Goal: Task Accomplishment & Management: Complete application form

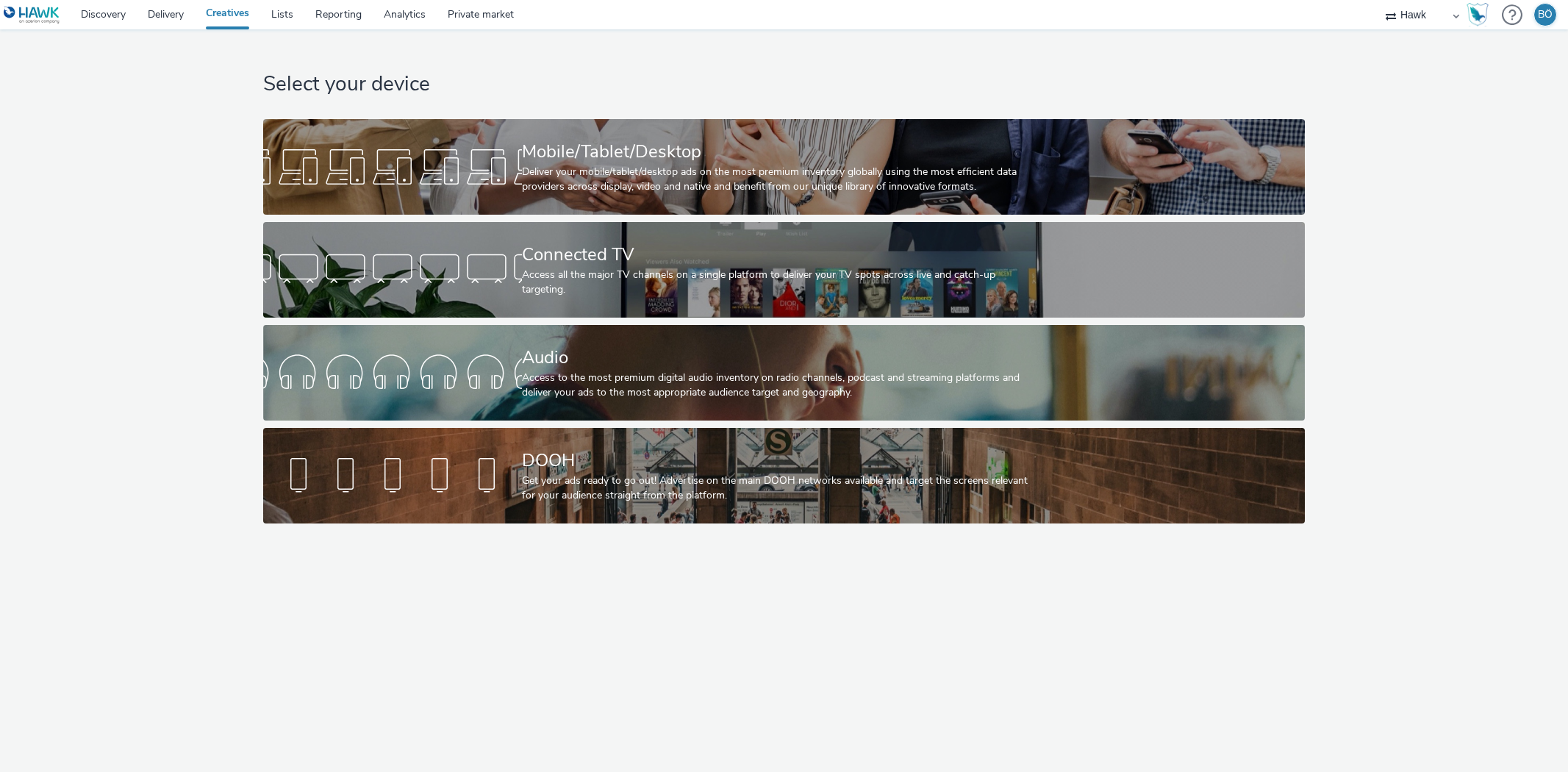
select select "11a7df10-284f-415c-b52a-427acf4c31ae"
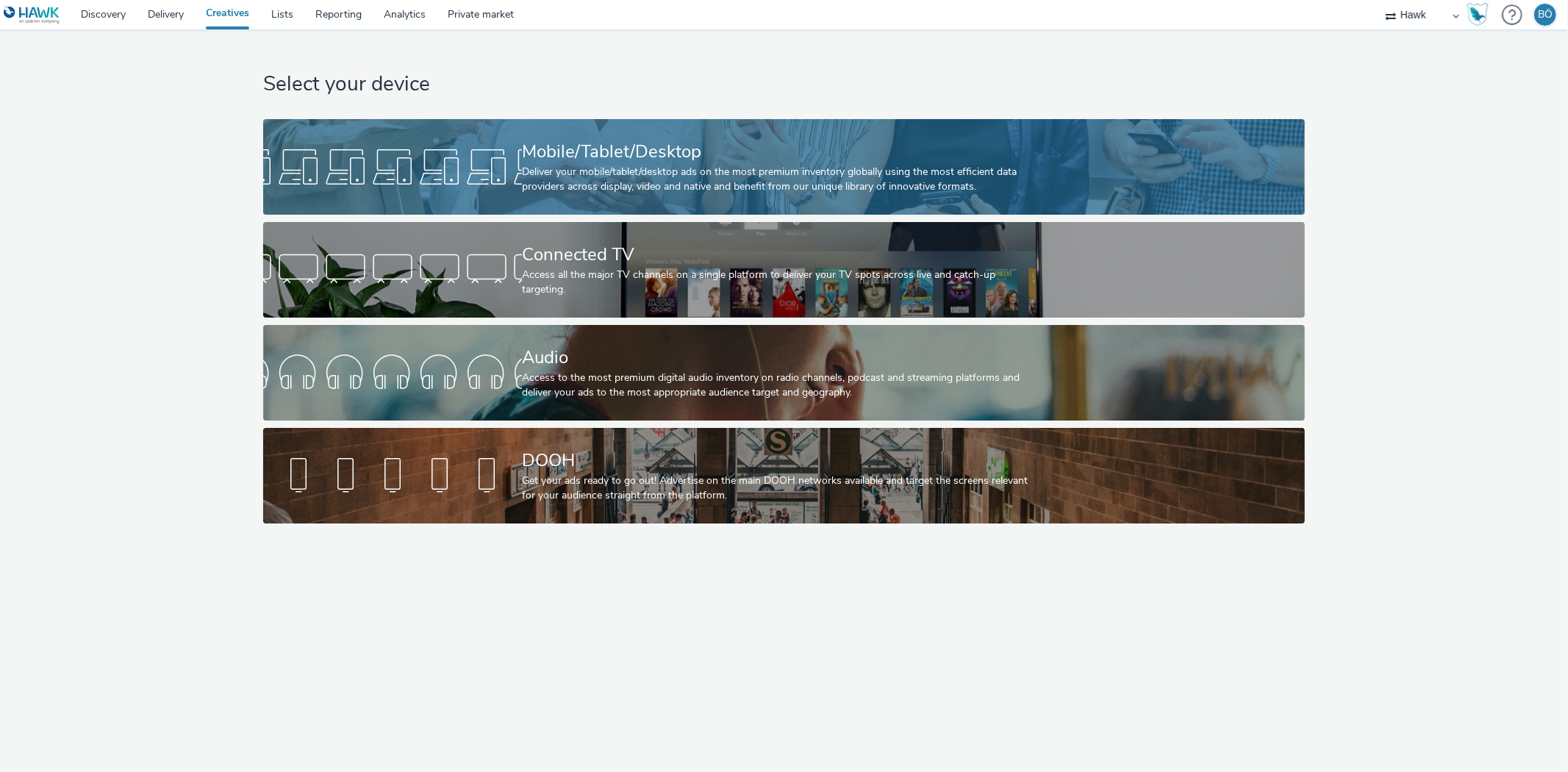
click at [592, 152] on div "Mobile/Tablet/Desktop" at bounding box center [781, 152] width 519 height 26
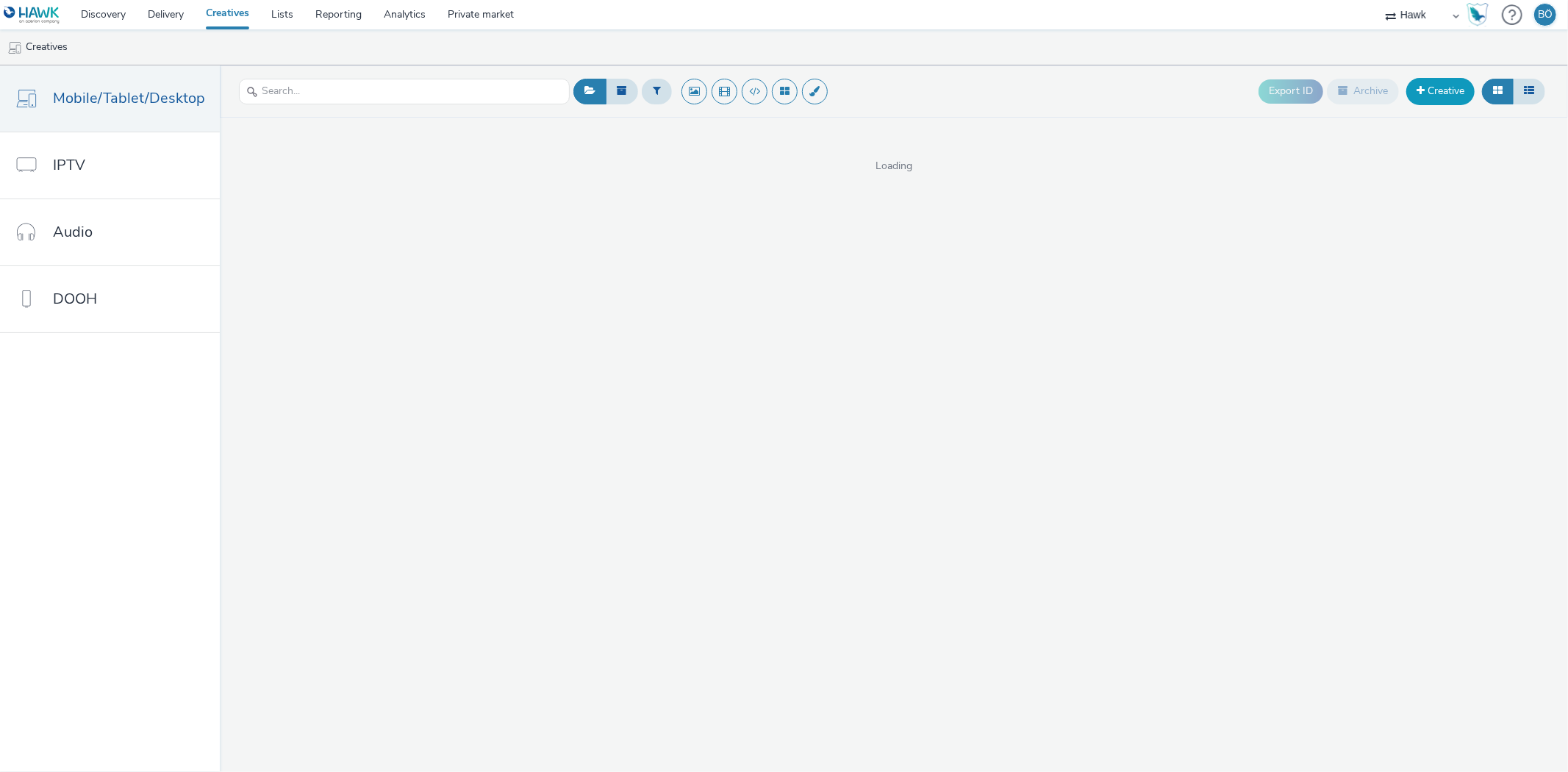
click at [1466, 82] on link "Creative" at bounding box center [1440, 91] width 68 height 26
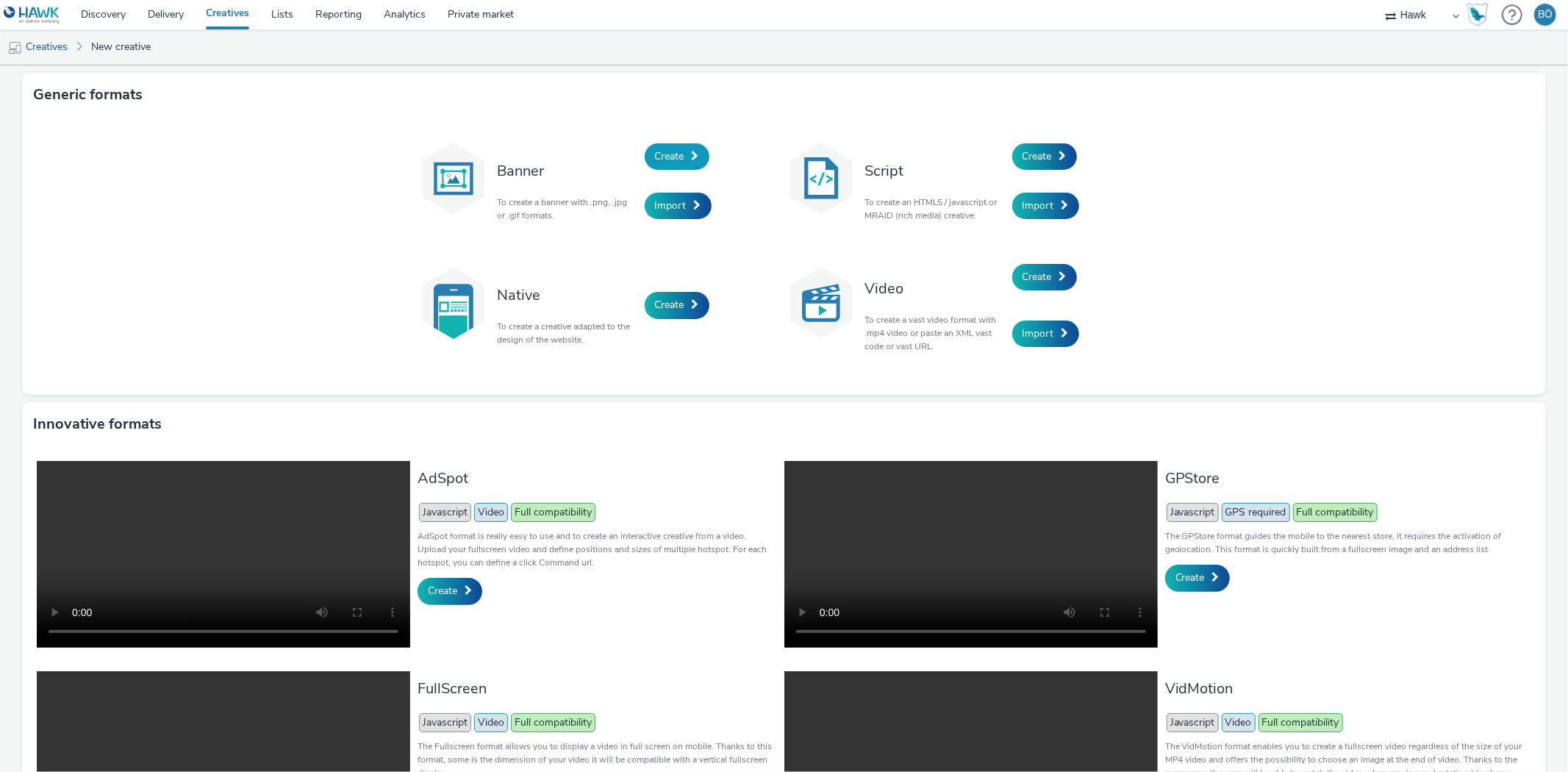
click at [671, 144] on link "Create" at bounding box center [677, 156] width 65 height 26
click at [668, 206] on span "Import" at bounding box center [670, 205] width 31 height 14
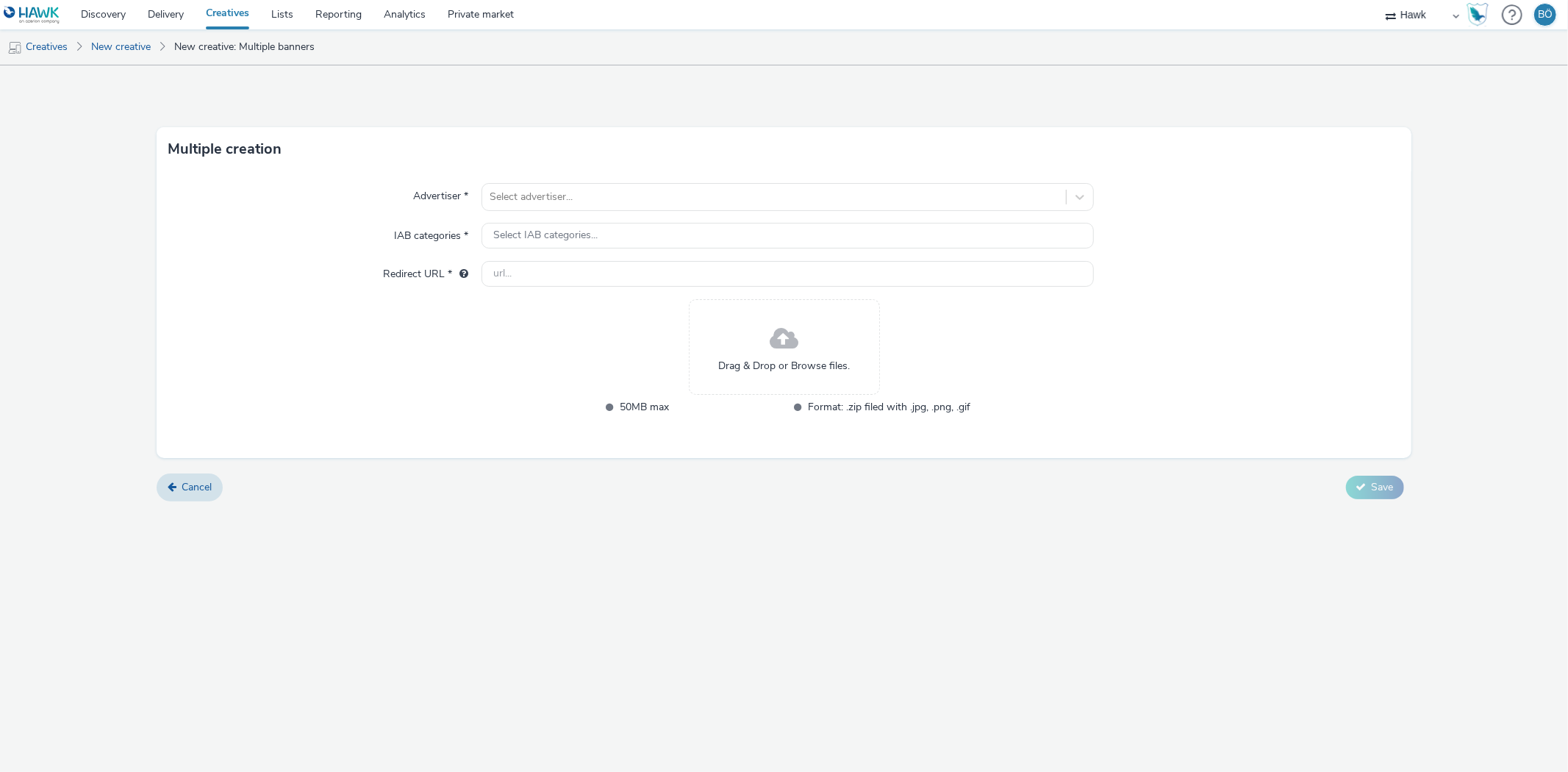
click at [833, 363] on span "Drag & Drop or Browse files." at bounding box center [784, 366] width 131 height 14
click at [832, 334] on div "Drag & Drop or Browse files." at bounding box center [784, 346] width 191 height 95
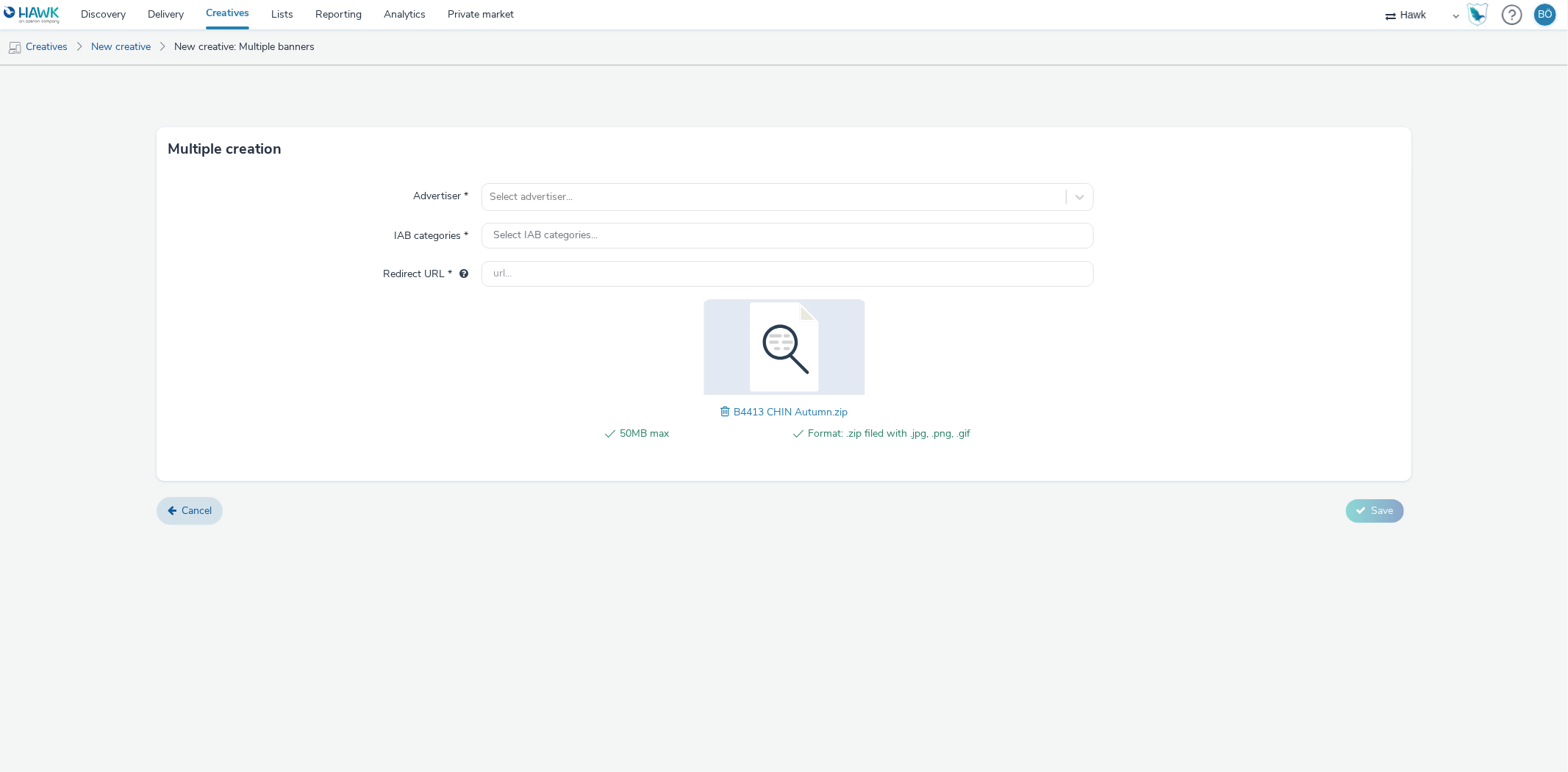
click at [724, 410] on span at bounding box center [727, 411] width 14 height 16
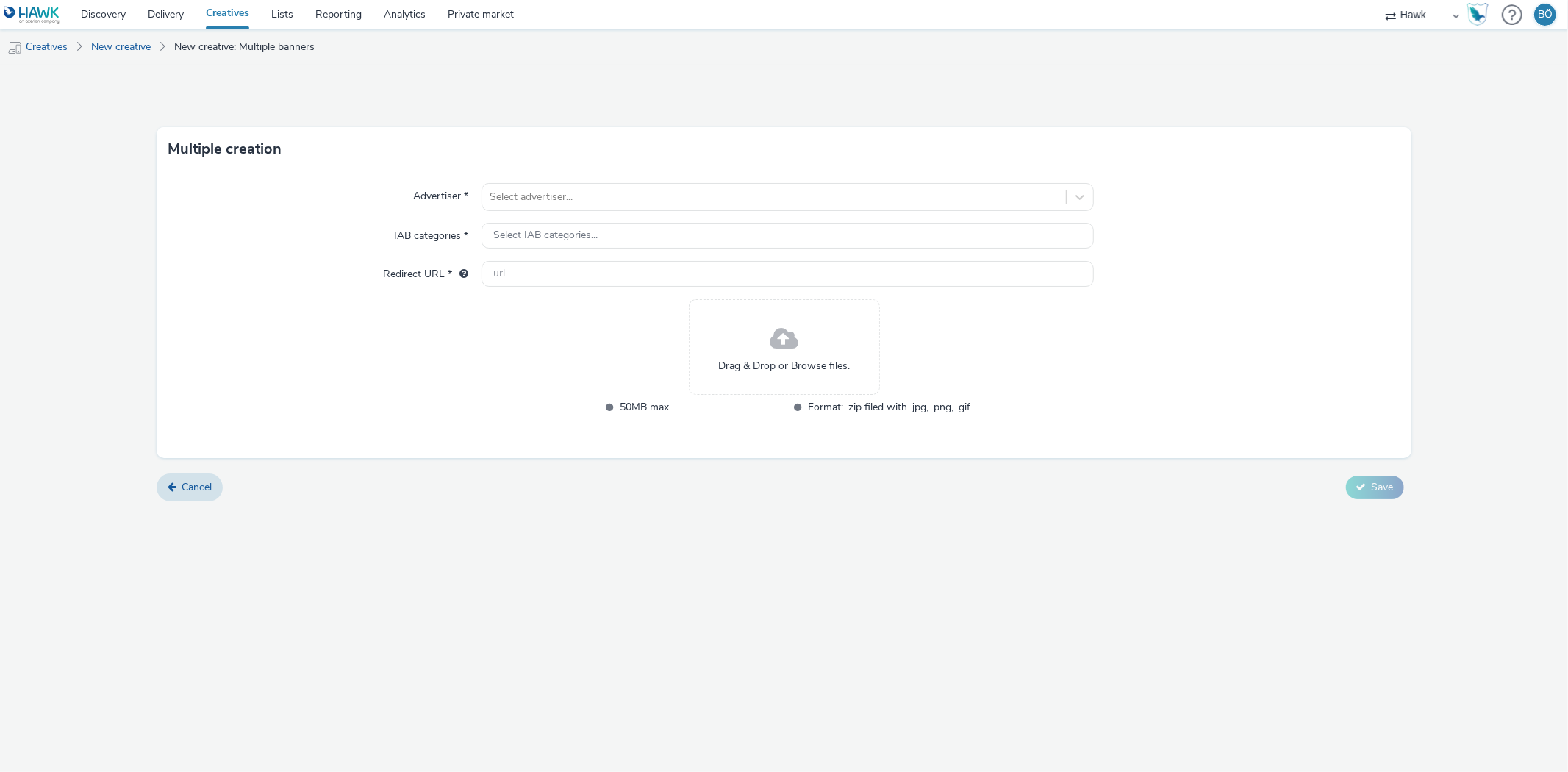
click at [773, 329] on span at bounding box center [784, 339] width 29 height 39
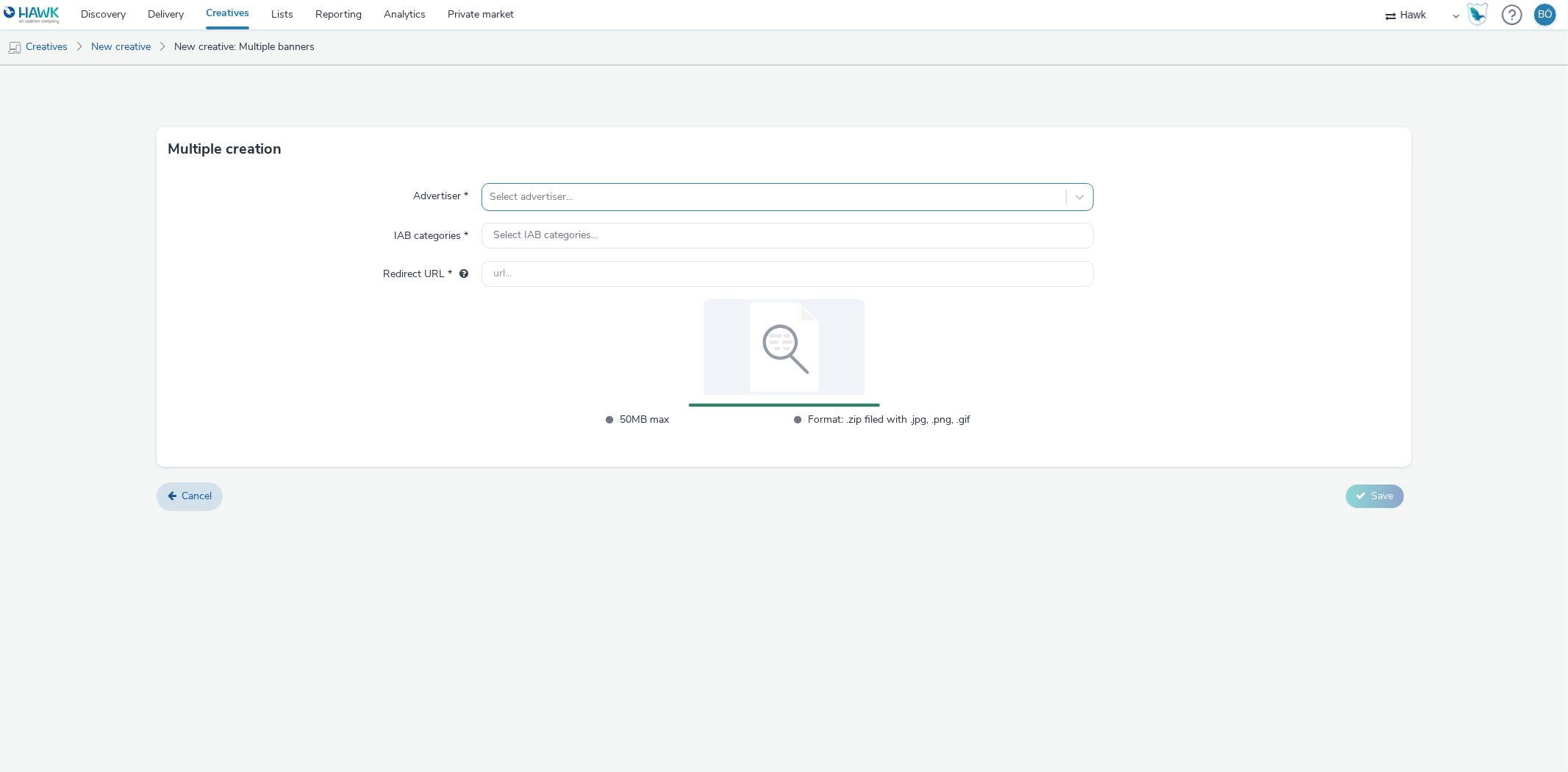
click at [572, 193] on div at bounding box center [774, 197] width 568 height 18
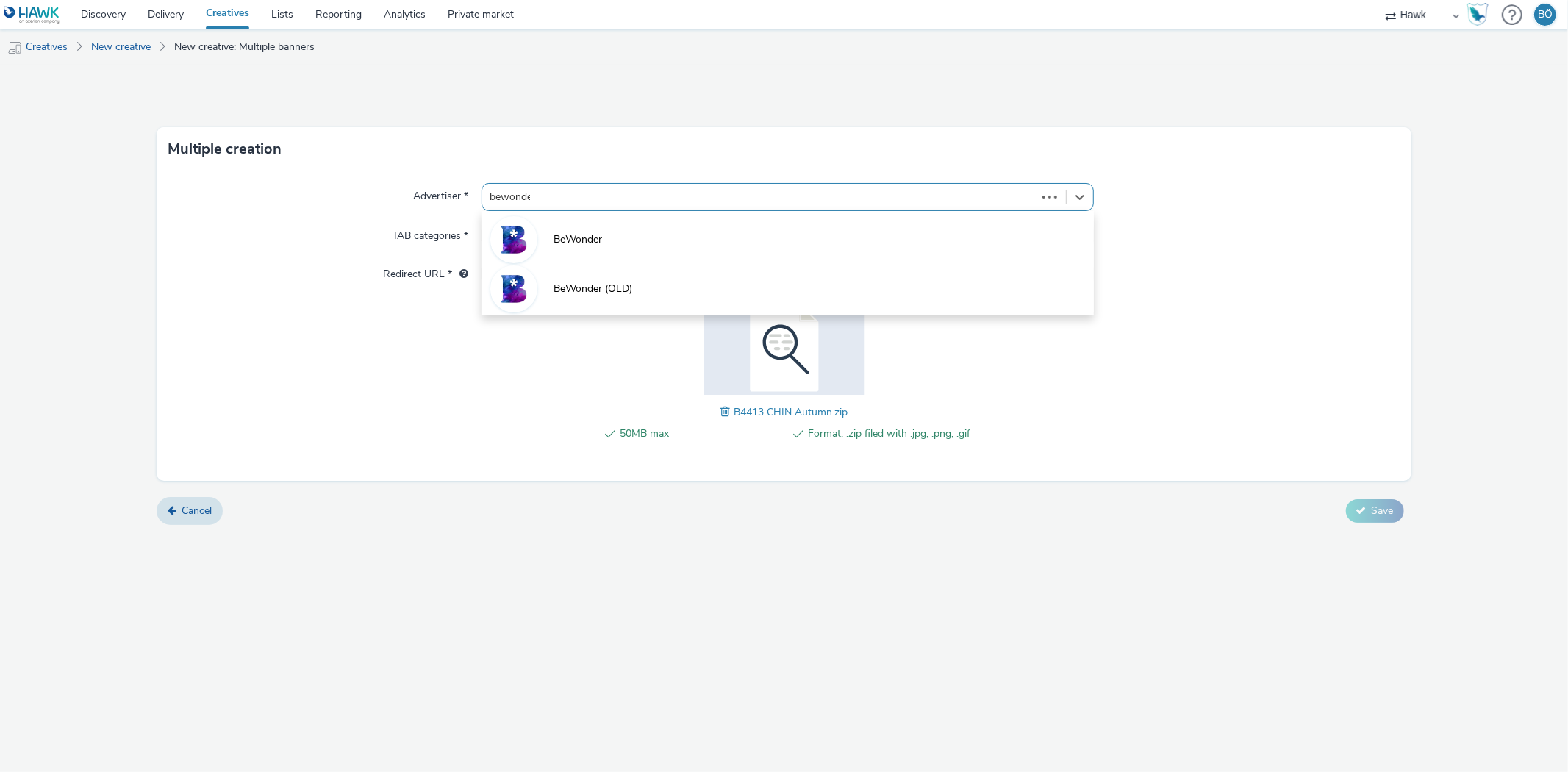
type input "bewonder"
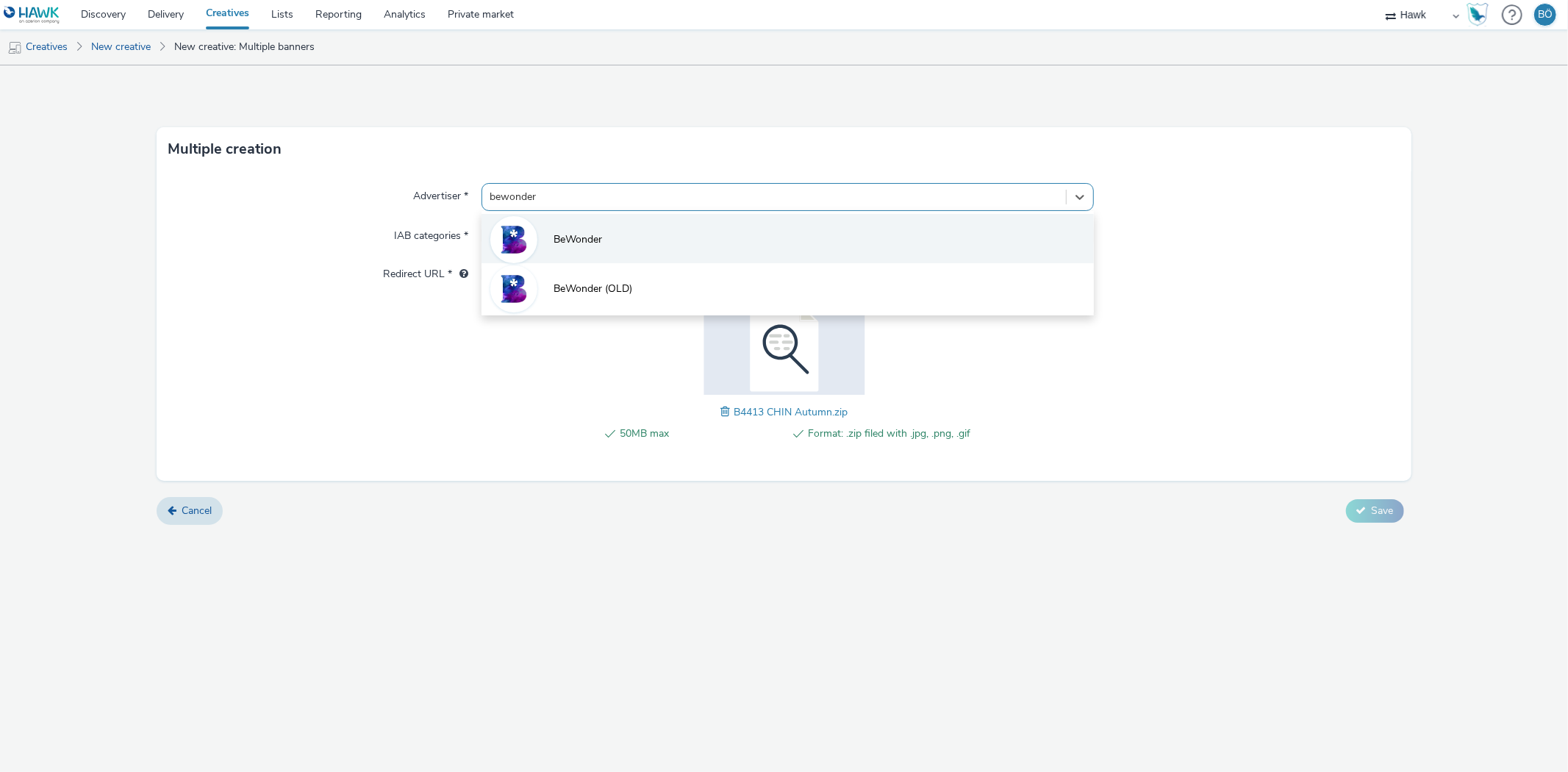
click at [601, 255] on li "BeWonder" at bounding box center [787, 238] width 612 height 49
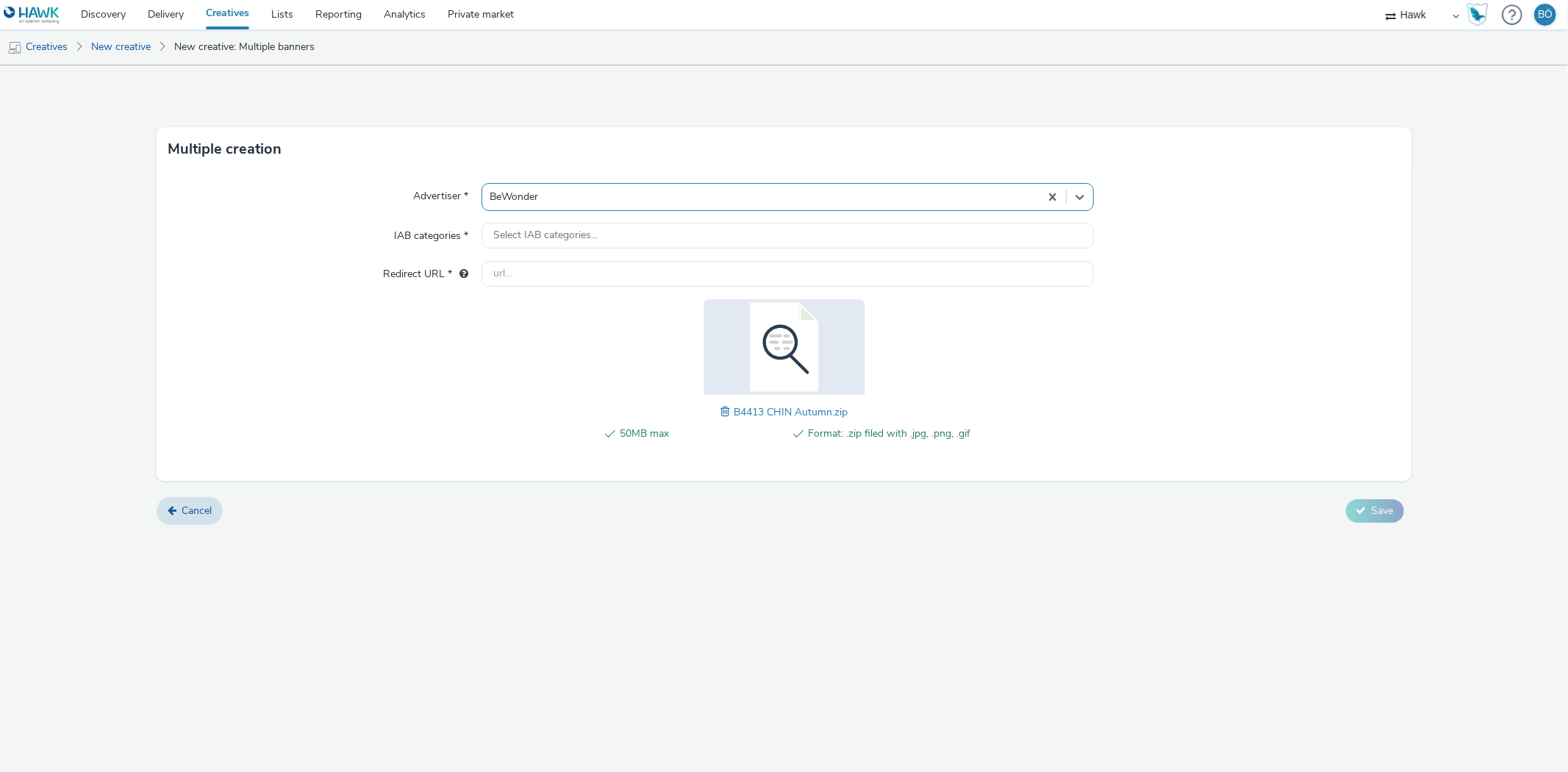
type input "[URL][DOMAIN_NAME]"
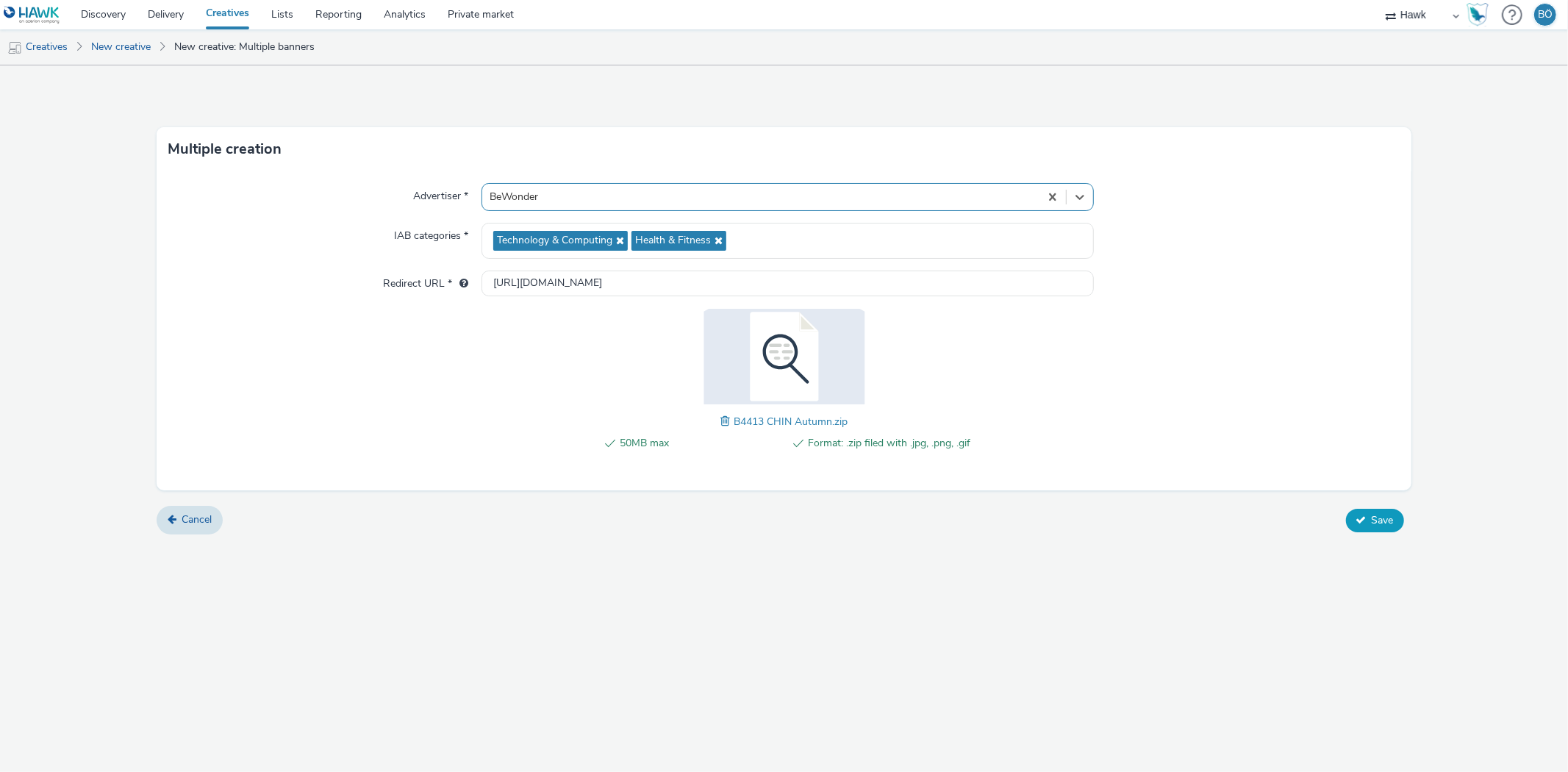
click at [1365, 515] on icon at bounding box center [1361, 519] width 10 height 10
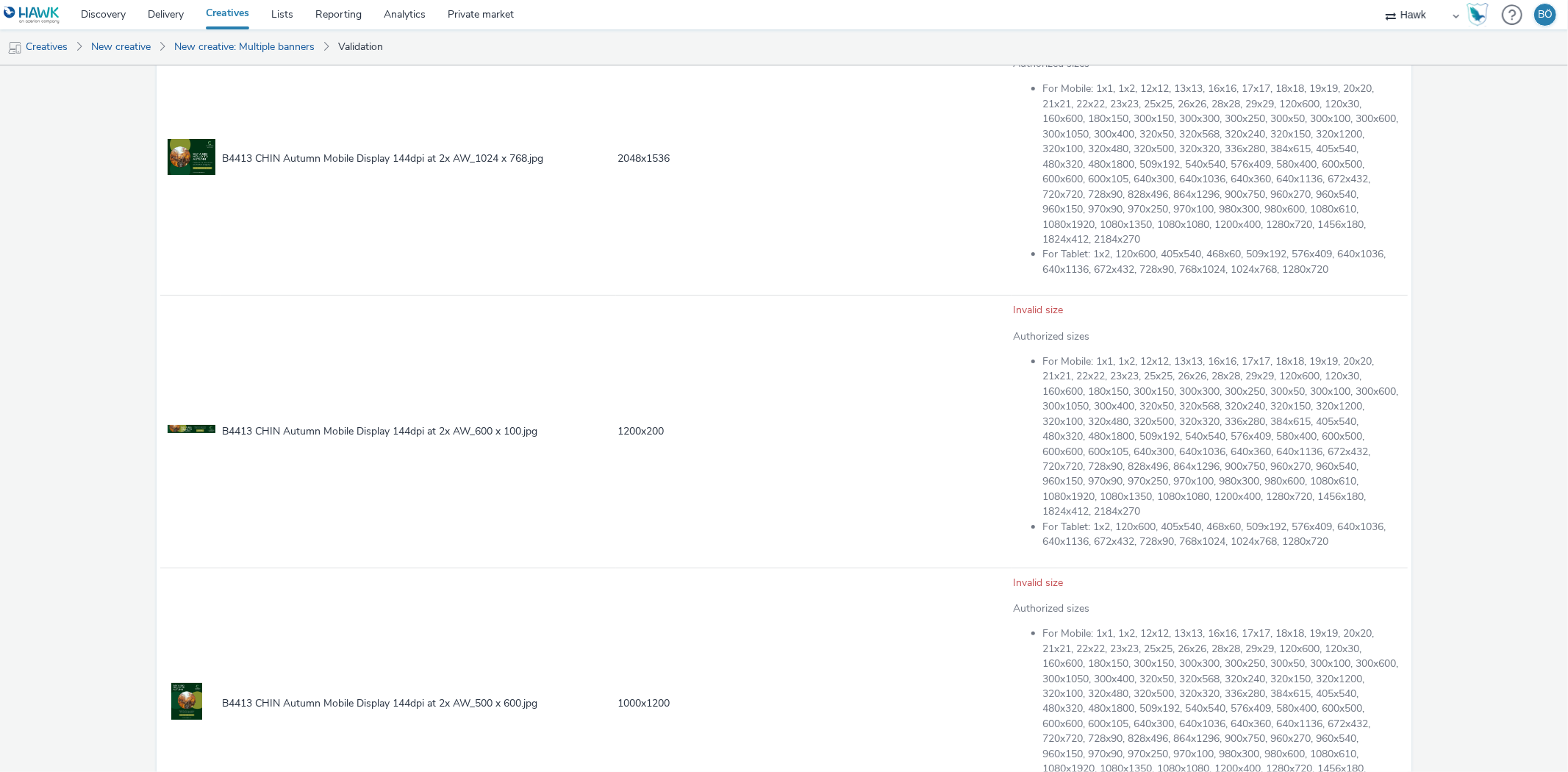
scroll to position [2605, 0]
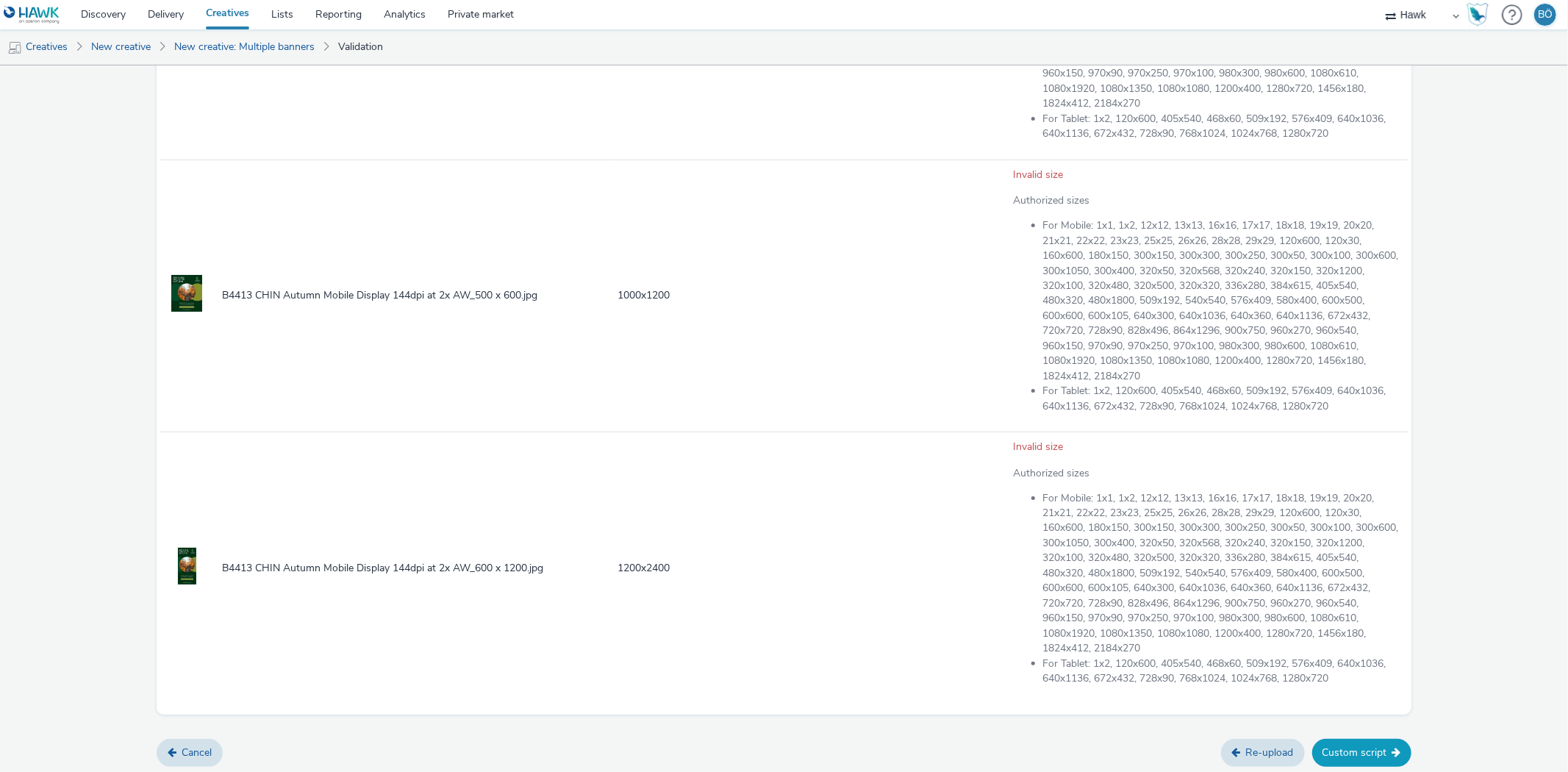
click at [1341, 749] on button "Custom script" at bounding box center [1362, 753] width 99 height 28
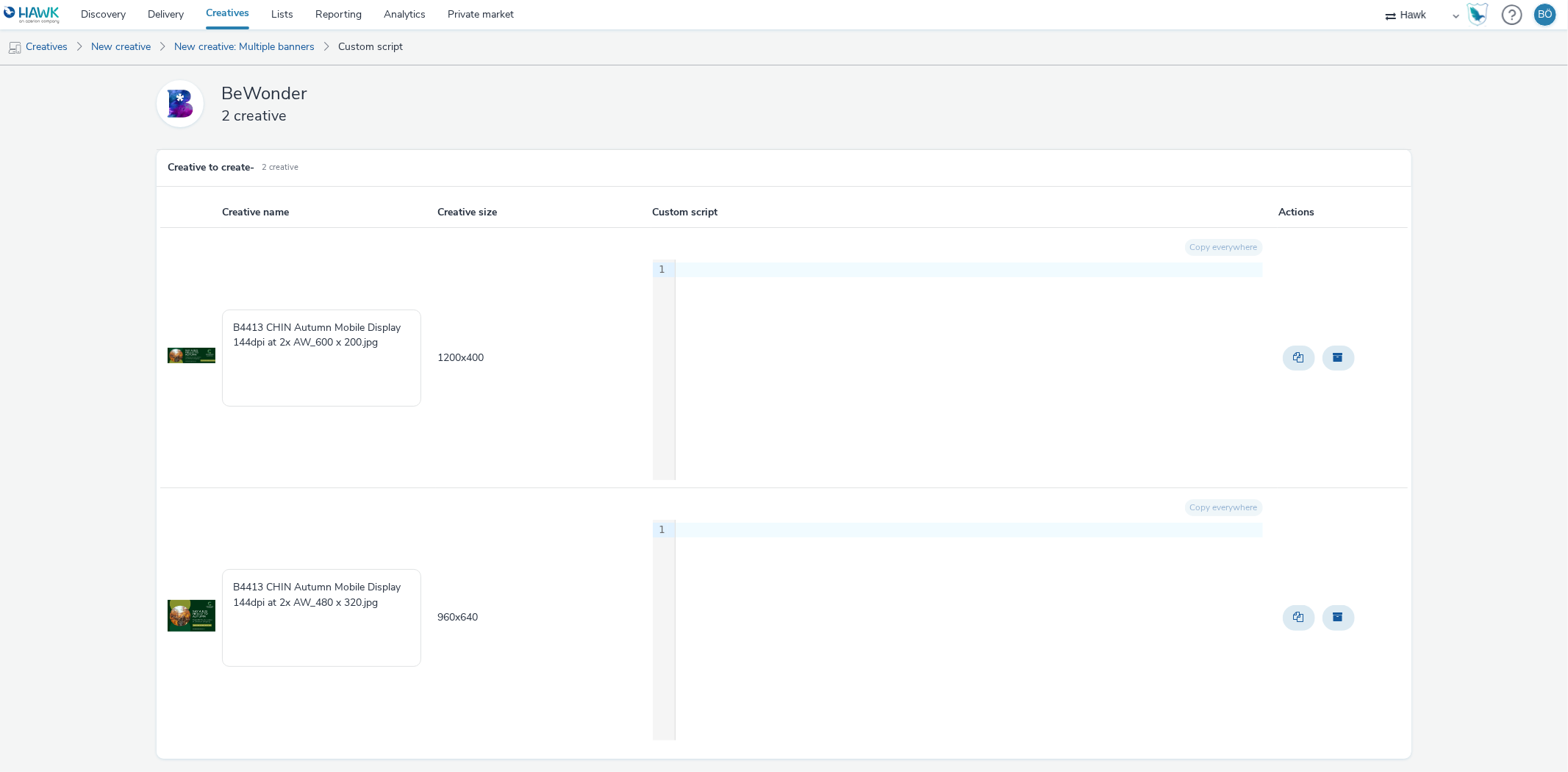
click at [455, 353] on span "1200 x 400" at bounding box center [461, 357] width 46 height 14
click at [455, 336] on td "1200 x 400" at bounding box center [544, 358] width 216 height 261
click at [456, 354] on span "1200 x 400" at bounding box center [461, 357] width 46 height 14
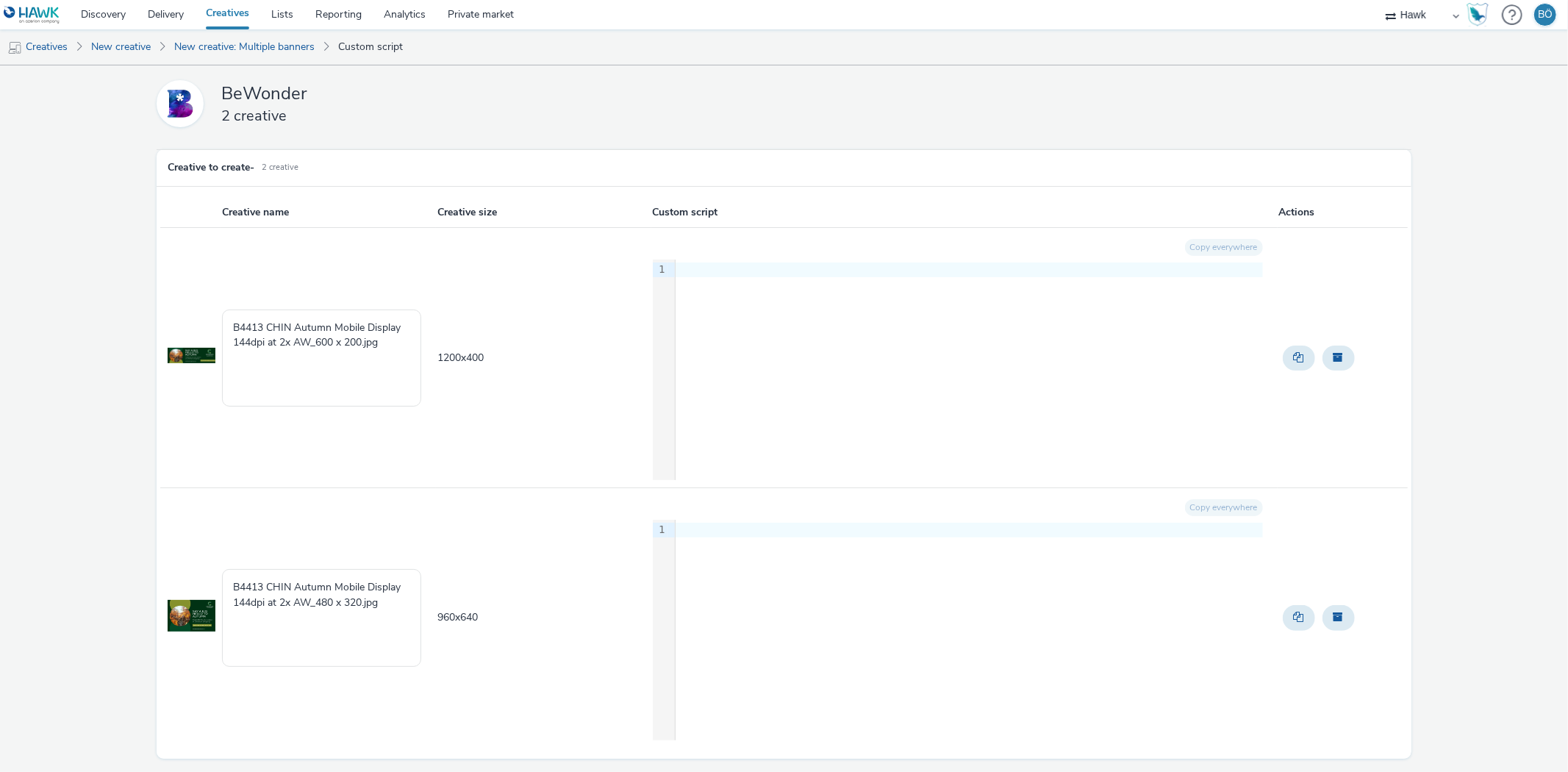
click at [1206, 238] on div "Copy everywhere" at bounding box center [957, 247] width 610 height 24
click at [754, 296] on div "9 1 ›" at bounding box center [957, 370] width 610 height 220
click at [220, 221] on th "Creative name" at bounding box center [328, 213] width 216 height 30
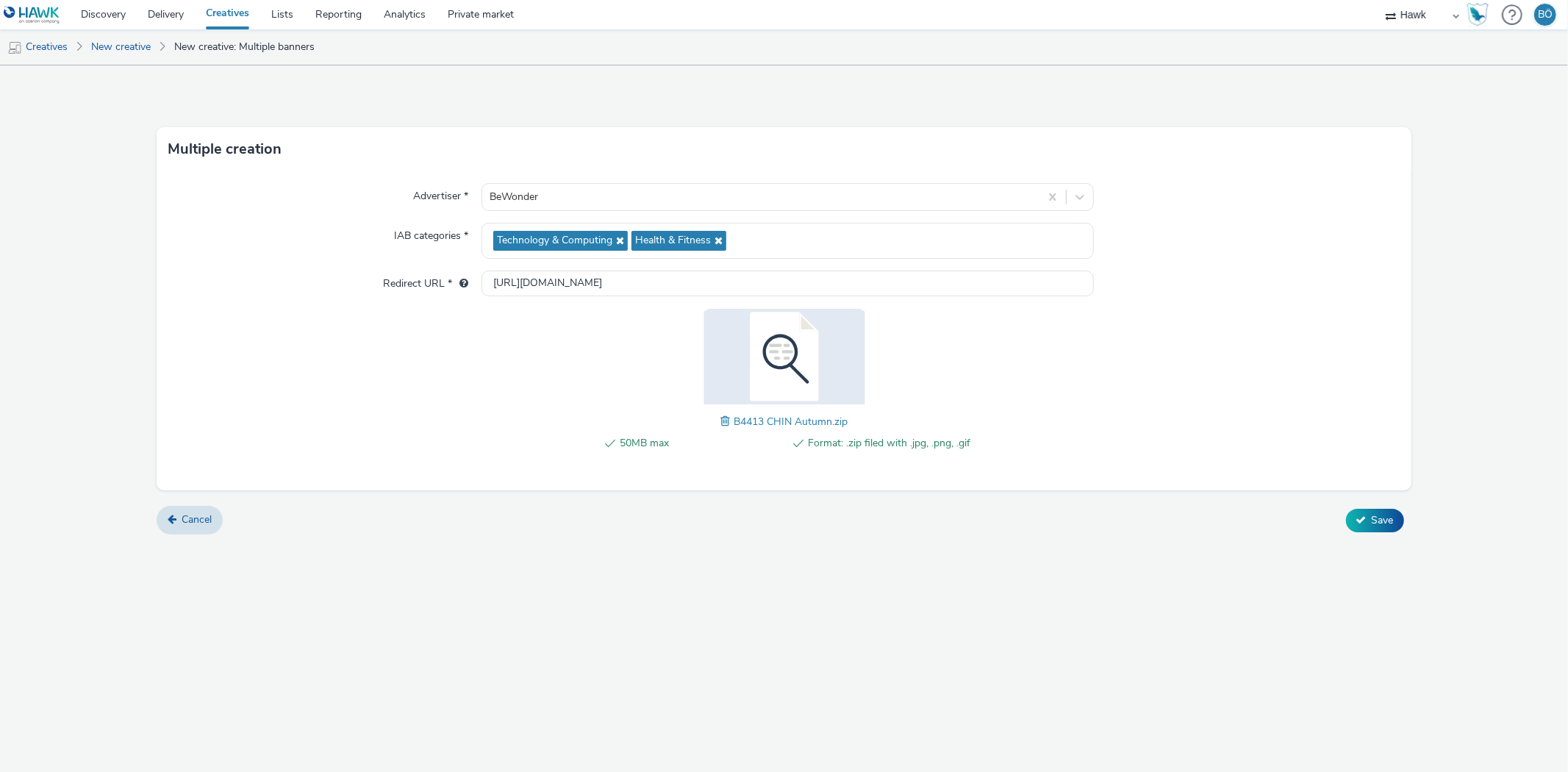
click at [18, 383] on form "Multiple creation Advertiser * BeWonder IAB categories * Technology & Computing…" at bounding box center [784, 305] width 1568 height 480
click at [1251, 57] on ul "Creatives New creative New creative: Multiple banners" at bounding box center [784, 47] width 1568 height 35
click at [322, 303] on div "Advertiser * BeWonder IAB categories * Technology & Computing Health & Fitness …" at bounding box center [783, 331] width 1254 height 319
click at [111, 50] on link "New creative" at bounding box center [121, 47] width 75 height 35
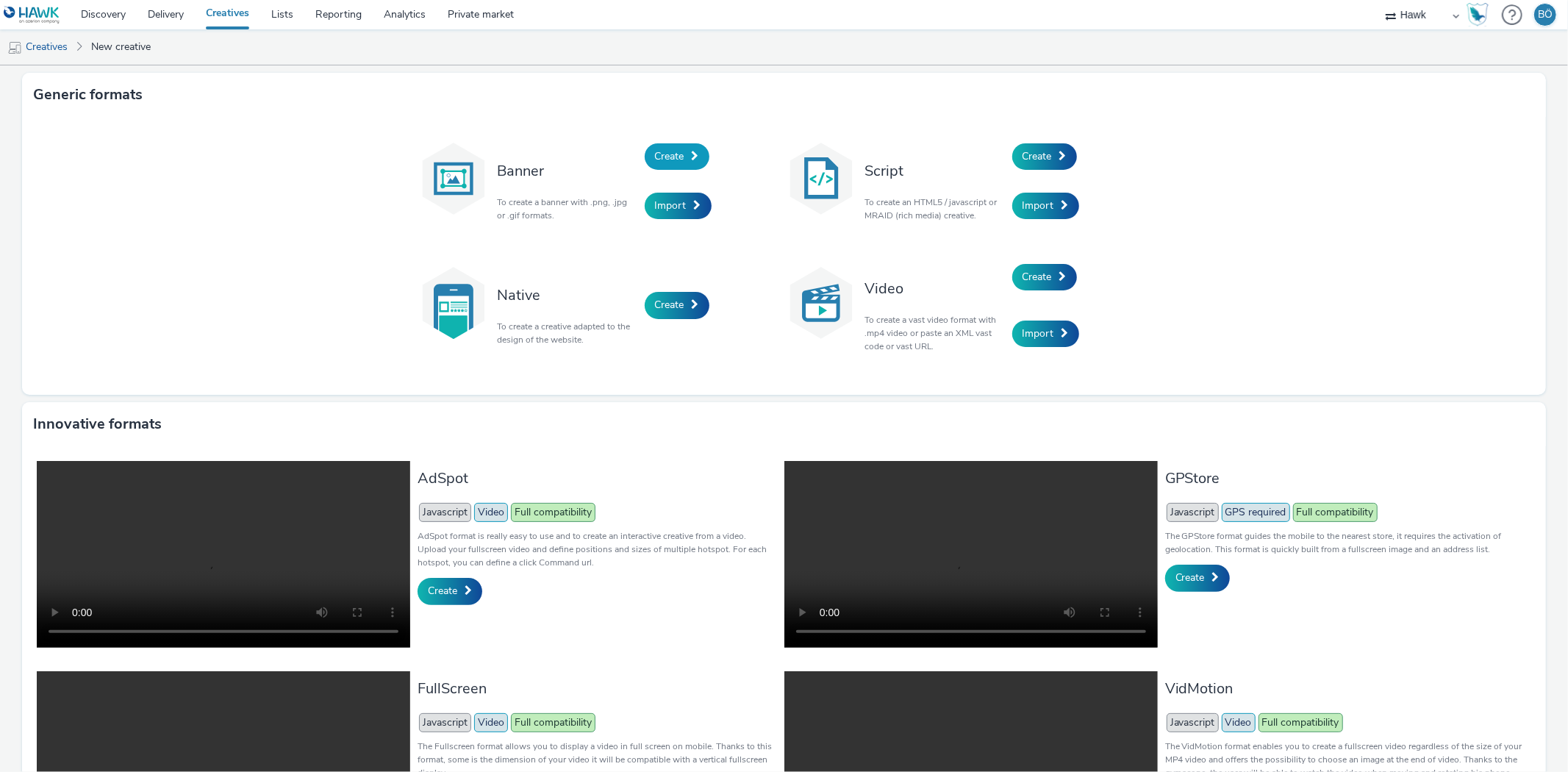
click at [678, 152] on span "Create" at bounding box center [669, 156] width 30 height 14
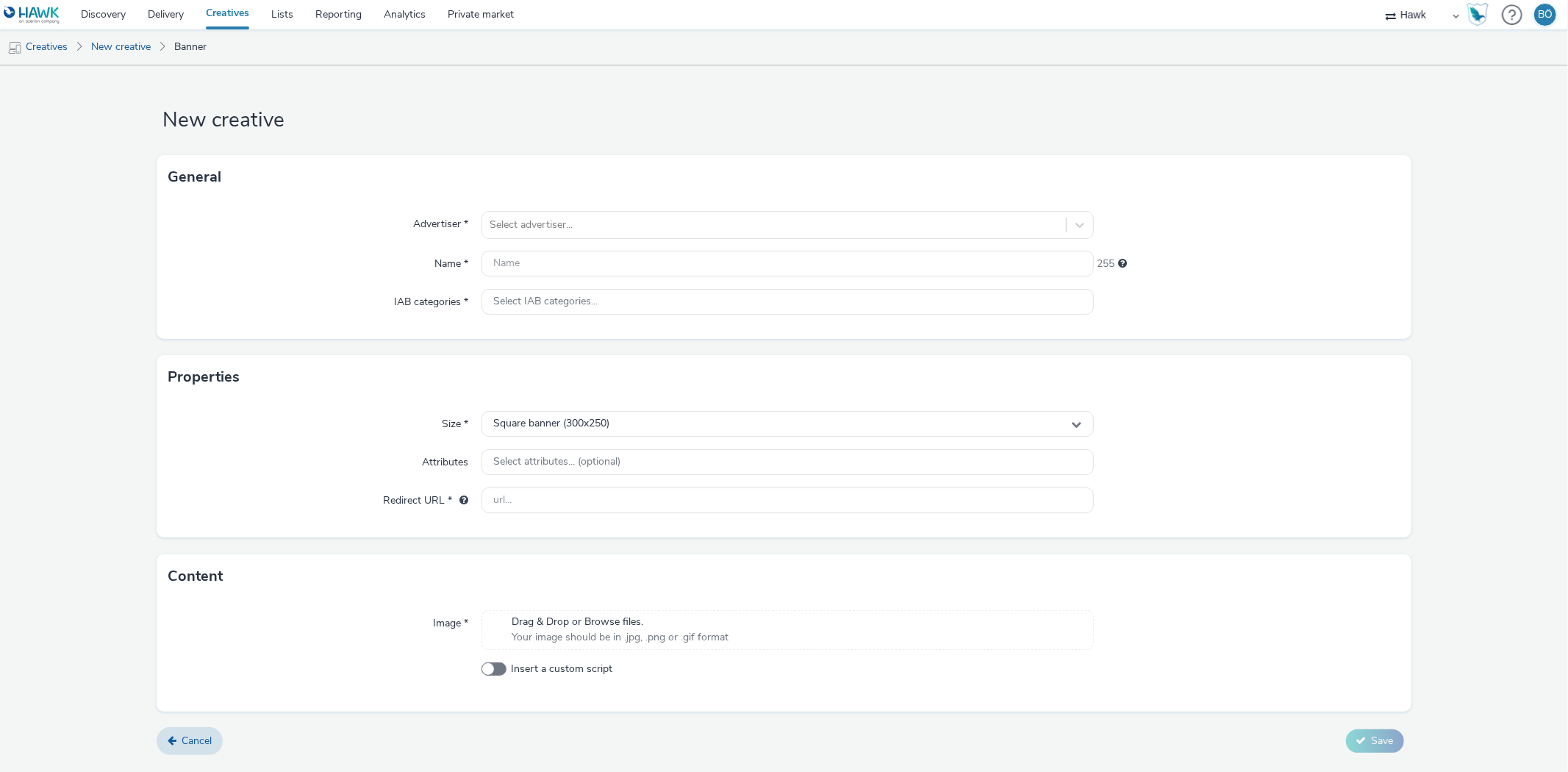
drag, startPoint x: 6, startPoint y: 491, endPoint x: 15, endPoint y: 488, distance: 9.5
click at [6, 491] on form "New creative General Advertiser * Select advertiser... Name * 255 IAB categorie…" at bounding box center [784, 416] width 1568 height 701
click at [575, 424] on span "Square banner (300x250)" at bounding box center [551, 424] width 116 height 13
click at [547, 453] on input "text" at bounding box center [787, 455] width 610 height 26
type input "960x64"
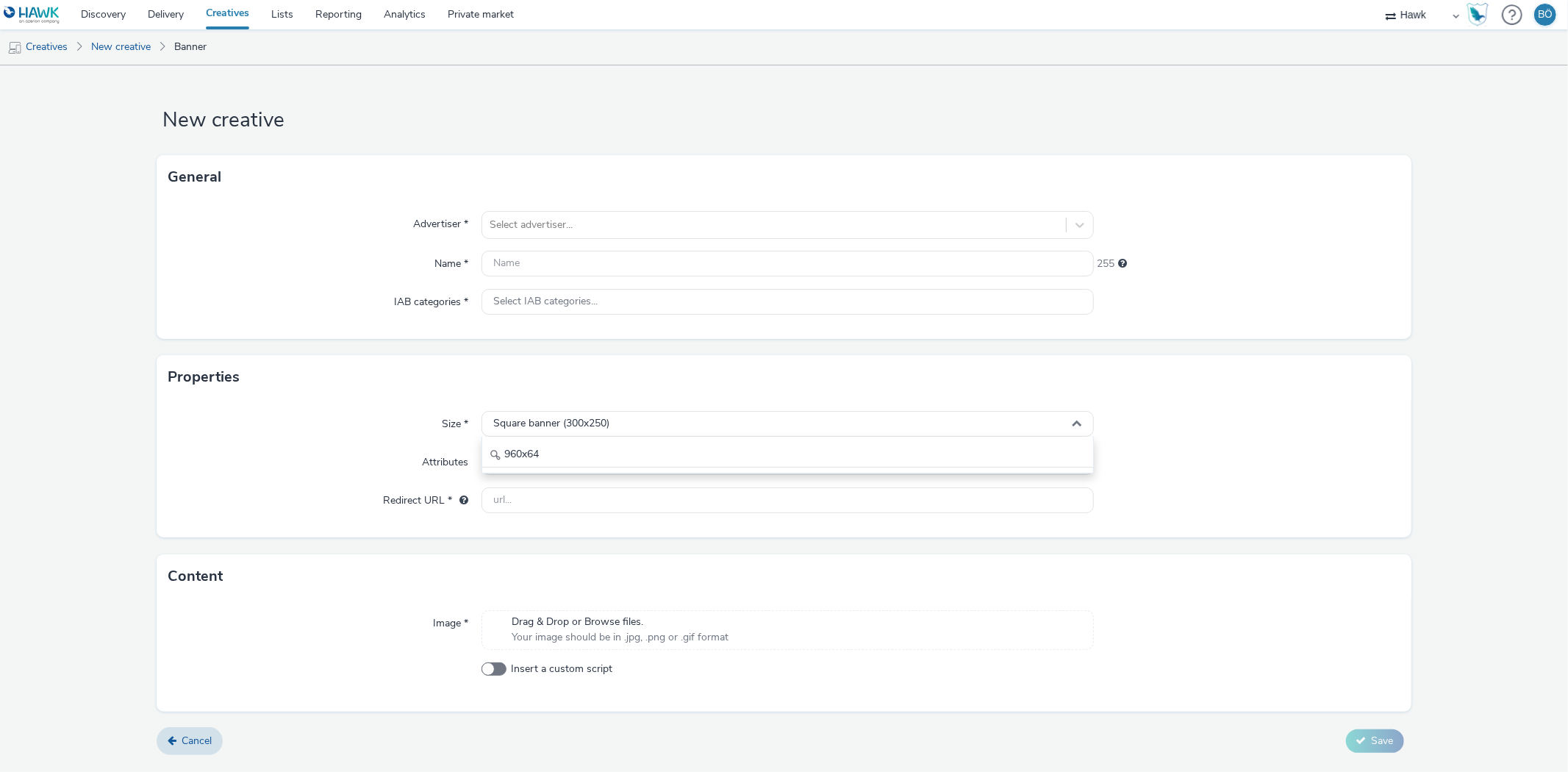
click at [312, 220] on div "Advertiser *" at bounding box center [325, 224] width 313 height 28
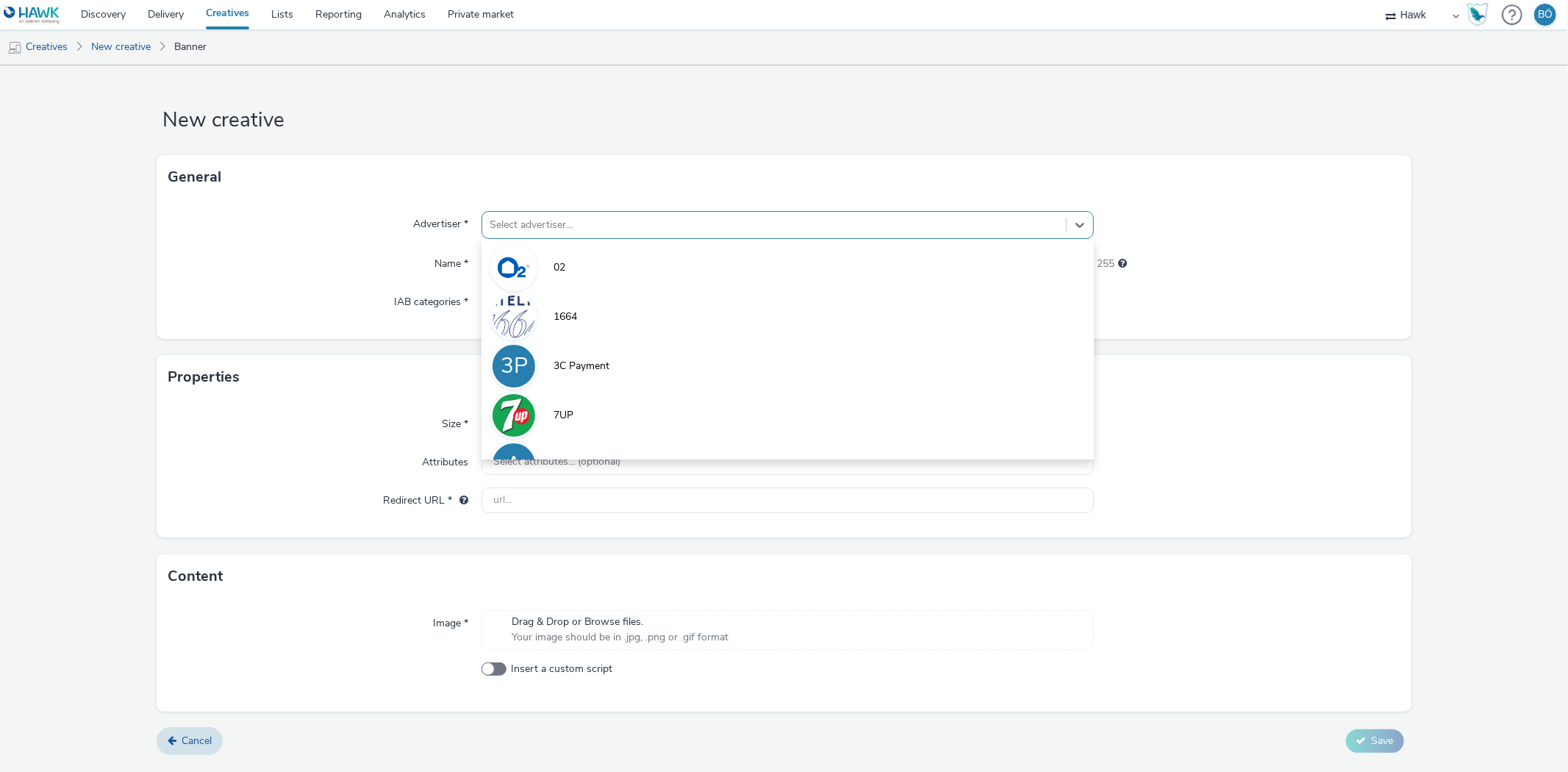
click at [523, 229] on div at bounding box center [774, 225] width 568 height 18
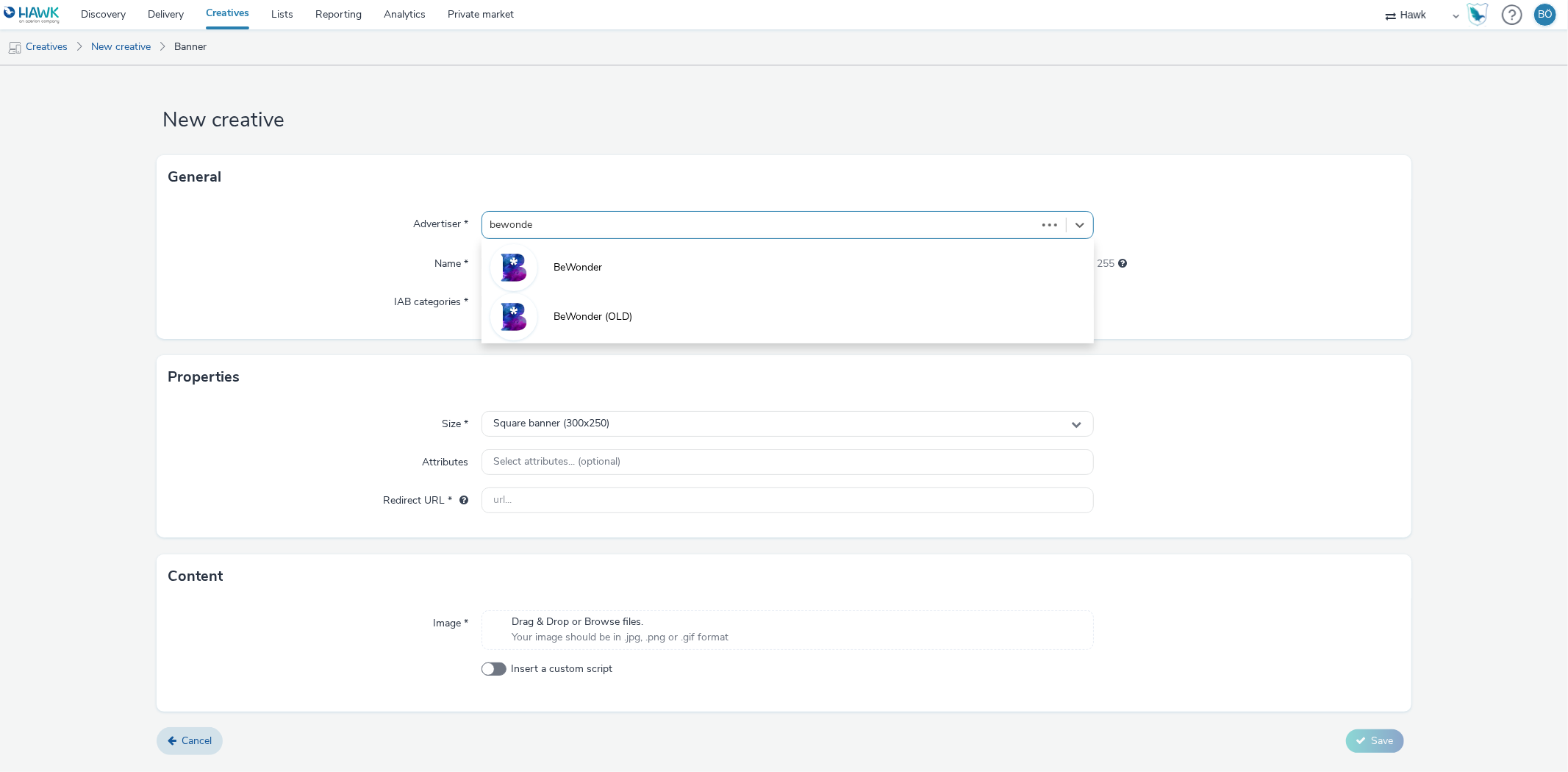
type input "bewonder"
click at [531, 236] on div "option BeWonder focused, 10 of 11. 2 results available for search term bewonder…" at bounding box center [787, 224] width 612 height 28
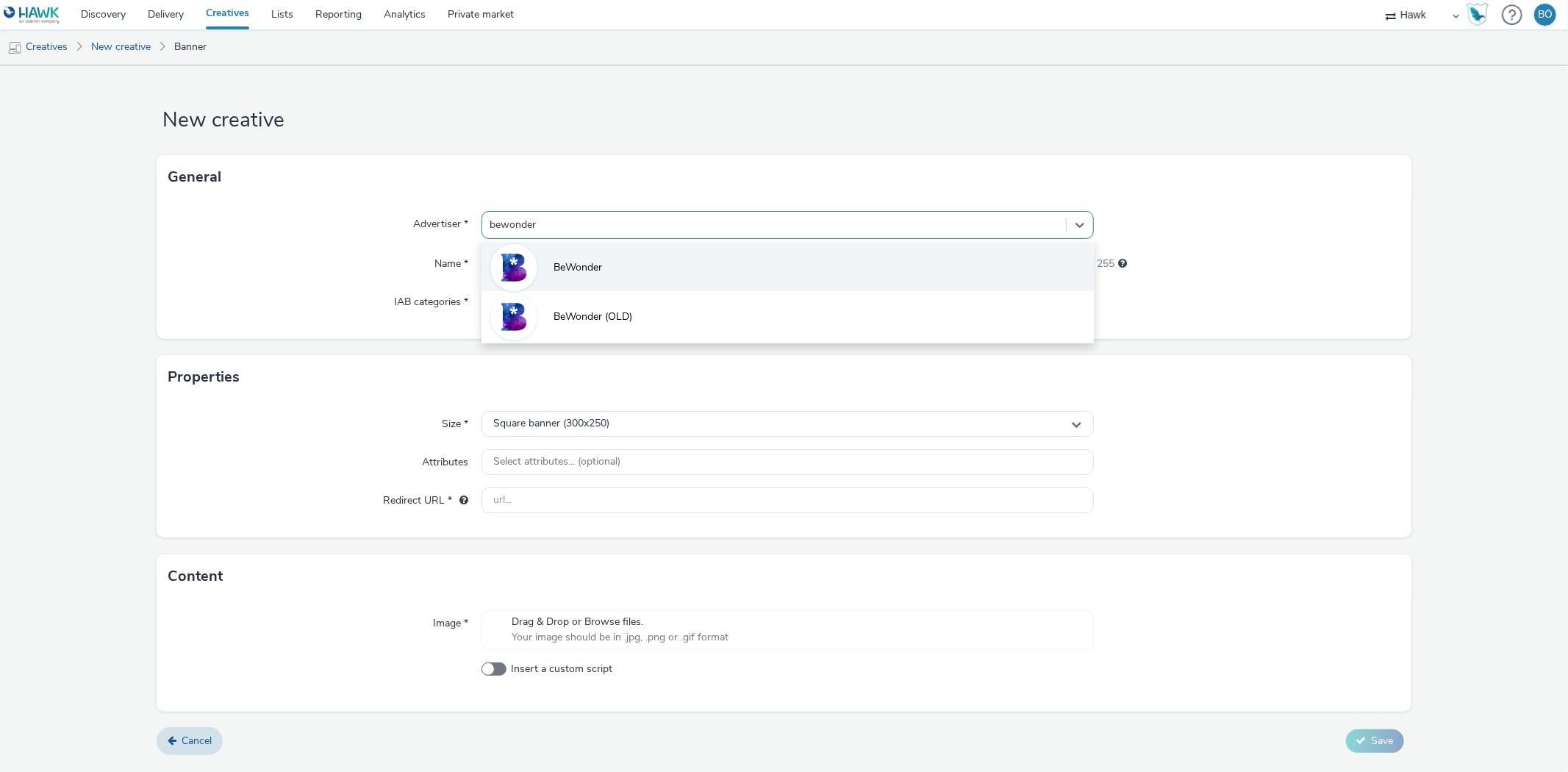
click at [535, 250] on li "BeWonder" at bounding box center [787, 266] width 612 height 49
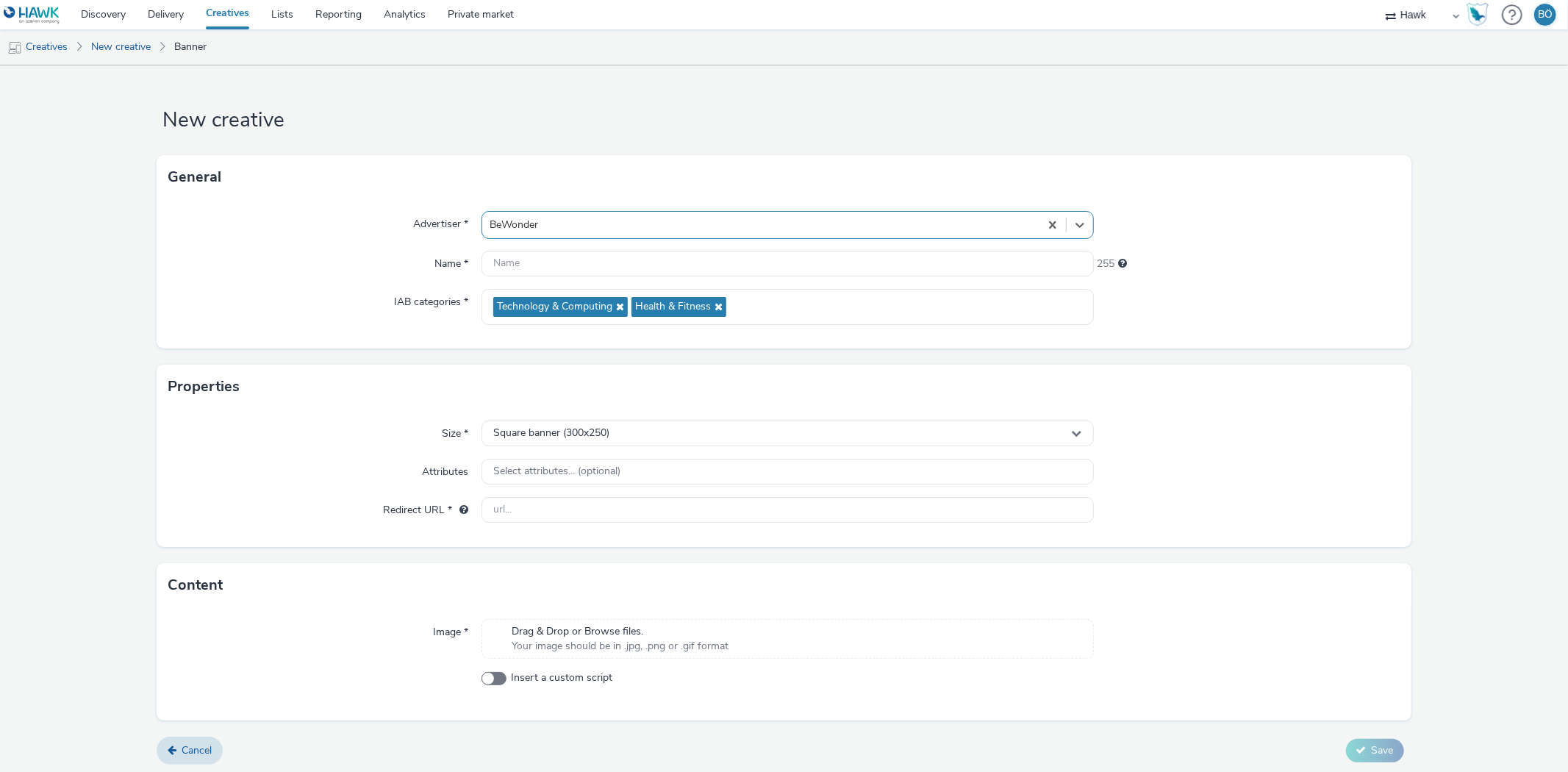
click at [681, 770] on form "New creative General Advertiser * option BeWonder, selected. Select is focused …" at bounding box center [784, 421] width 1568 height 710
click at [167, 328] on div "Advertiser * BeWonder Name * 255 IAB categories * Technology & Computing Health…" at bounding box center [783, 274] width 1254 height 149
click at [668, 261] on input "text" at bounding box center [787, 264] width 612 height 26
paste input "B4413 CHIN Autumn Mobile Display 1024x768"
type input "B4413 CHIN Autumn Mobile Display 1024x768"
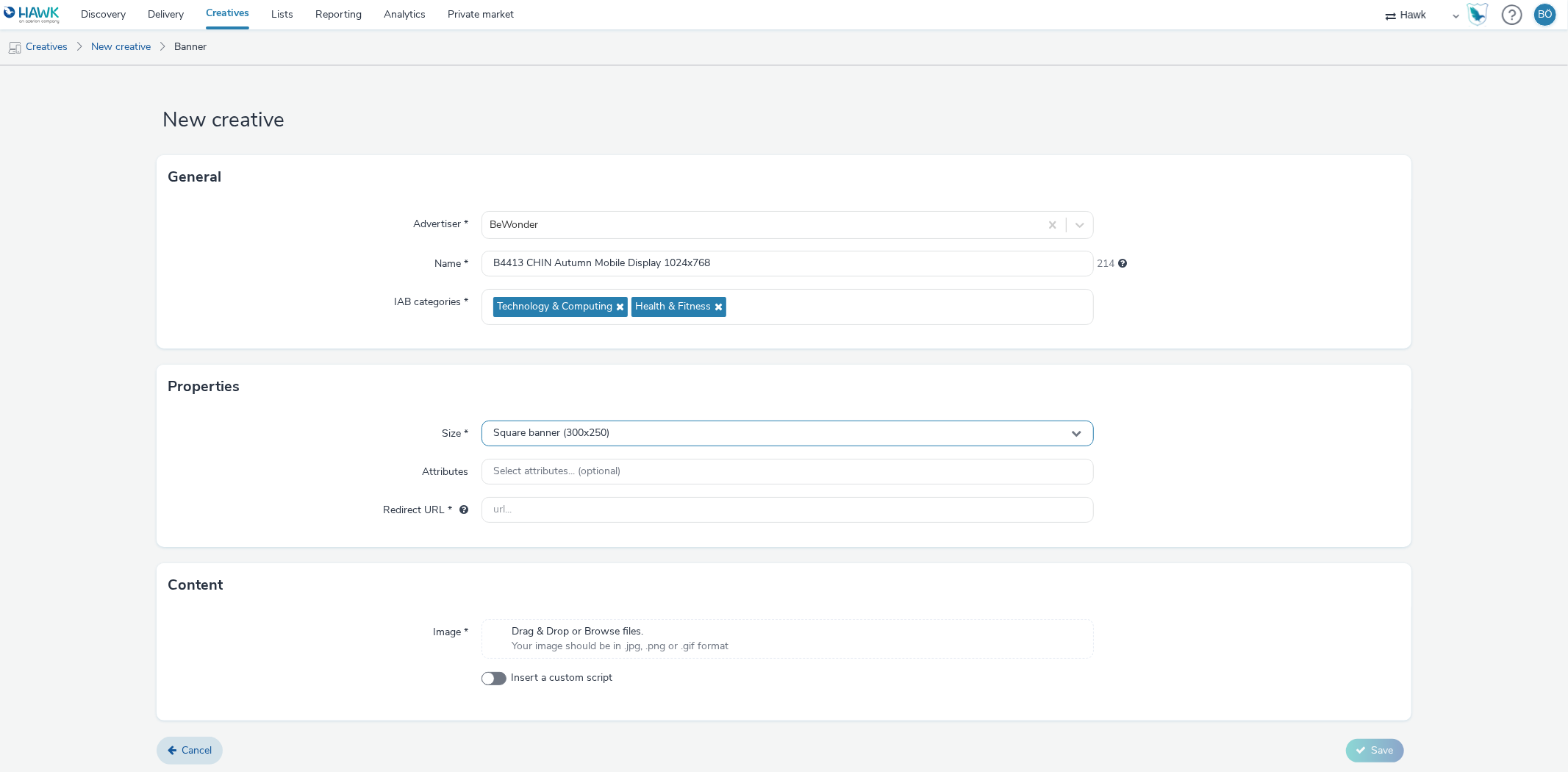
click at [607, 427] on span "Square banner (300x250)" at bounding box center [551, 434] width 116 height 13
click at [575, 469] on input "960x64" at bounding box center [787, 464] width 610 height 26
drag, startPoint x: 574, startPoint y: 467, endPoint x: 406, endPoint y: 442, distance: 169.8
click at [406, 442] on div "Size * Square banner (300x250) 960x64" at bounding box center [783, 434] width 1231 height 26
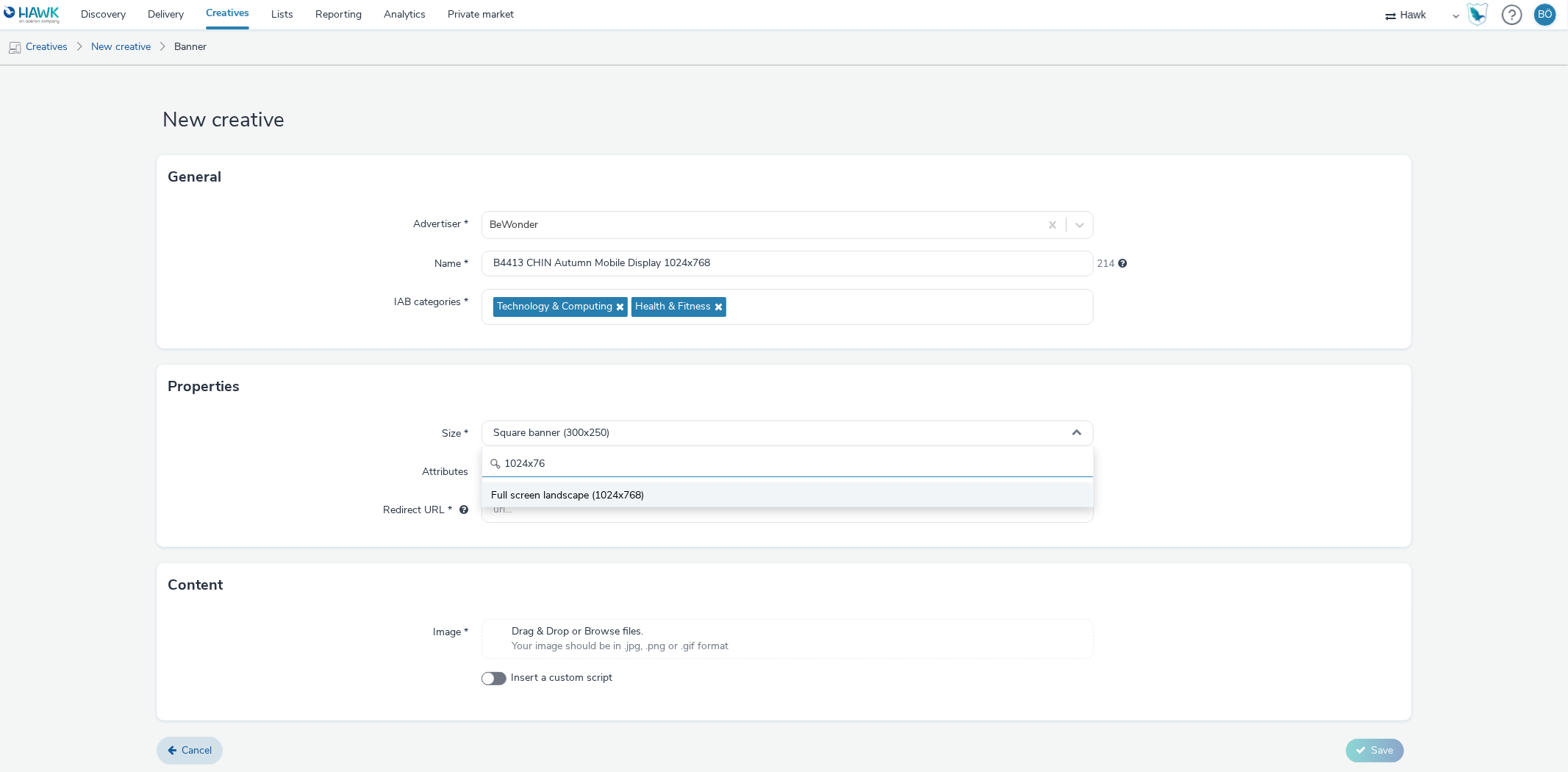
type input "1024x76"
click at [585, 491] on span "Full screen landscape (1024x768)" at bounding box center [568, 495] width 153 height 14
click at [572, 511] on input "text" at bounding box center [787, 510] width 612 height 26
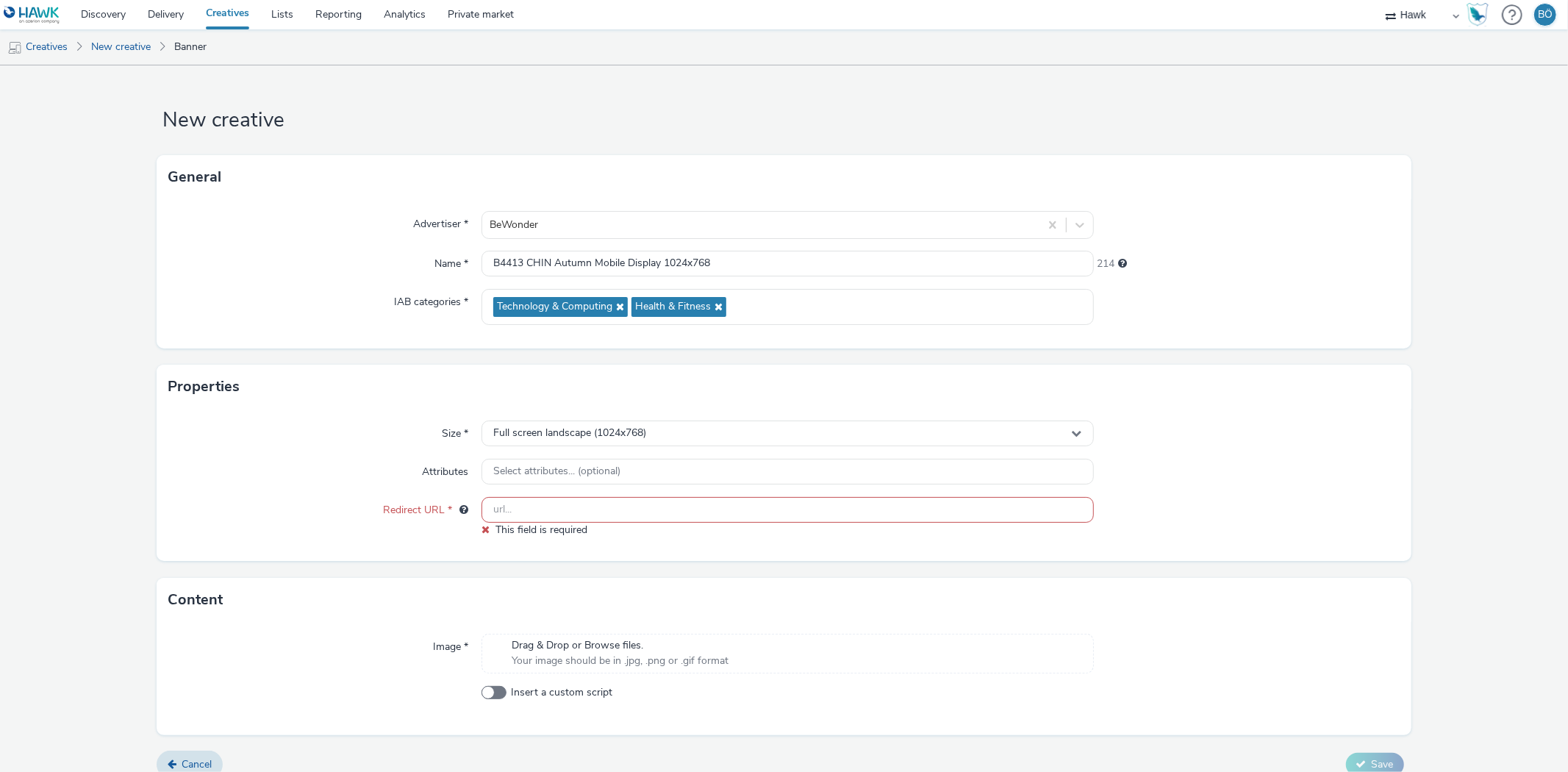
paste input "[URL][DOMAIN_NAME]"
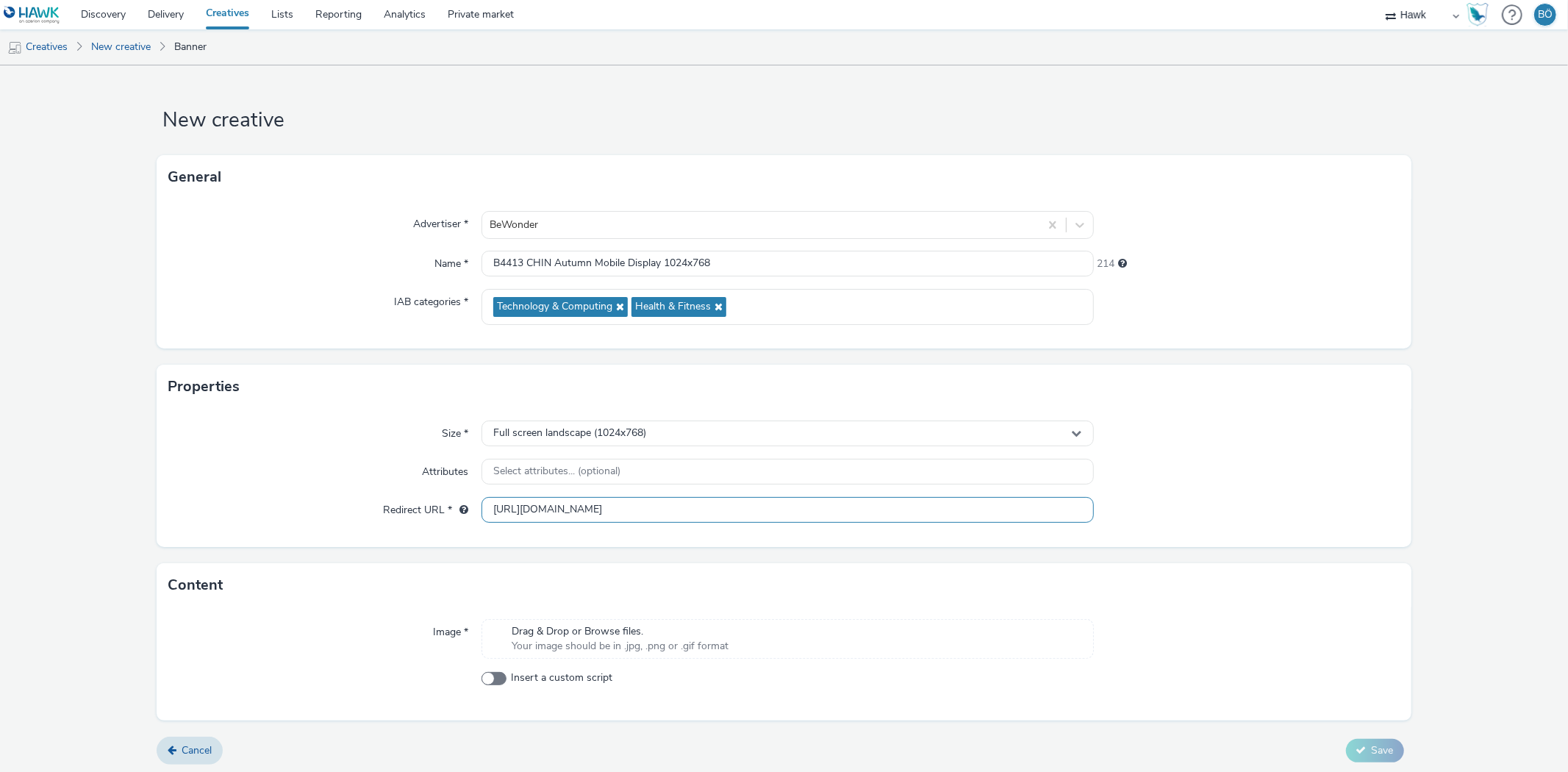
type input "[URL][DOMAIN_NAME]"
click at [612, 635] on span "Drag & Drop or Browse files." at bounding box center [620, 632] width 217 height 14
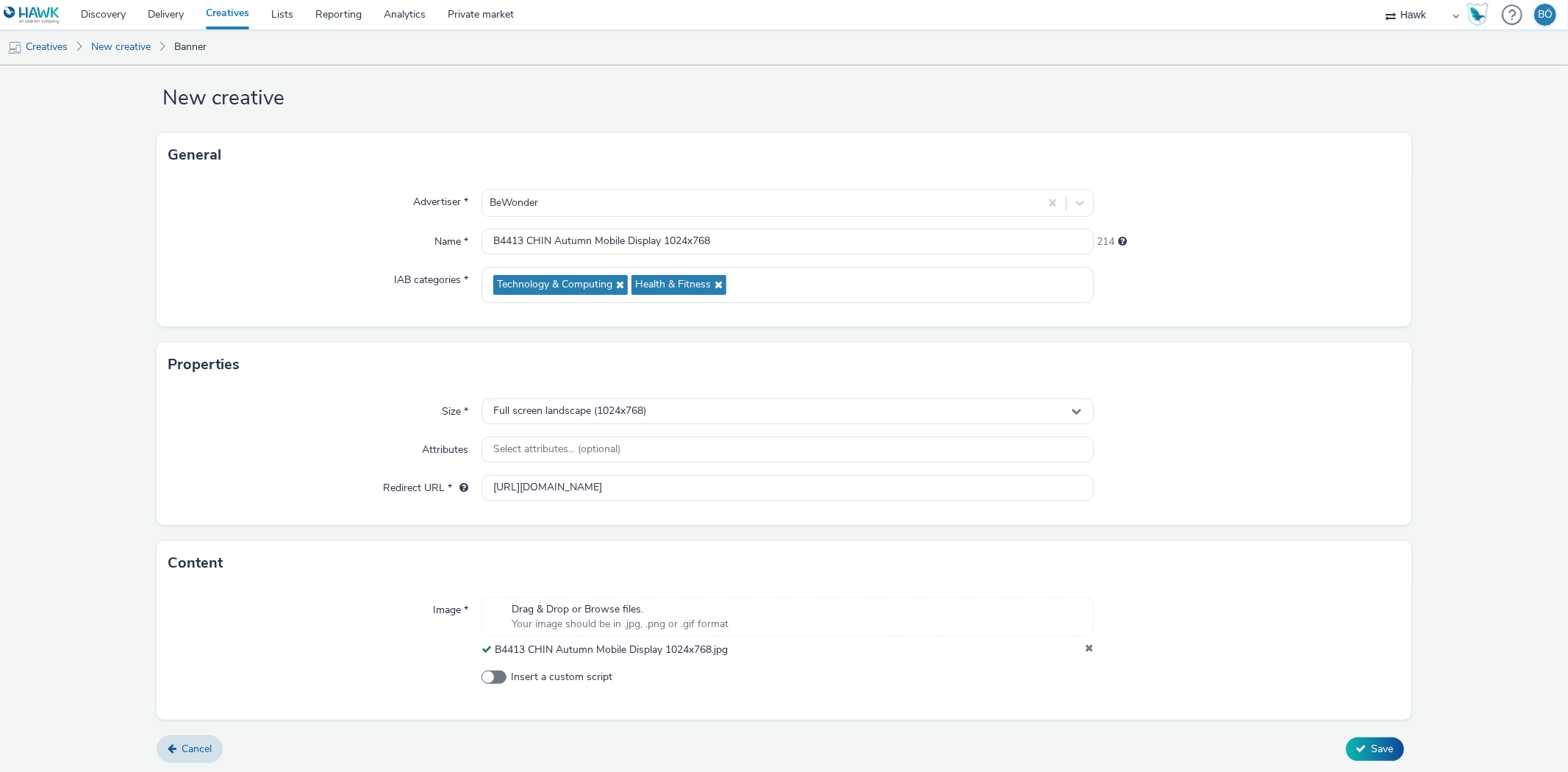
scroll to position [24, 0]
click at [1372, 745] on span "Save" at bounding box center [1383, 746] width 22 height 14
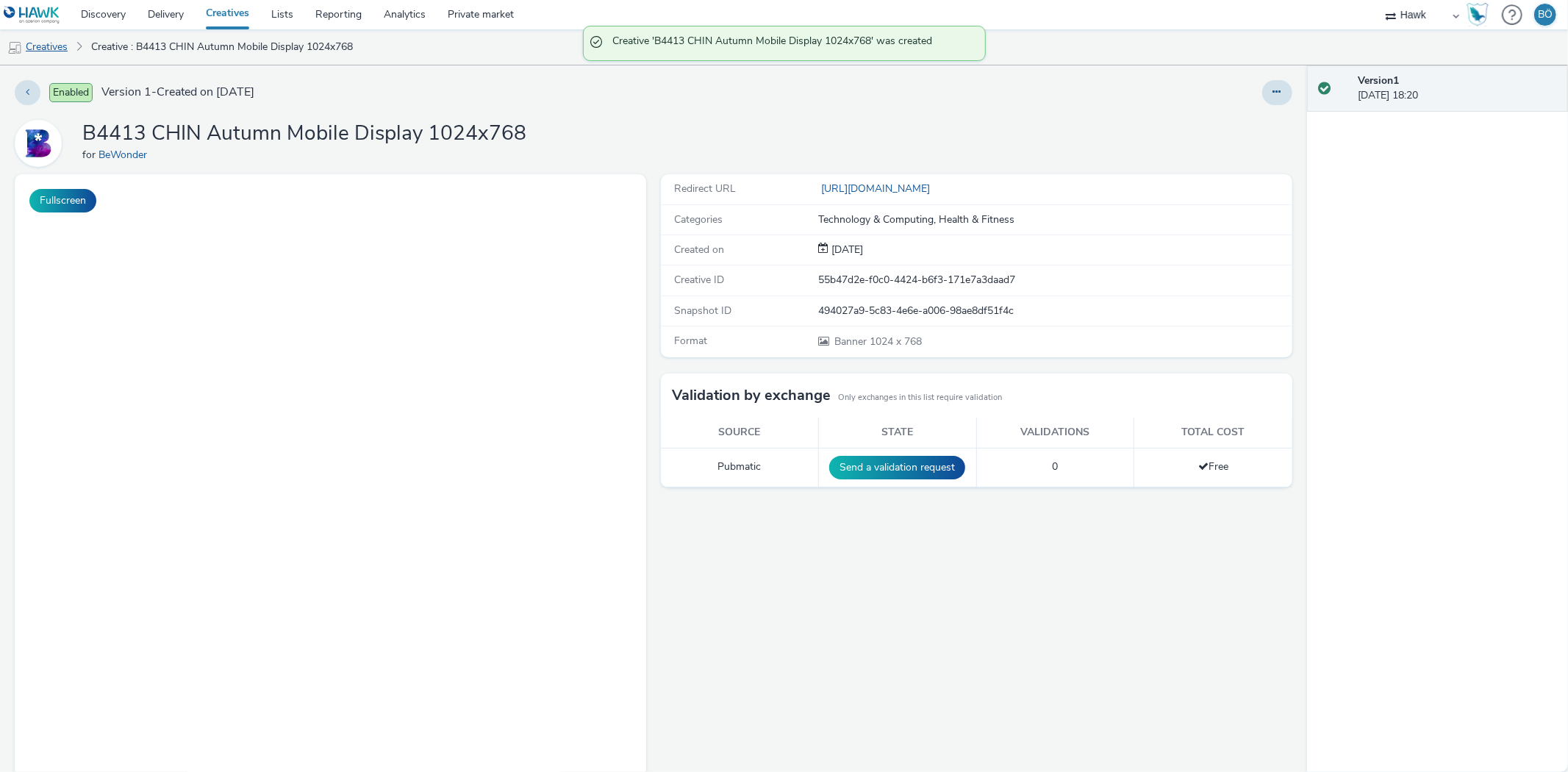
click at [24, 45] on link "Creatives" at bounding box center [38, 47] width 75 height 35
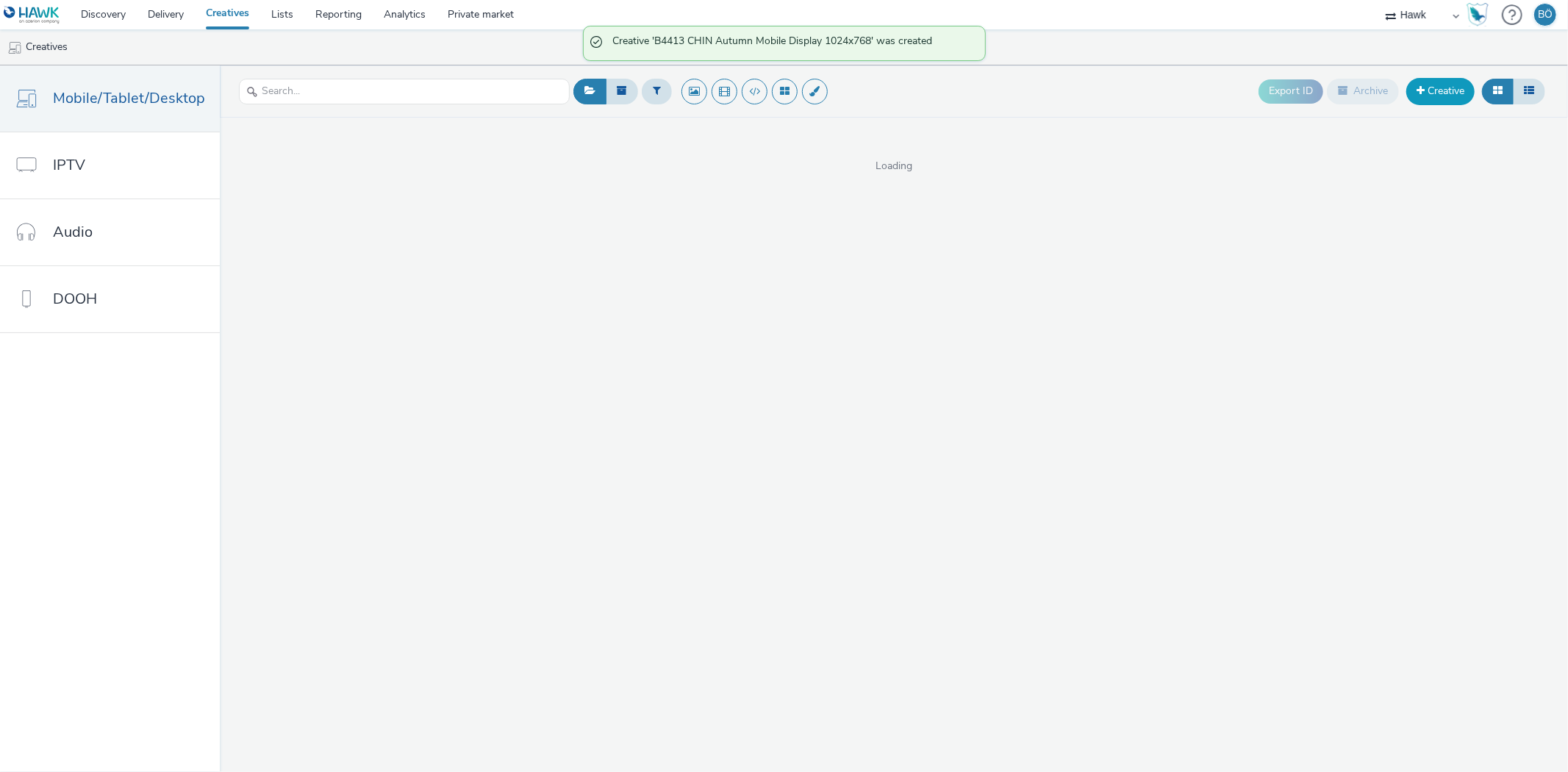
click at [1443, 99] on link "Creative" at bounding box center [1440, 91] width 68 height 26
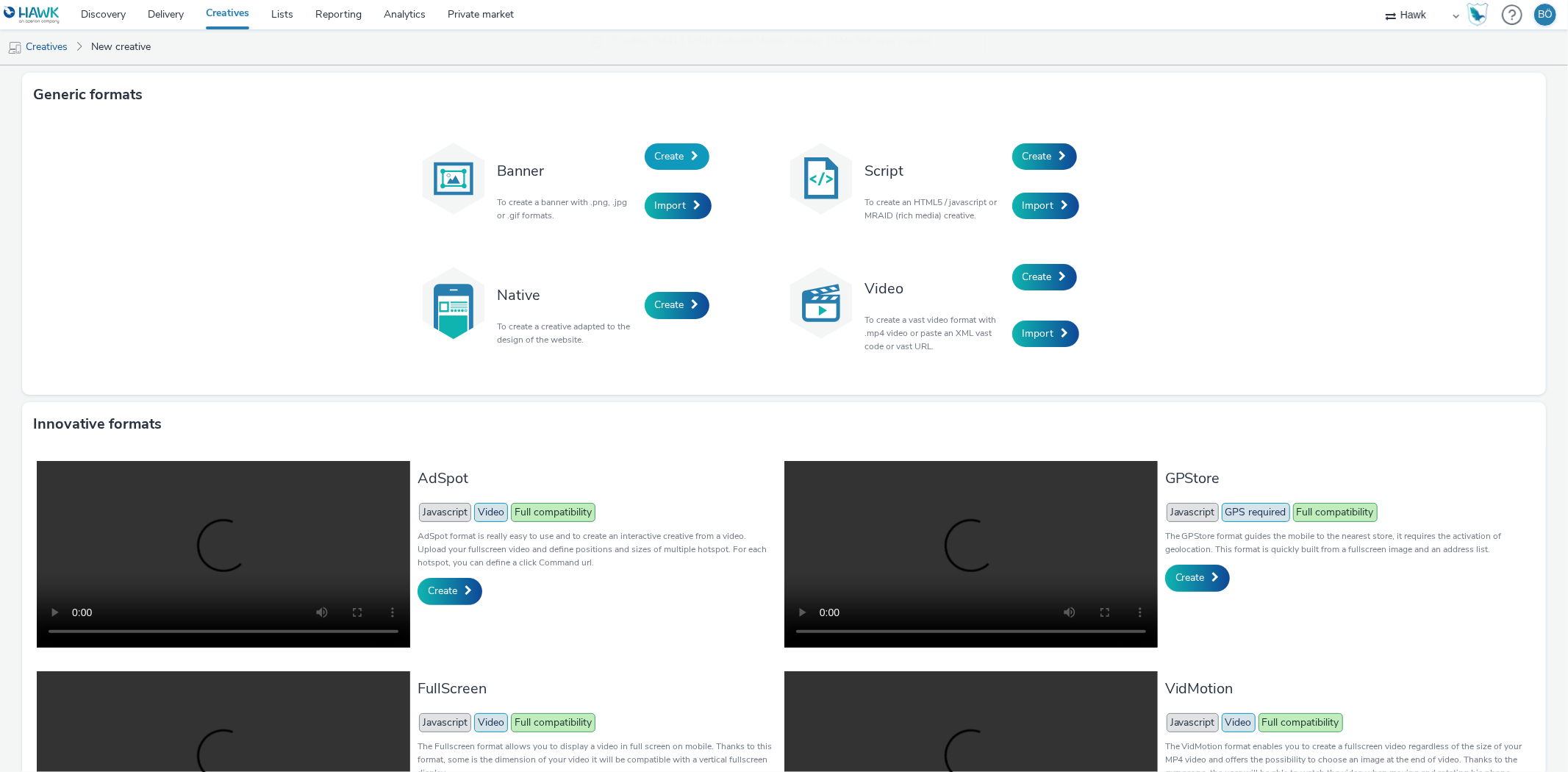
click at [672, 143] on link "Create" at bounding box center [677, 156] width 65 height 26
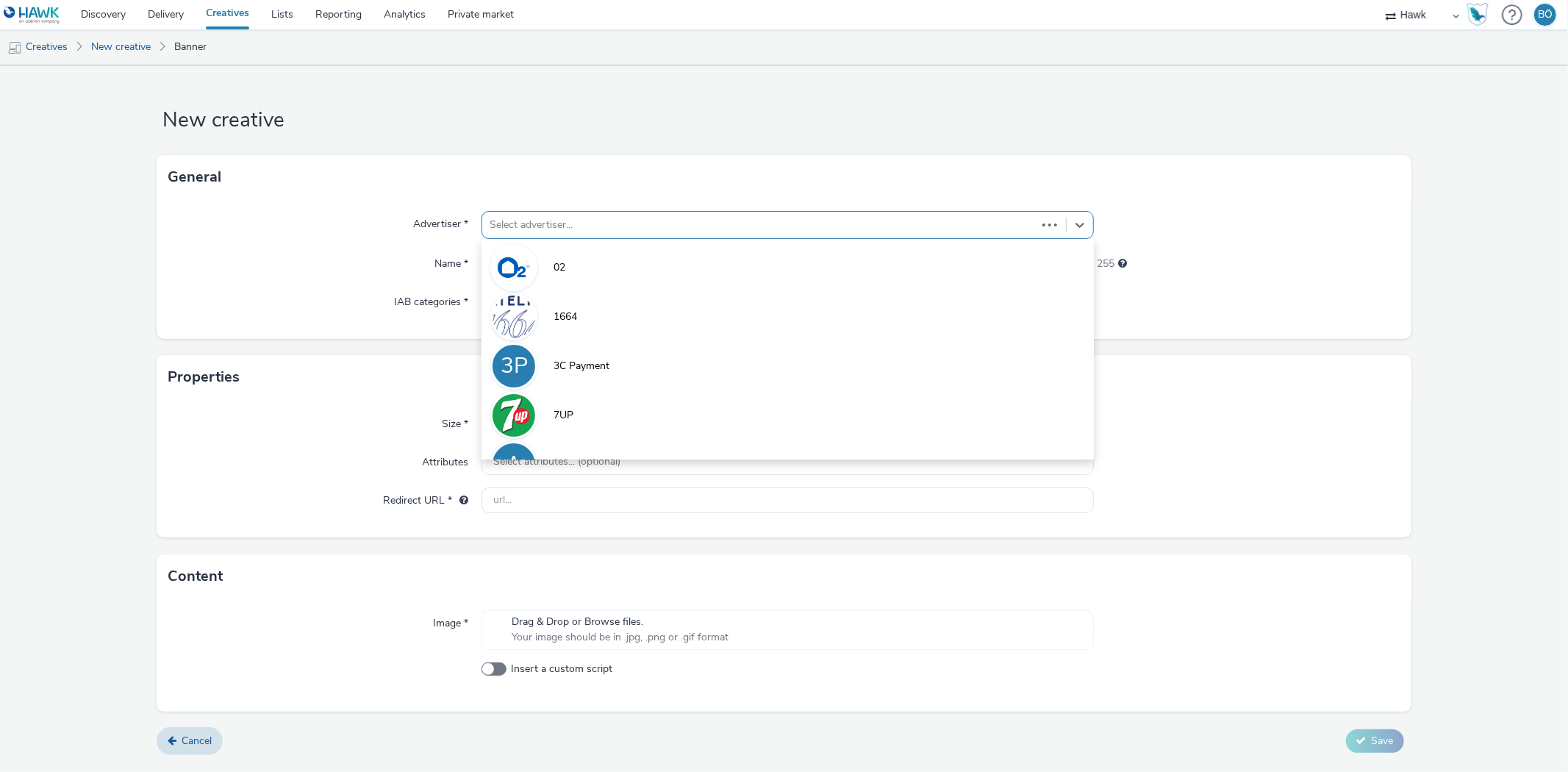
click at [568, 217] on div at bounding box center [759, 225] width 539 height 18
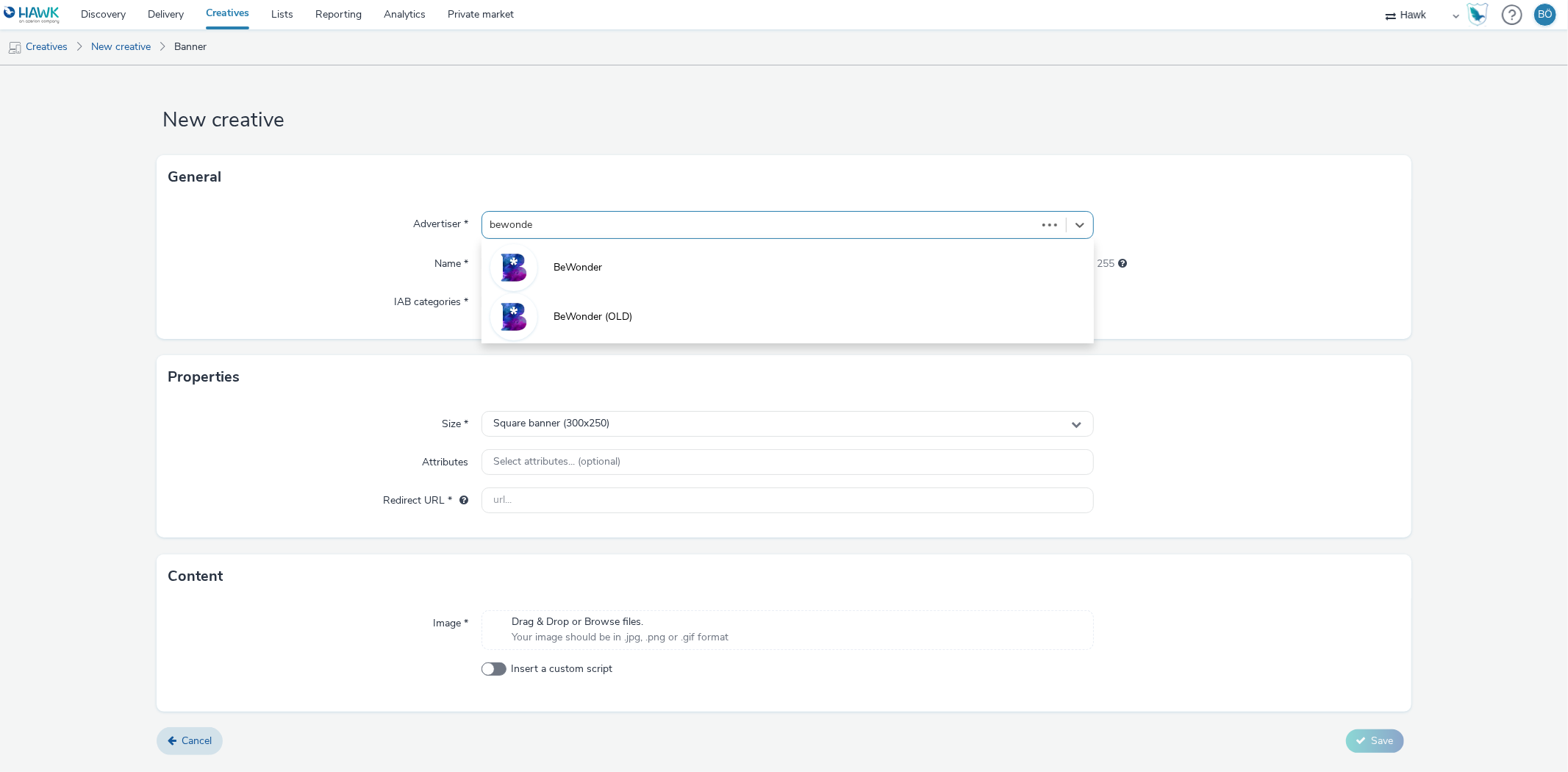
type input "bewonder"
click at [573, 240] on div "BeWonder BeWonder (OLD)" at bounding box center [787, 291] width 612 height 104
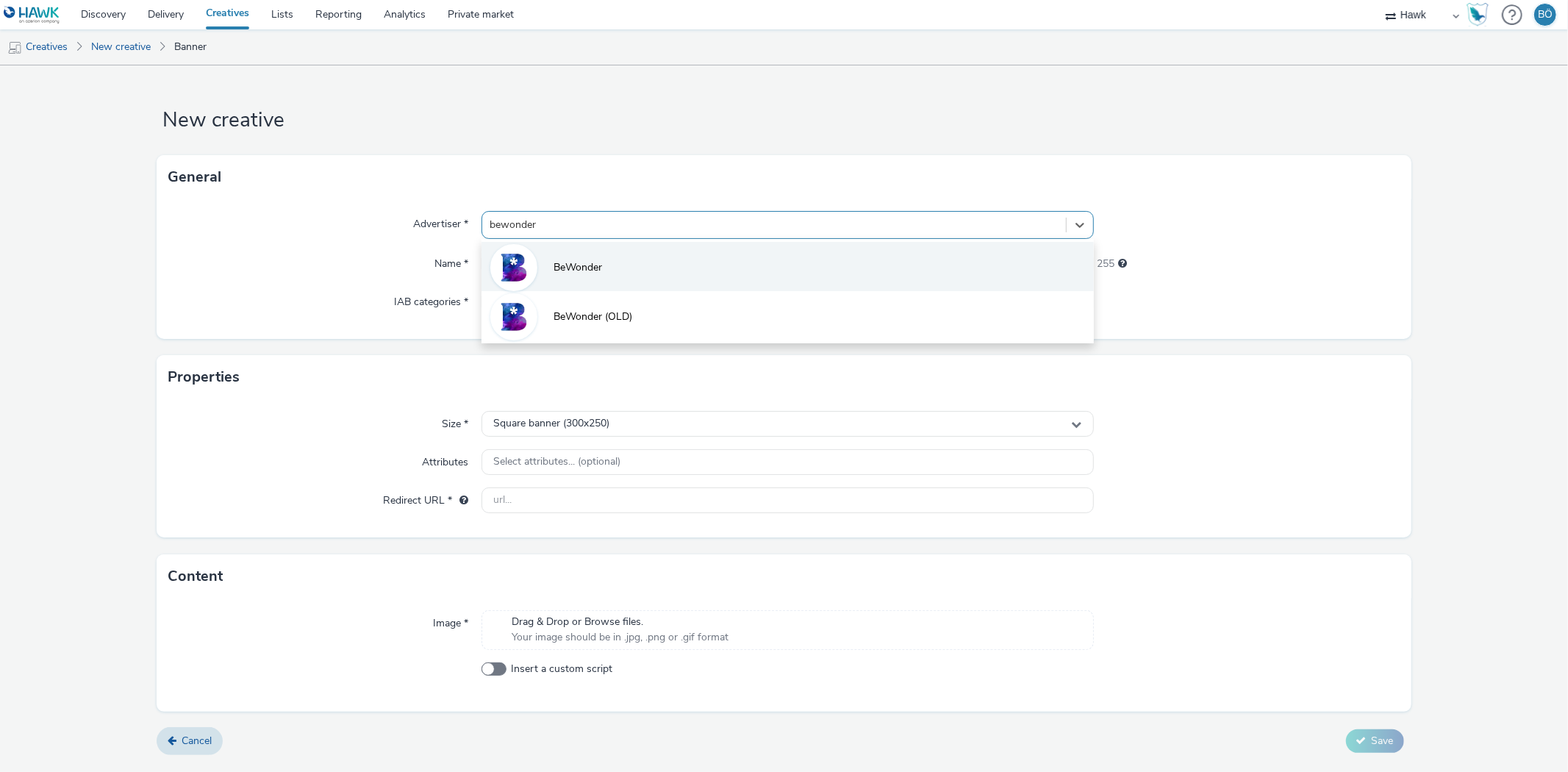
click at [568, 253] on li "BeWonder" at bounding box center [787, 266] width 612 height 49
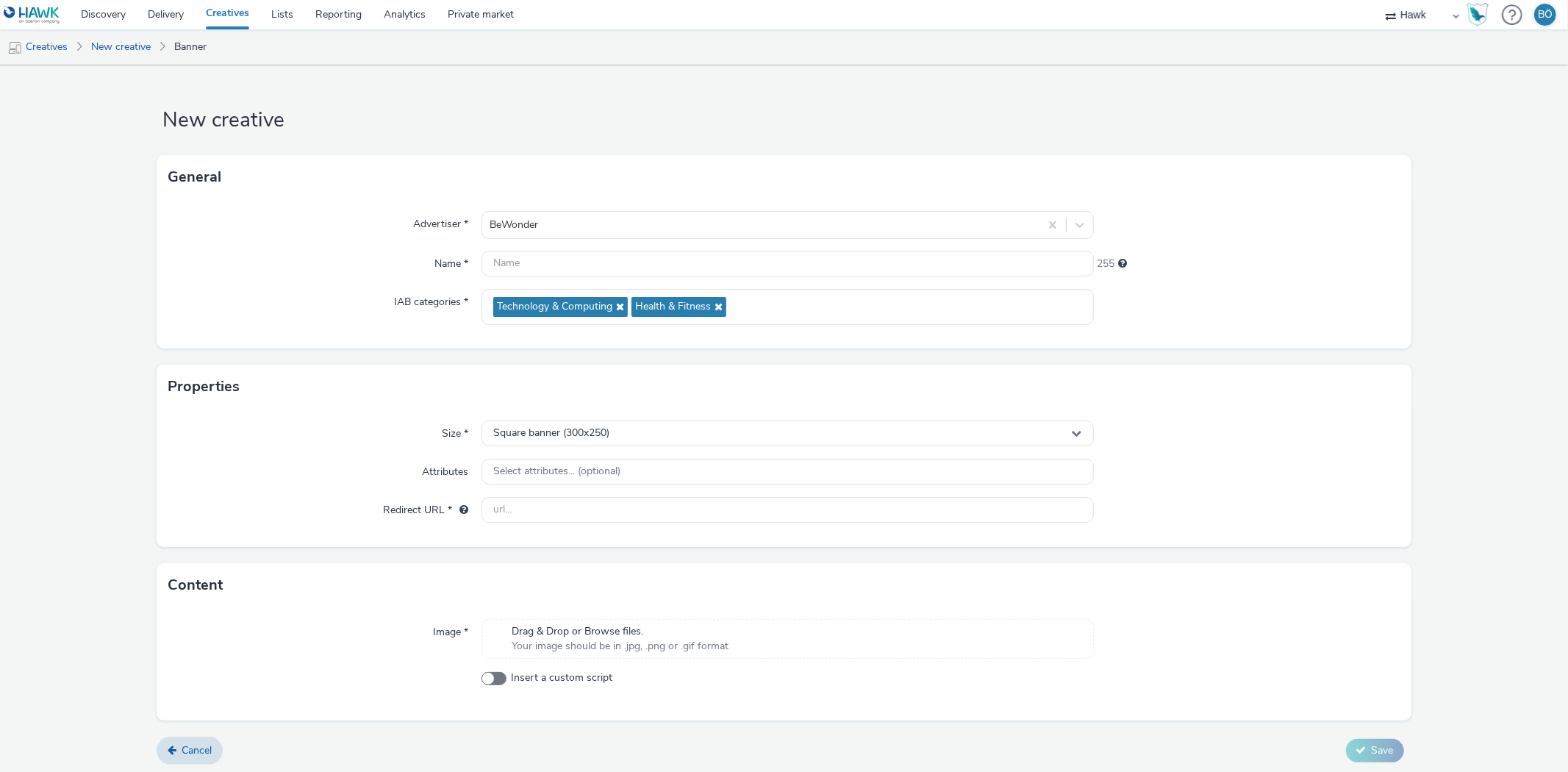
click at [132, 338] on form "New creative General Advertiser * BeWonder Name * 255 IAB categories * Technolo…" at bounding box center [784, 421] width 1568 height 710
click at [505, 269] on input "text" at bounding box center [787, 264] width 612 height 26
paste input "B4413 CHIN Autumn Mobile Display 768x1024"
type input "B4413 CHIN Autumn Mobile Display 768x1024"
click at [569, 428] on span "Square banner (300x250)" at bounding box center [551, 434] width 116 height 13
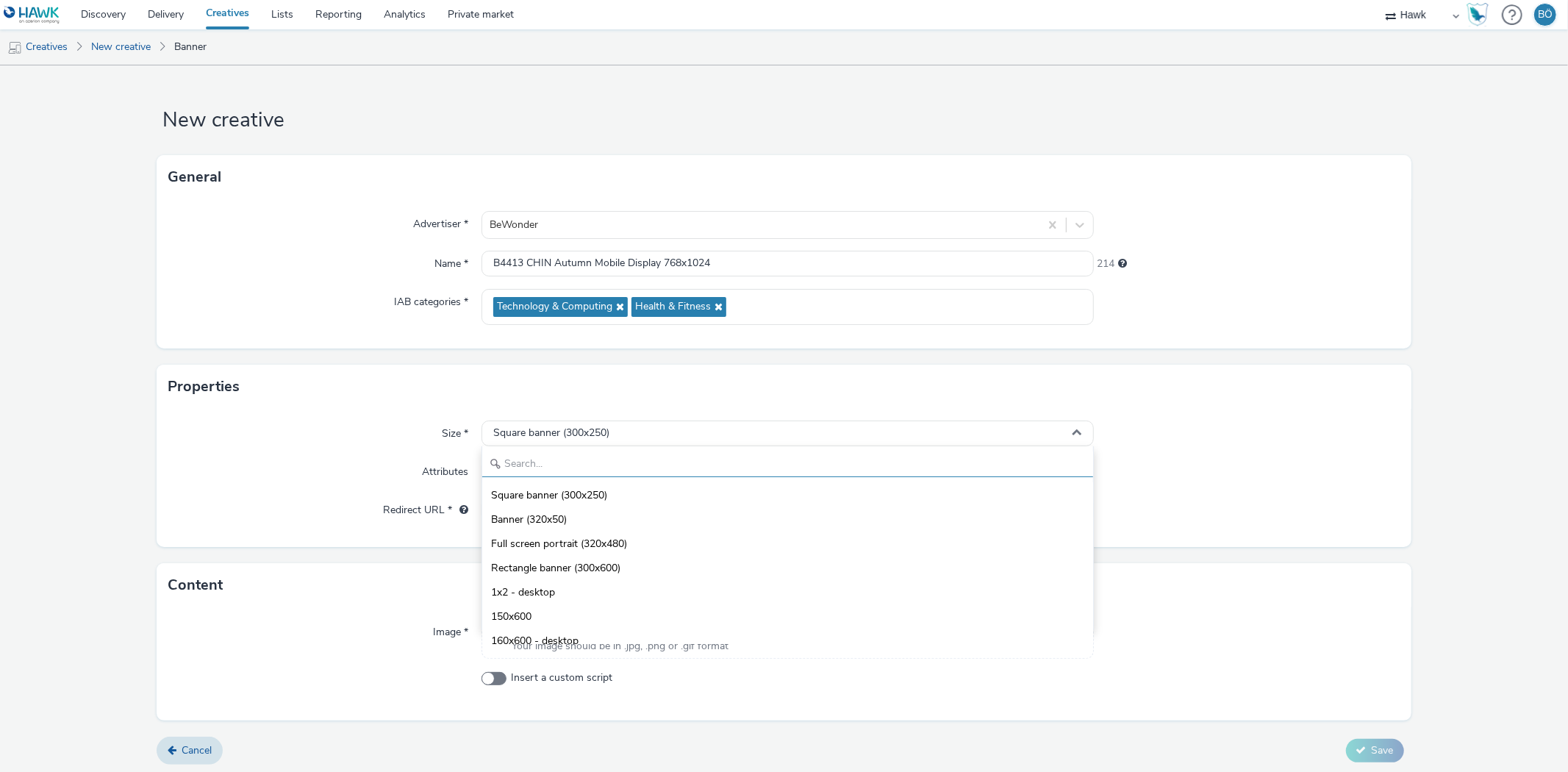
click at [556, 465] on input "text" at bounding box center [787, 464] width 610 height 26
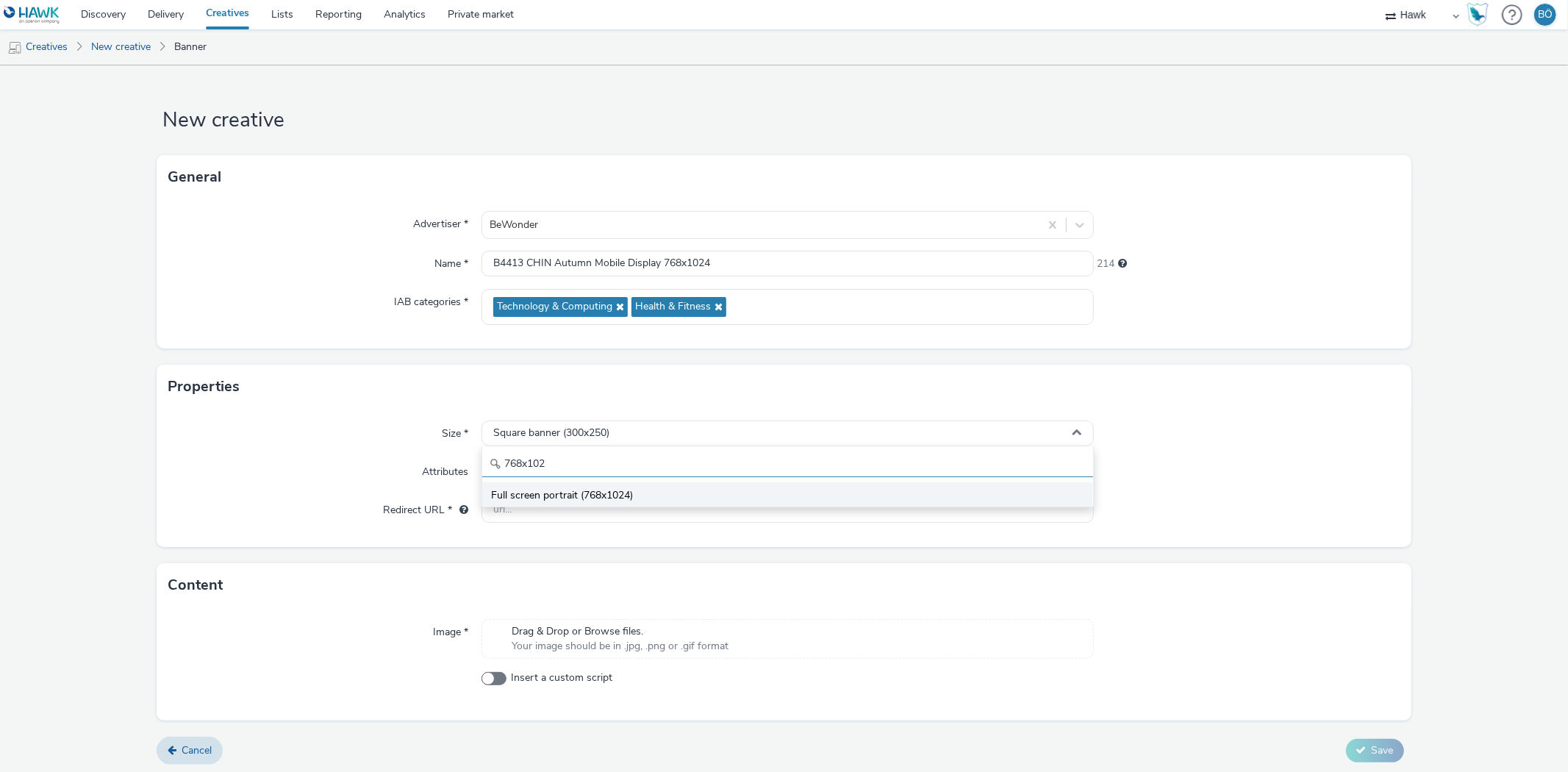
type input "768x102"
click at [575, 489] on span "Full screen portrait (768x1024)" at bounding box center [562, 495] width 142 height 14
click at [587, 503] on input "text" at bounding box center [787, 510] width 612 height 26
paste input "[URL][DOMAIN_NAME]"
type input "[URL][DOMAIN_NAME]"
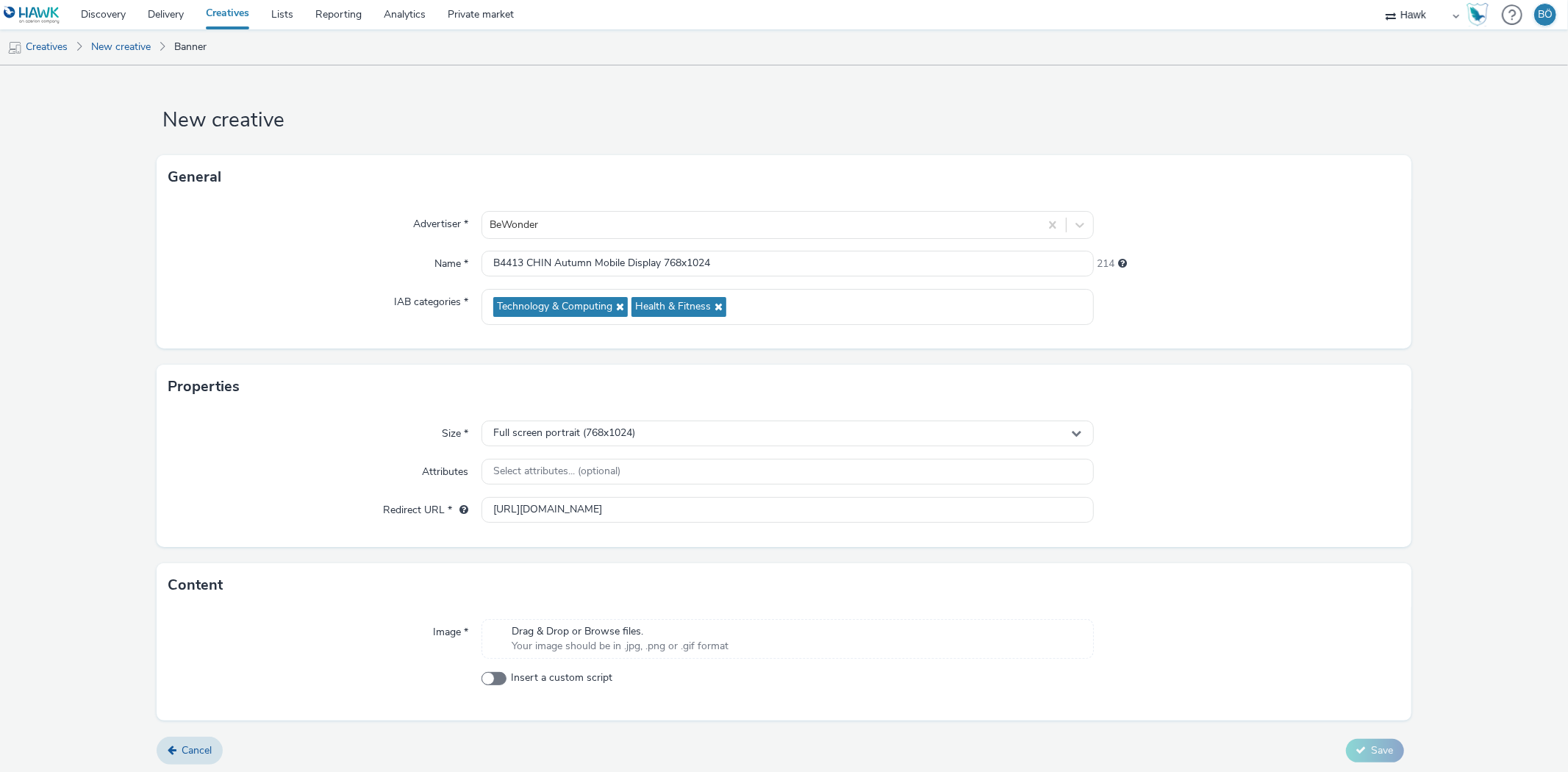
click at [507, 614] on div "Image * Drag & Drop or Browse files. Your image should be in .jpg, .png or .gif…" at bounding box center [783, 663] width 1254 height 113
drag, startPoint x: 523, startPoint y: 665, endPoint x: 555, endPoint y: 662, distance: 32.1
click at [531, 665] on div "Image * Drag & Drop or Browse files. Your image should be in .jpg, .png or .gif…" at bounding box center [783, 663] width 1254 height 113
click at [548, 651] on span "Your image should be in .jpg, .png or .gif format" at bounding box center [620, 646] width 217 height 14
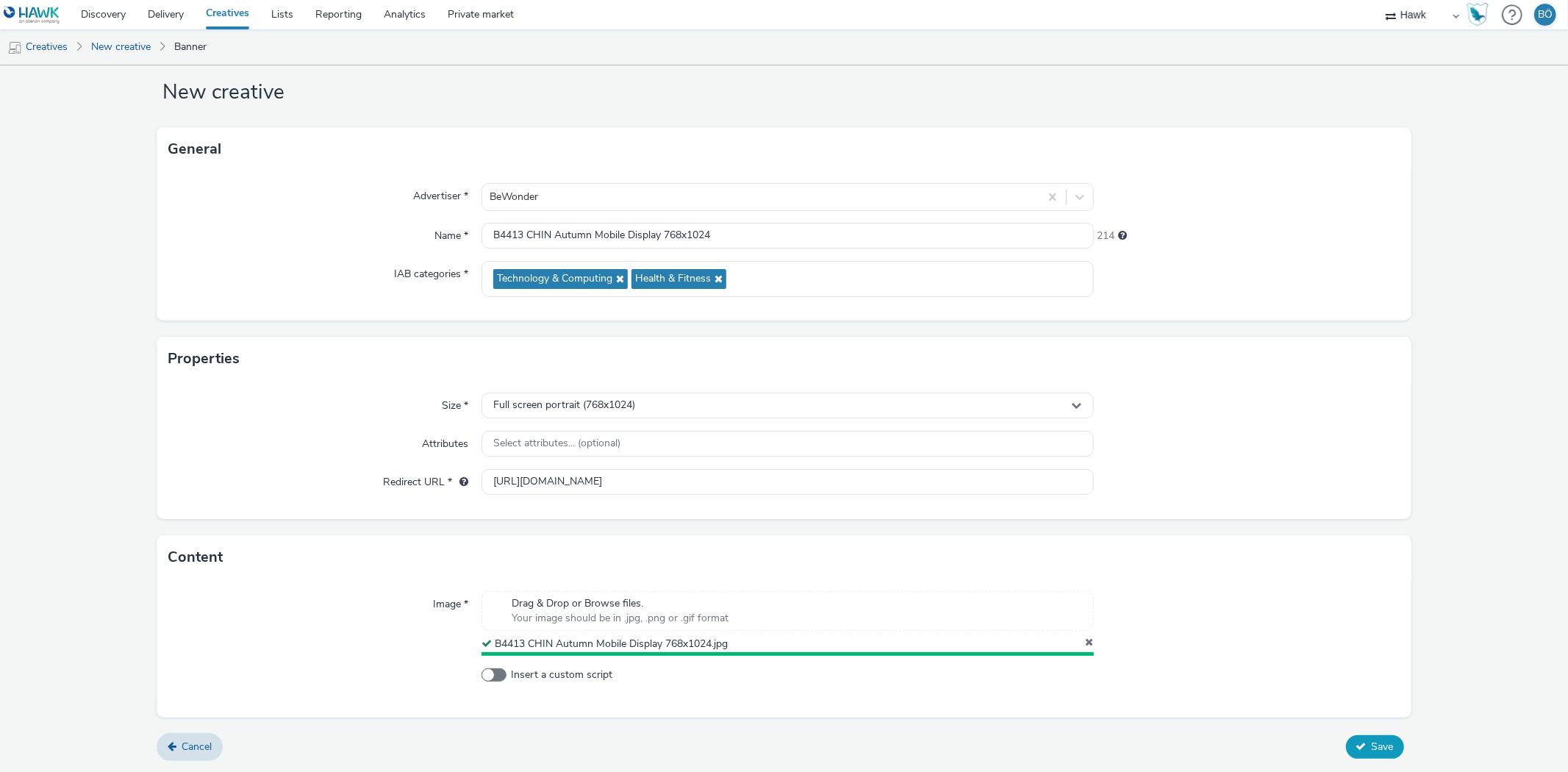
scroll to position [24, 0]
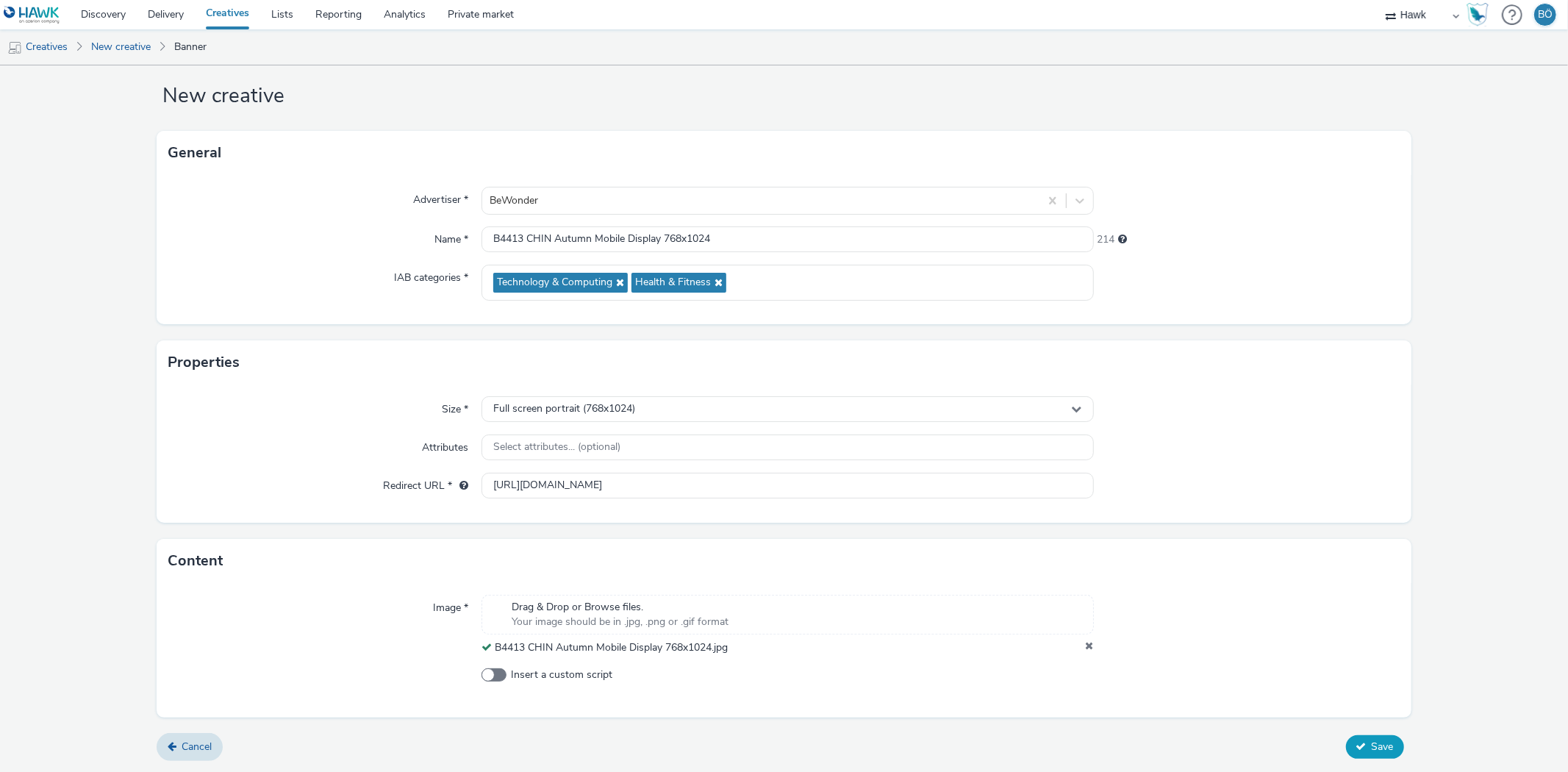
click at [1372, 744] on span "Save" at bounding box center [1383, 746] width 22 height 14
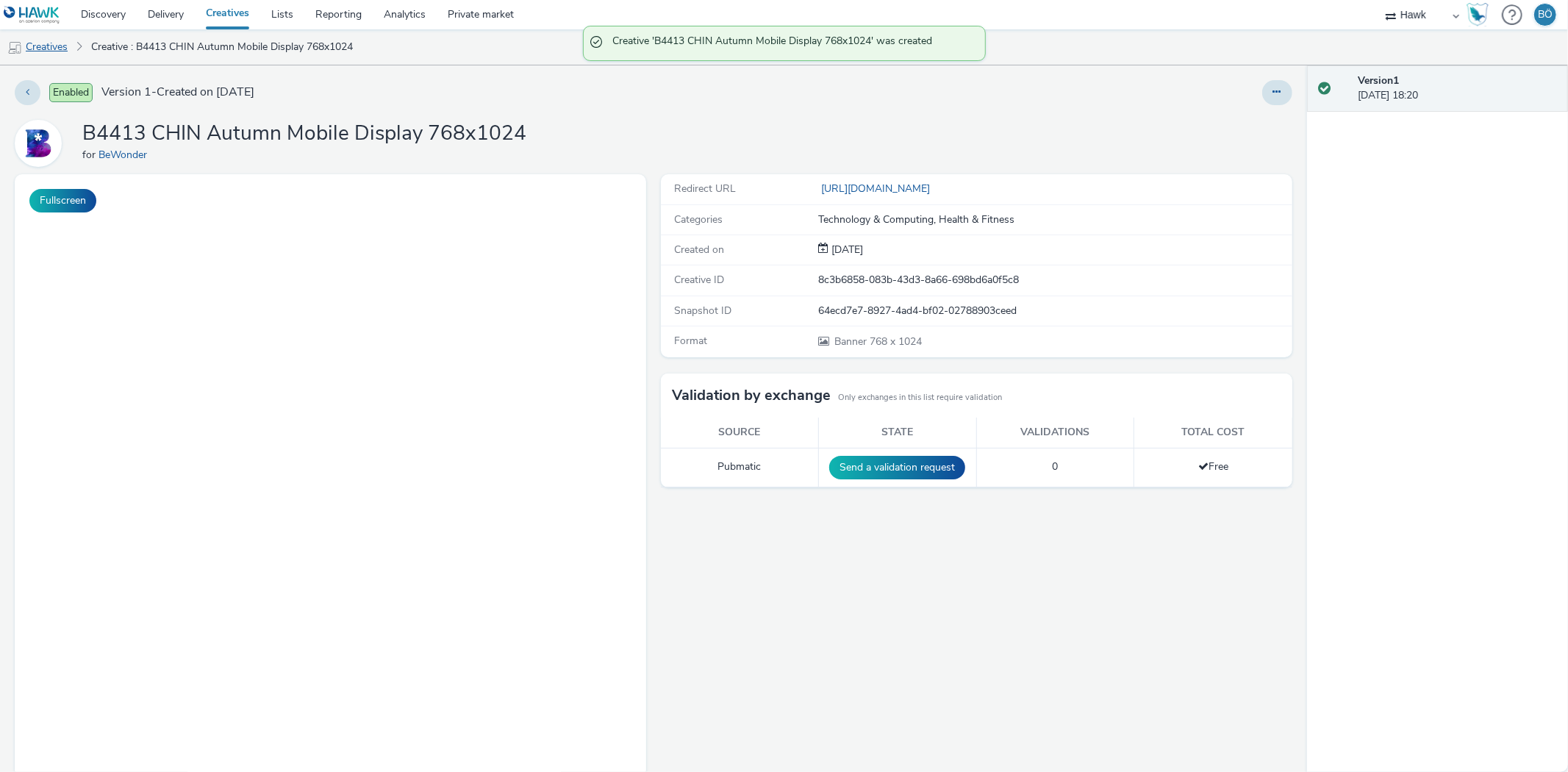
click at [70, 50] on link "Creatives" at bounding box center [38, 47] width 75 height 35
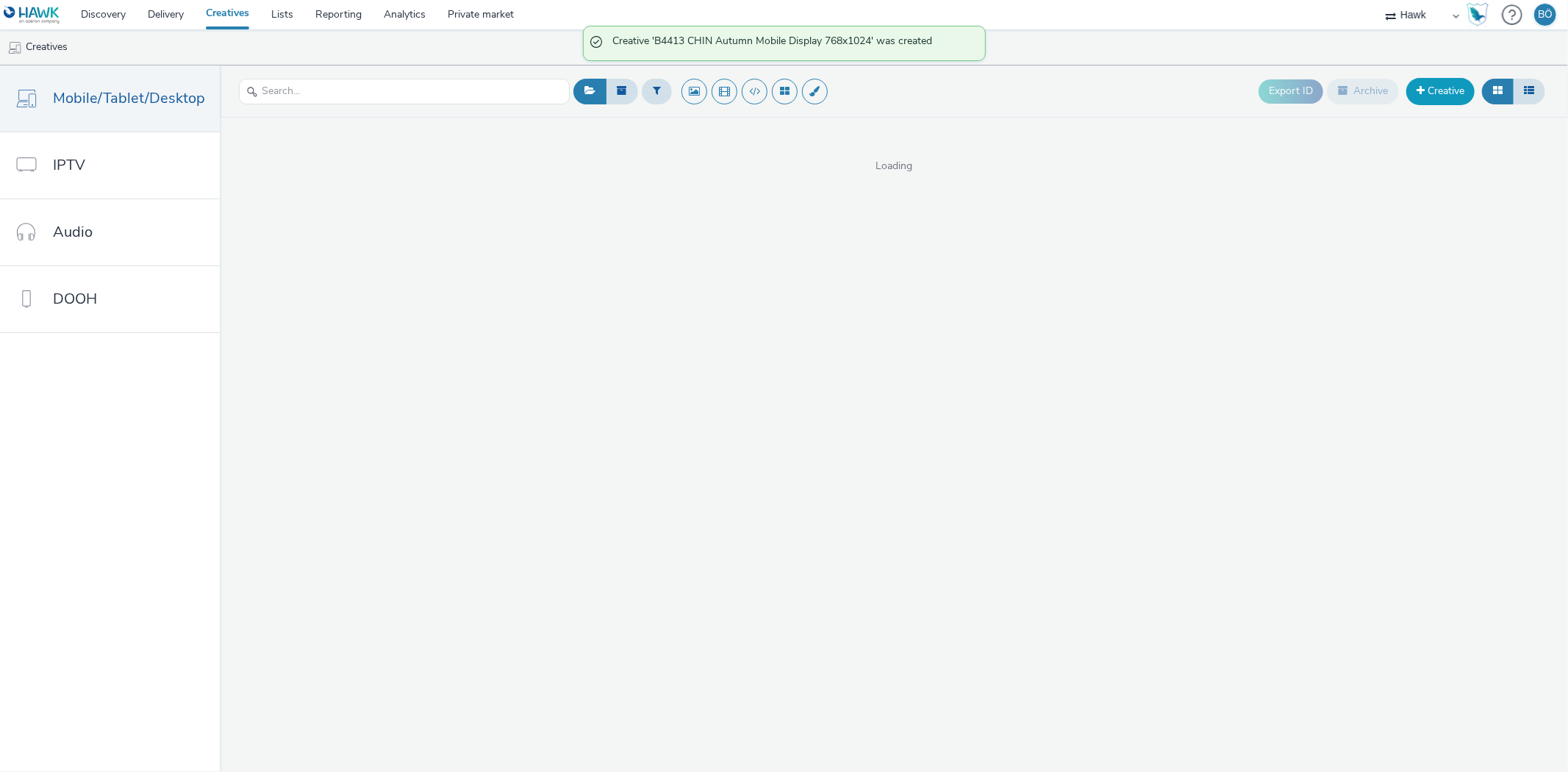
click at [1445, 87] on link "Creative" at bounding box center [1440, 91] width 68 height 26
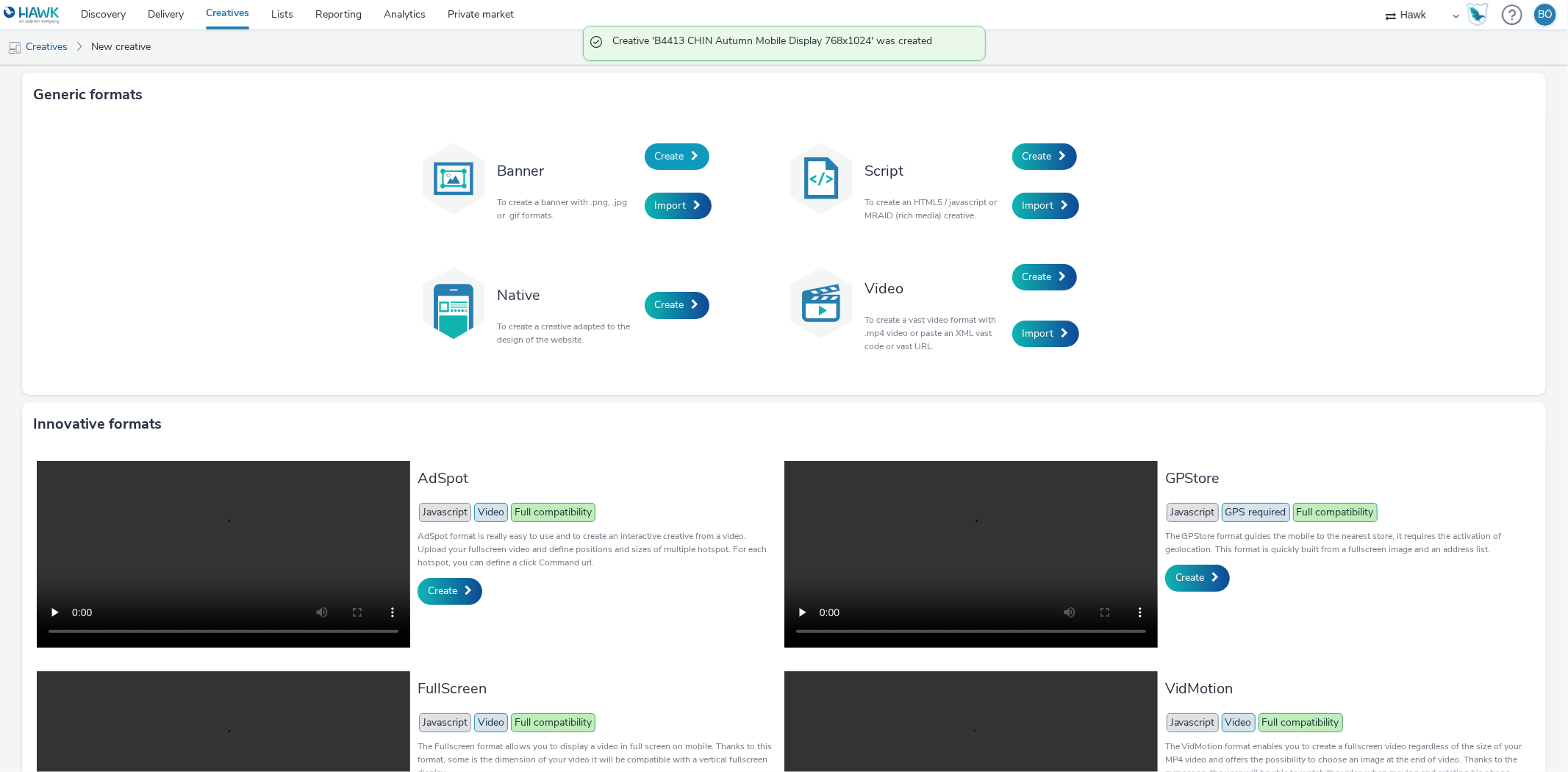
click at [605, 123] on div "Banner To create a banner with .png, .jpg or .gif formats. Create Import Script…" at bounding box center [784, 256] width 1524 height 278
click at [651, 141] on div "Create" at bounding box center [714, 156] width 139 height 50
click at [655, 155] on span "Create" at bounding box center [669, 156] width 30 height 14
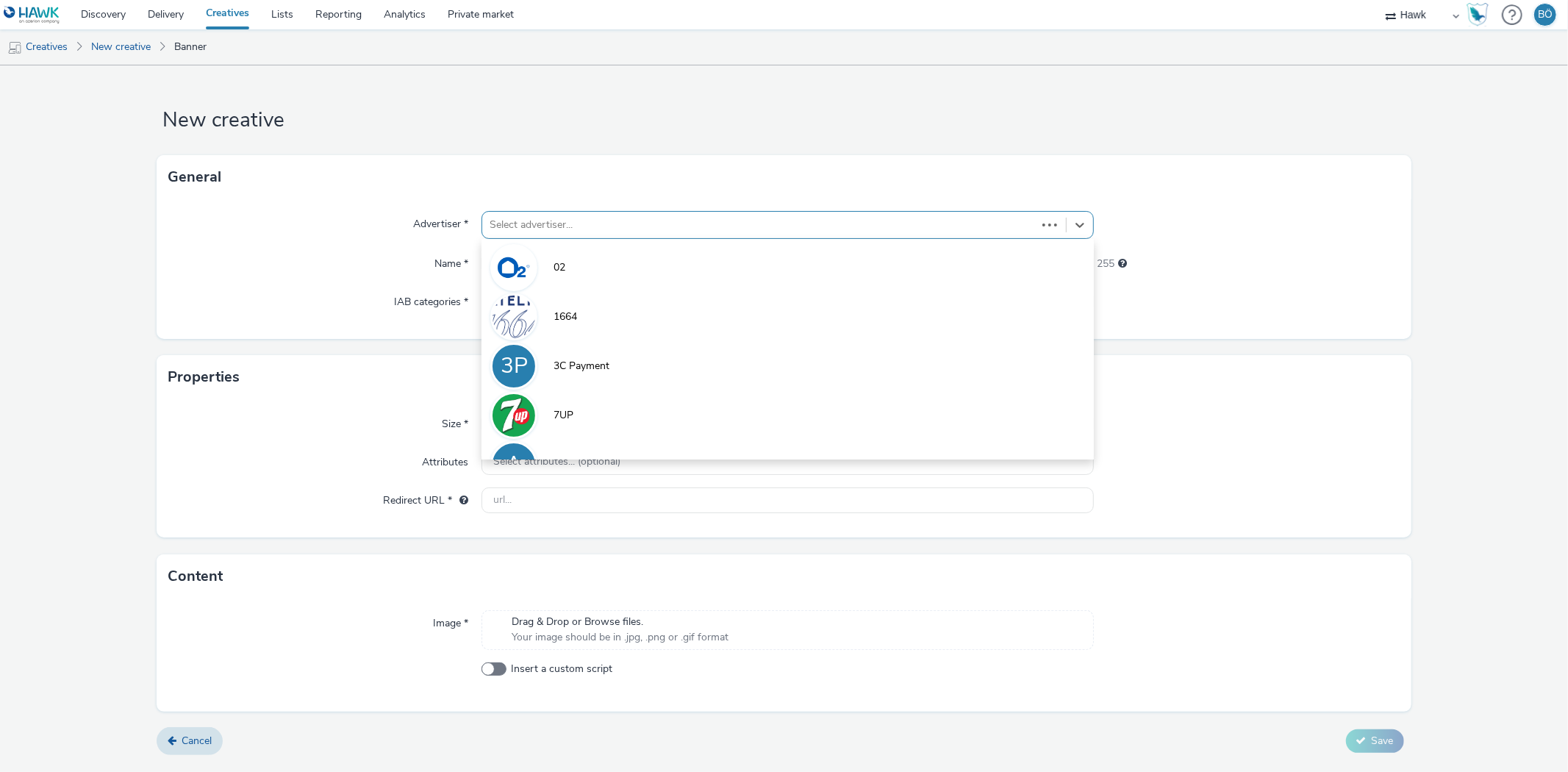
click at [568, 216] on div at bounding box center [759, 225] width 539 height 18
type input "bewon"
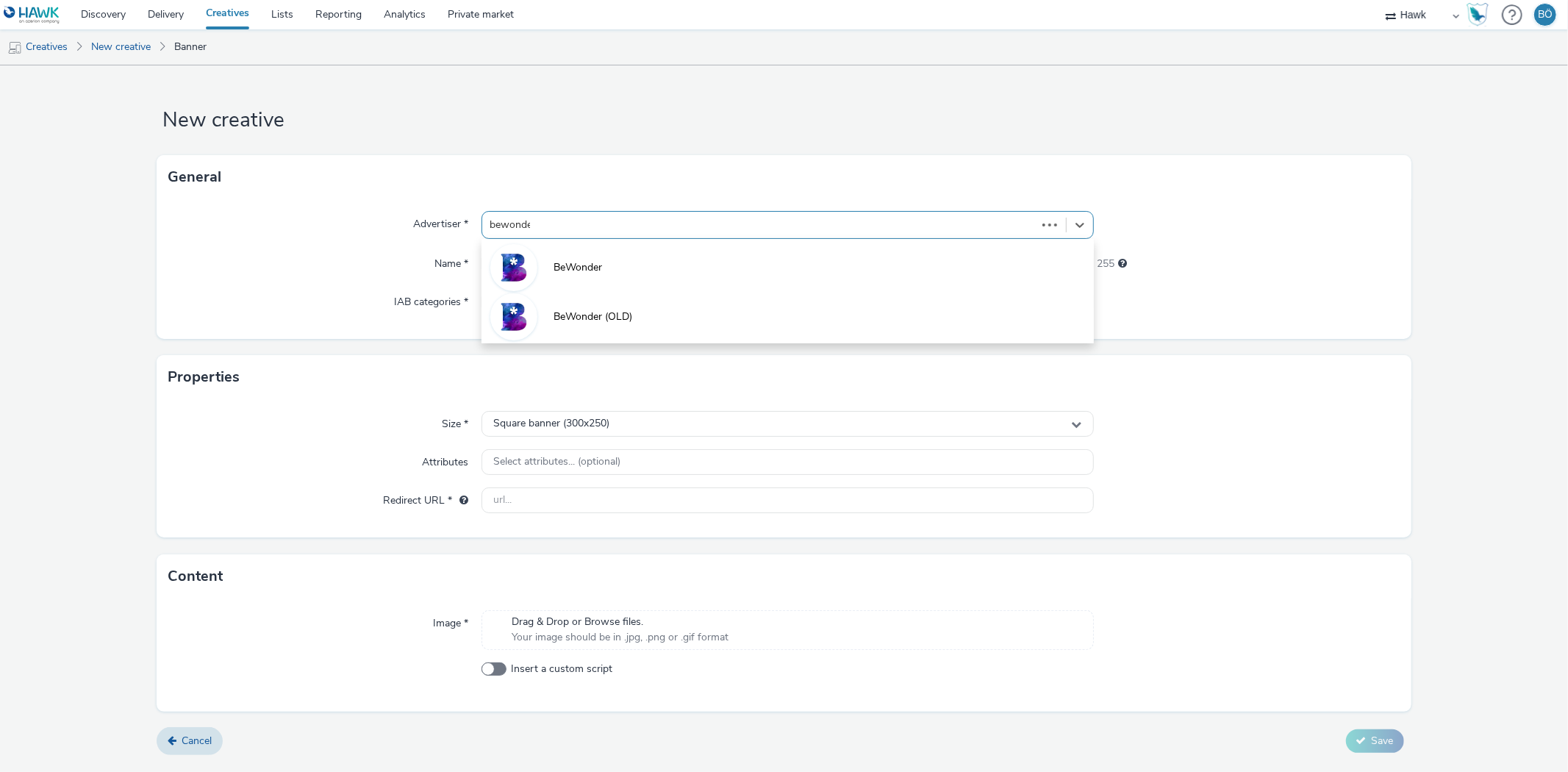
type input "bewonder"
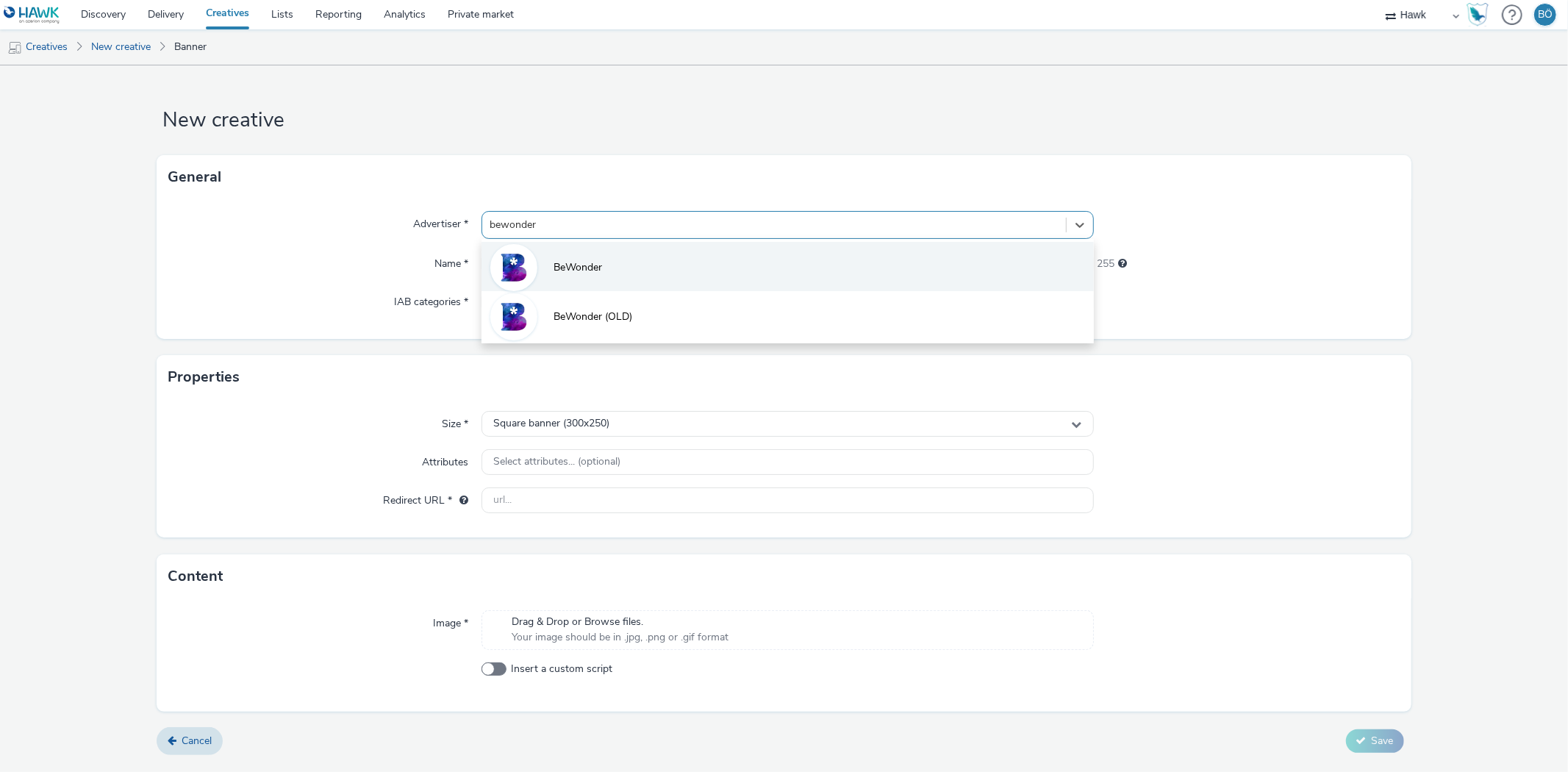
click at [575, 258] on li "BeWonder" at bounding box center [787, 266] width 612 height 49
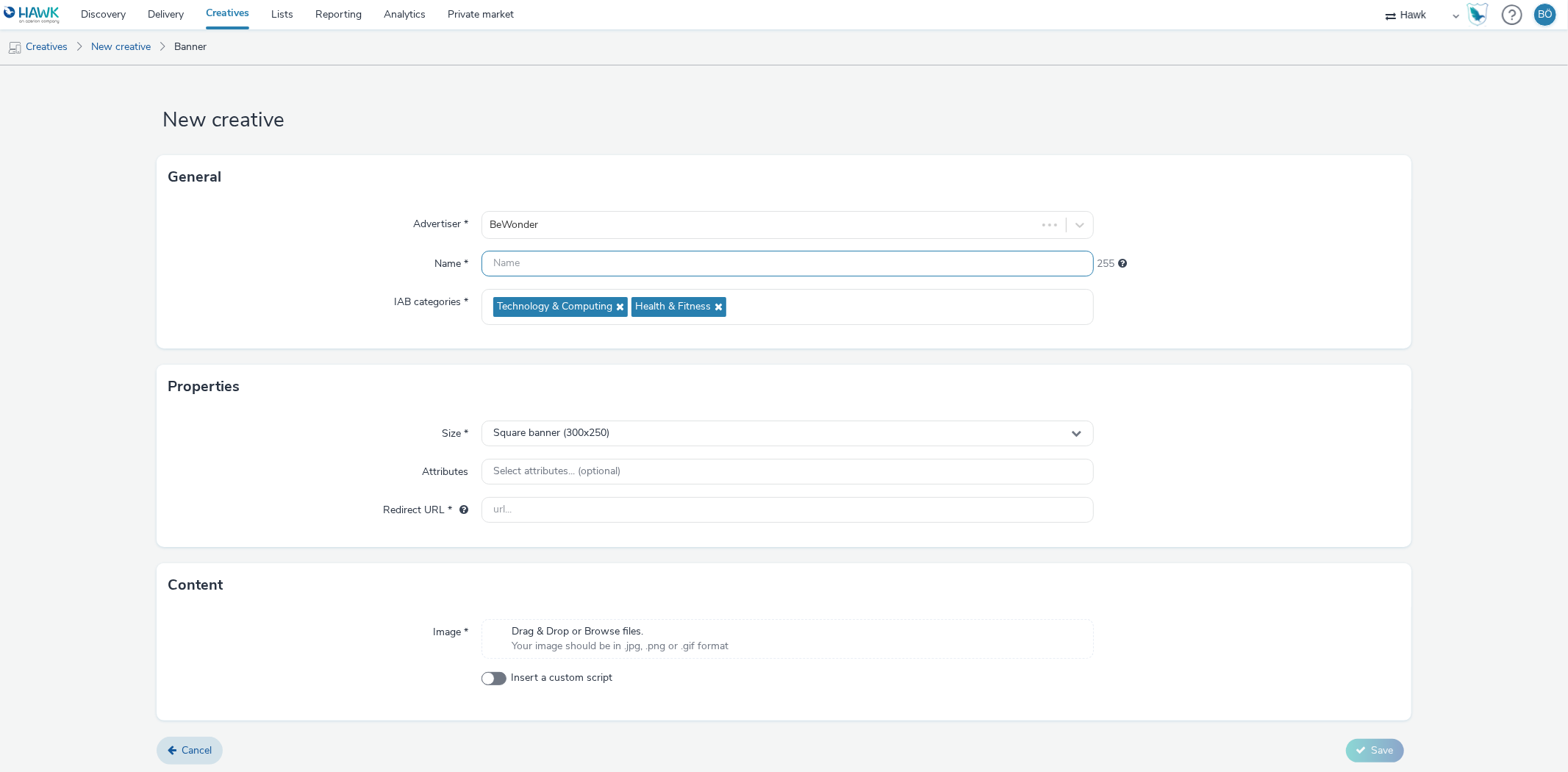
click at [555, 263] on input "text" at bounding box center [787, 264] width 612 height 26
paste input "B4413 CHIN Autumn Mobile Display 320x480"
type input "B4413 CHIN Autumn Mobile Display 320x480"
click at [592, 430] on span "Square banner (300x250)" at bounding box center [551, 434] width 116 height 13
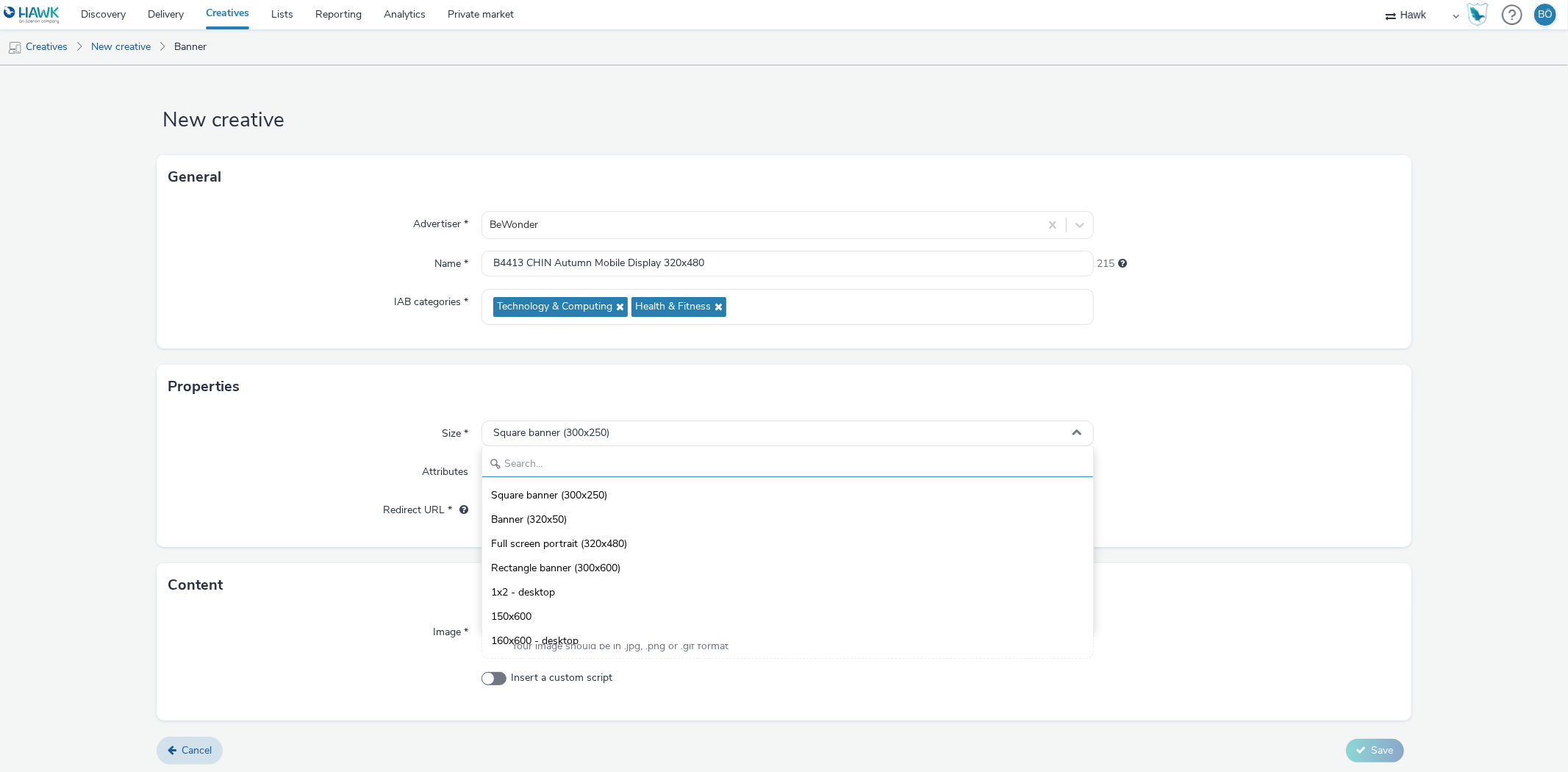
click at [566, 464] on input "text" at bounding box center [787, 464] width 610 height 26
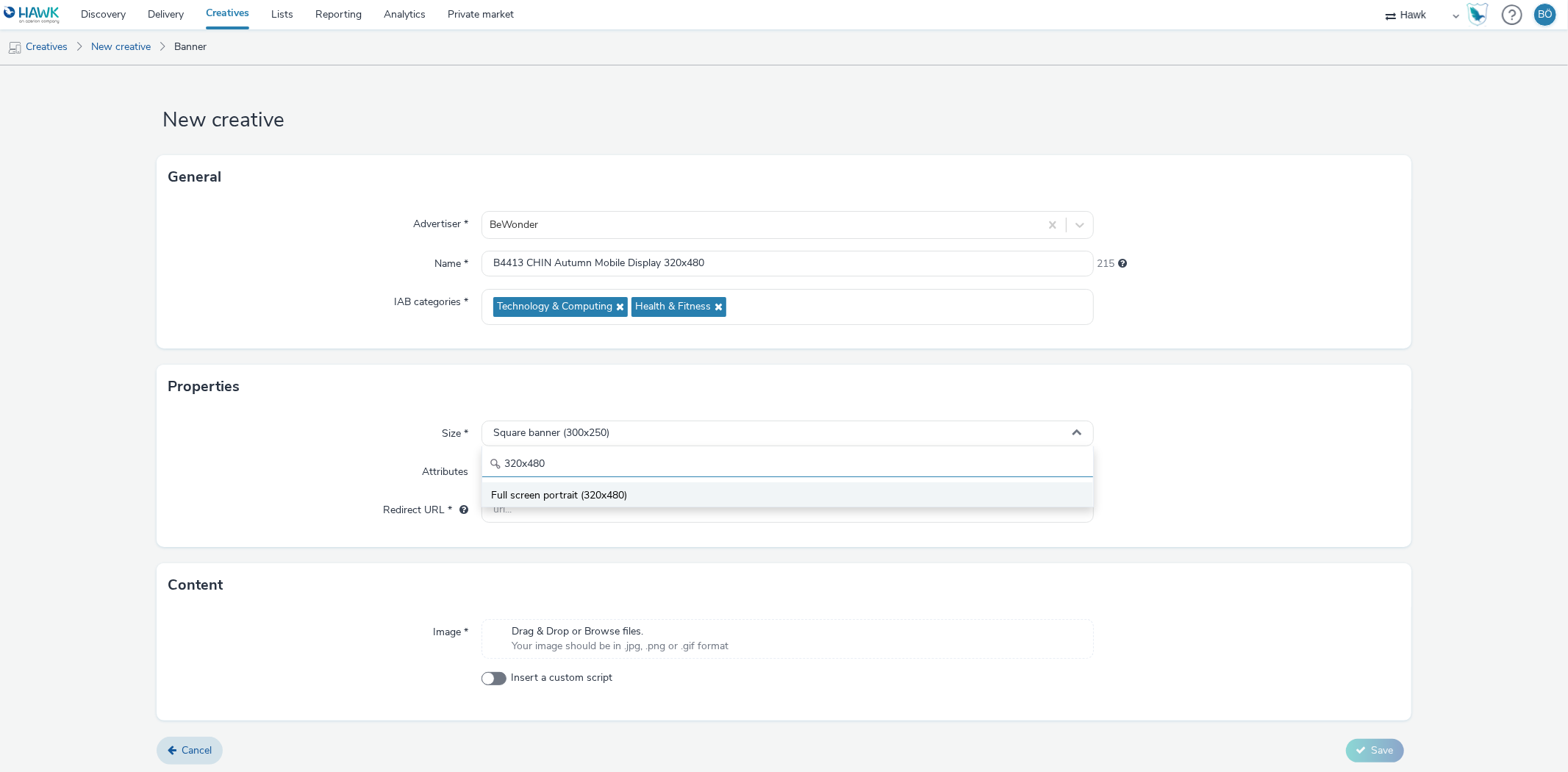
type input "320x480"
click at [576, 491] on span "Full screen portrait (320x480)" at bounding box center [560, 495] width 136 height 14
click at [553, 511] on input "text" at bounding box center [787, 510] width 612 height 26
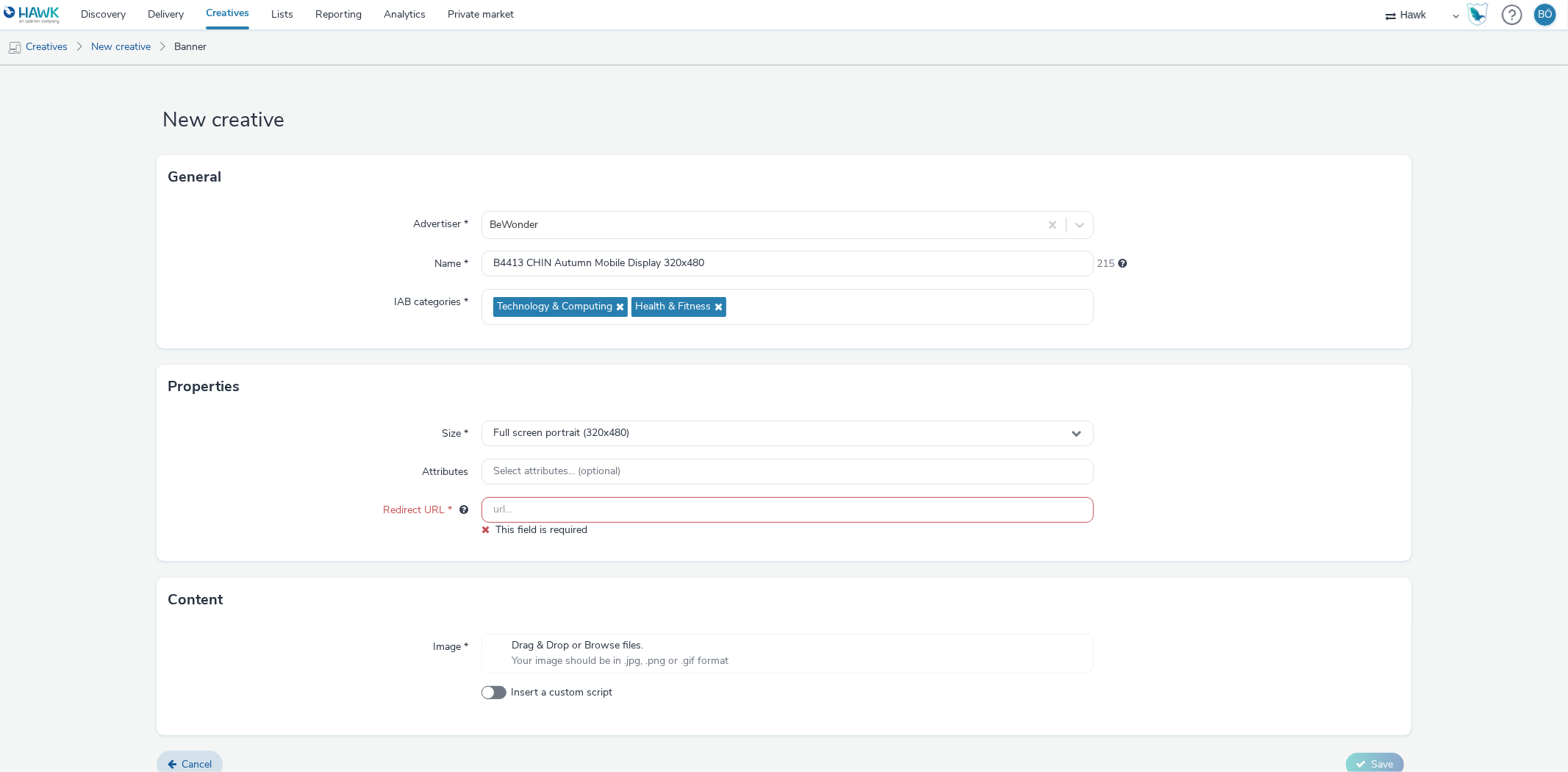
paste input "[URL][DOMAIN_NAME]"
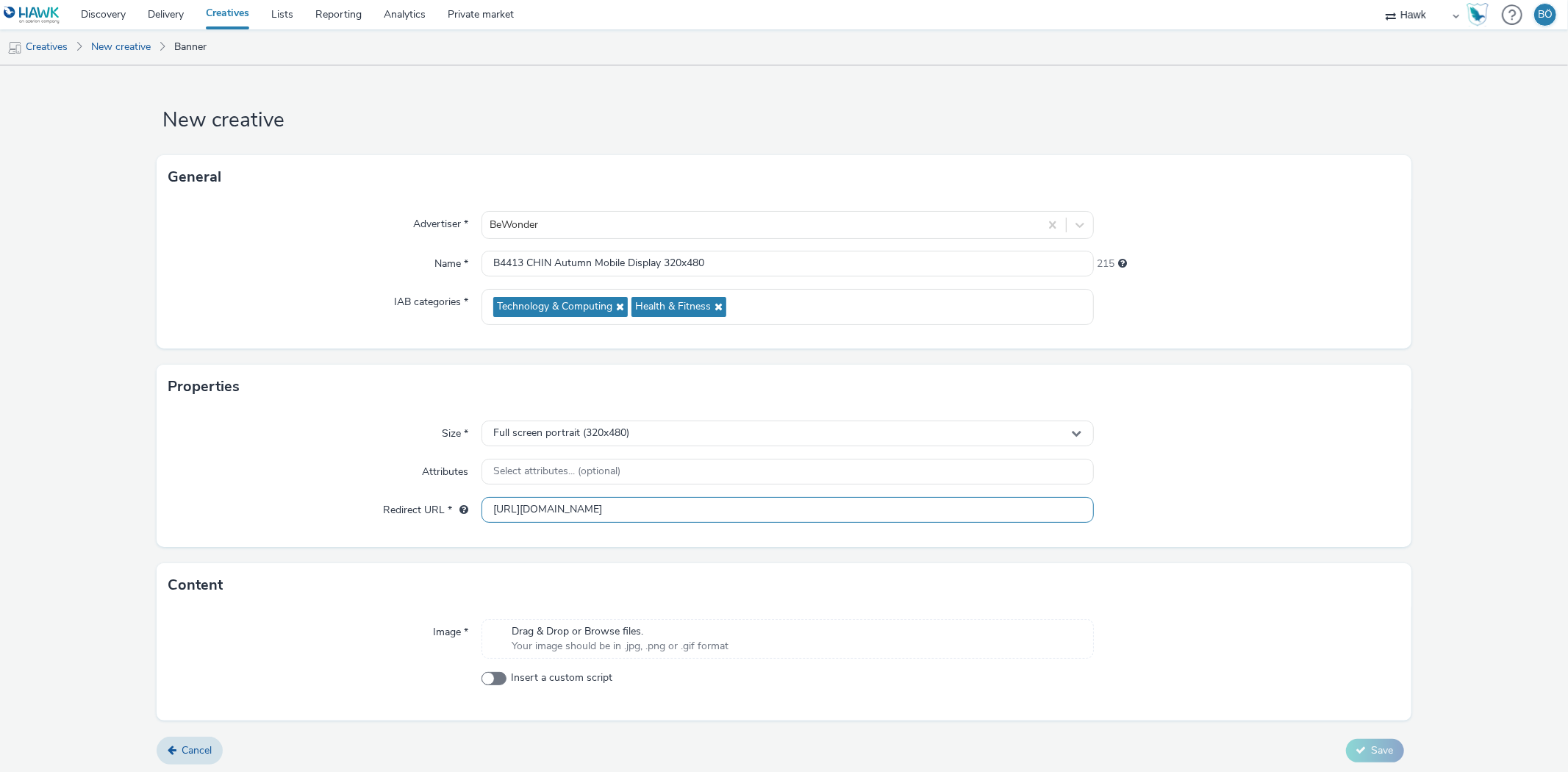
type input "[URL][DOMAIN_NAME]"
click at [580, 633] on span "Drag & Drop or Browse files." at bounding box center [620, 632] width 217 height 14
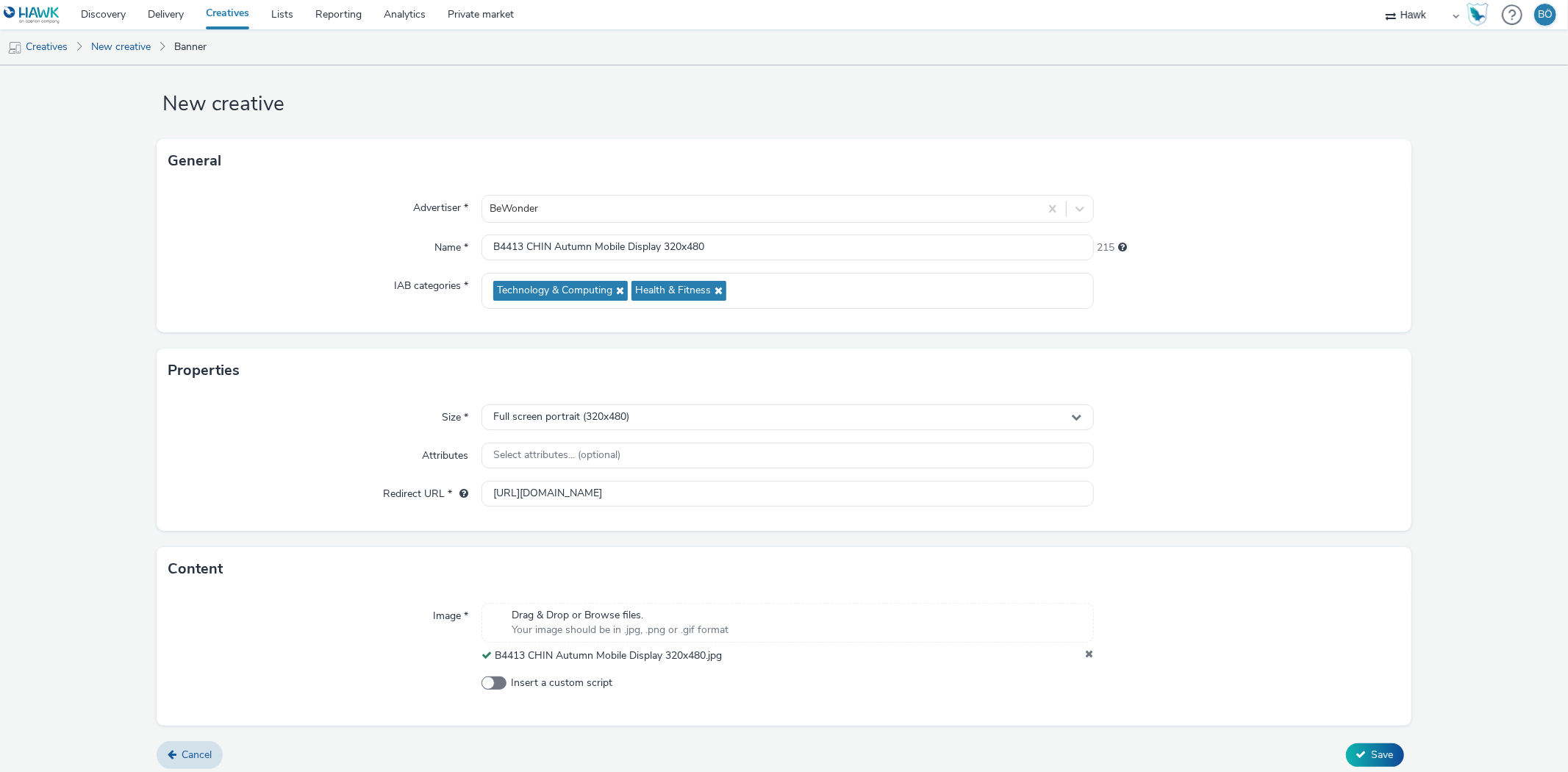
scroll to position [24, 0]
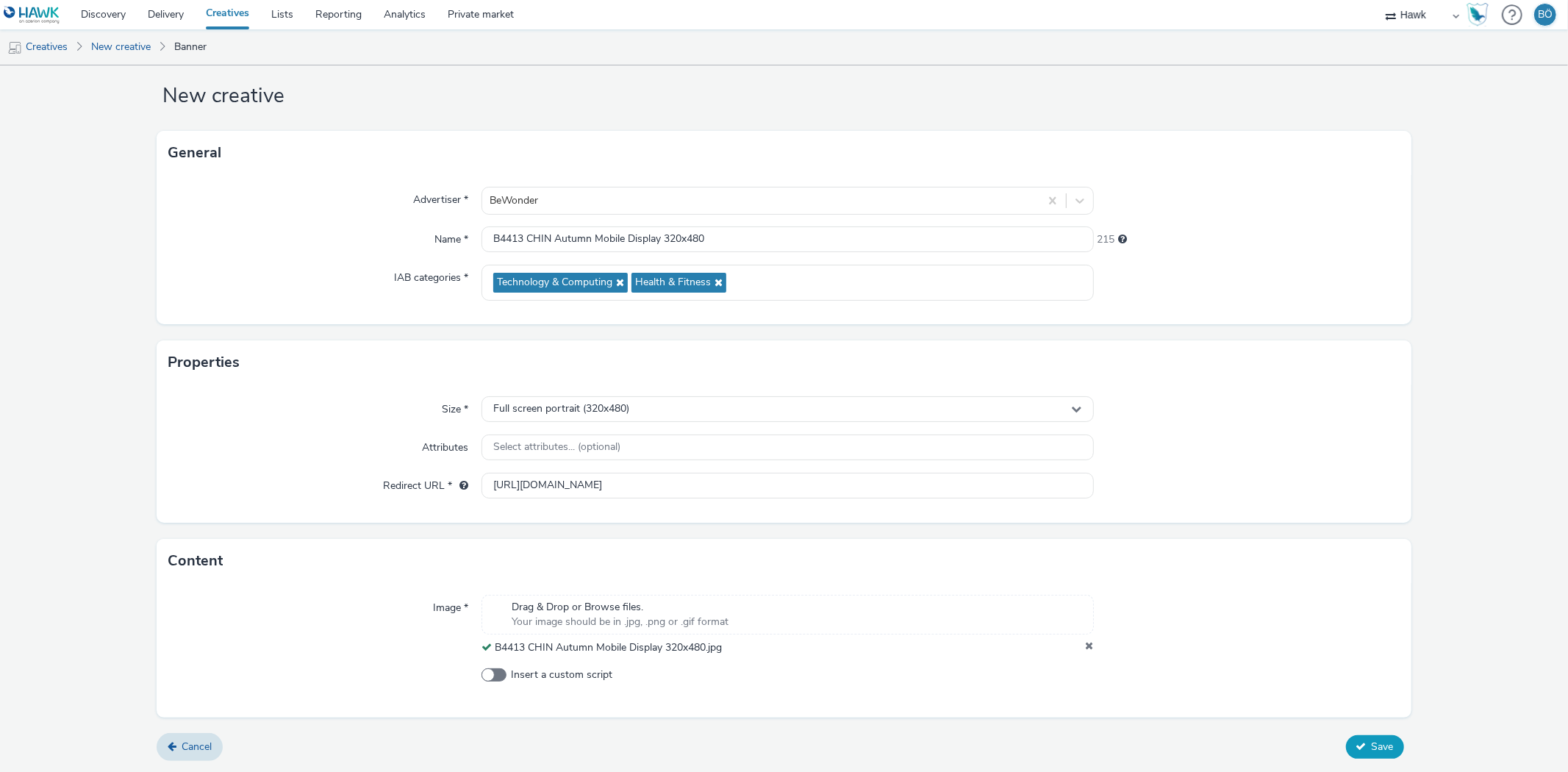
click at [1372, 753] on span "Save" at bounding box center [1383, 746] width 22 height 14
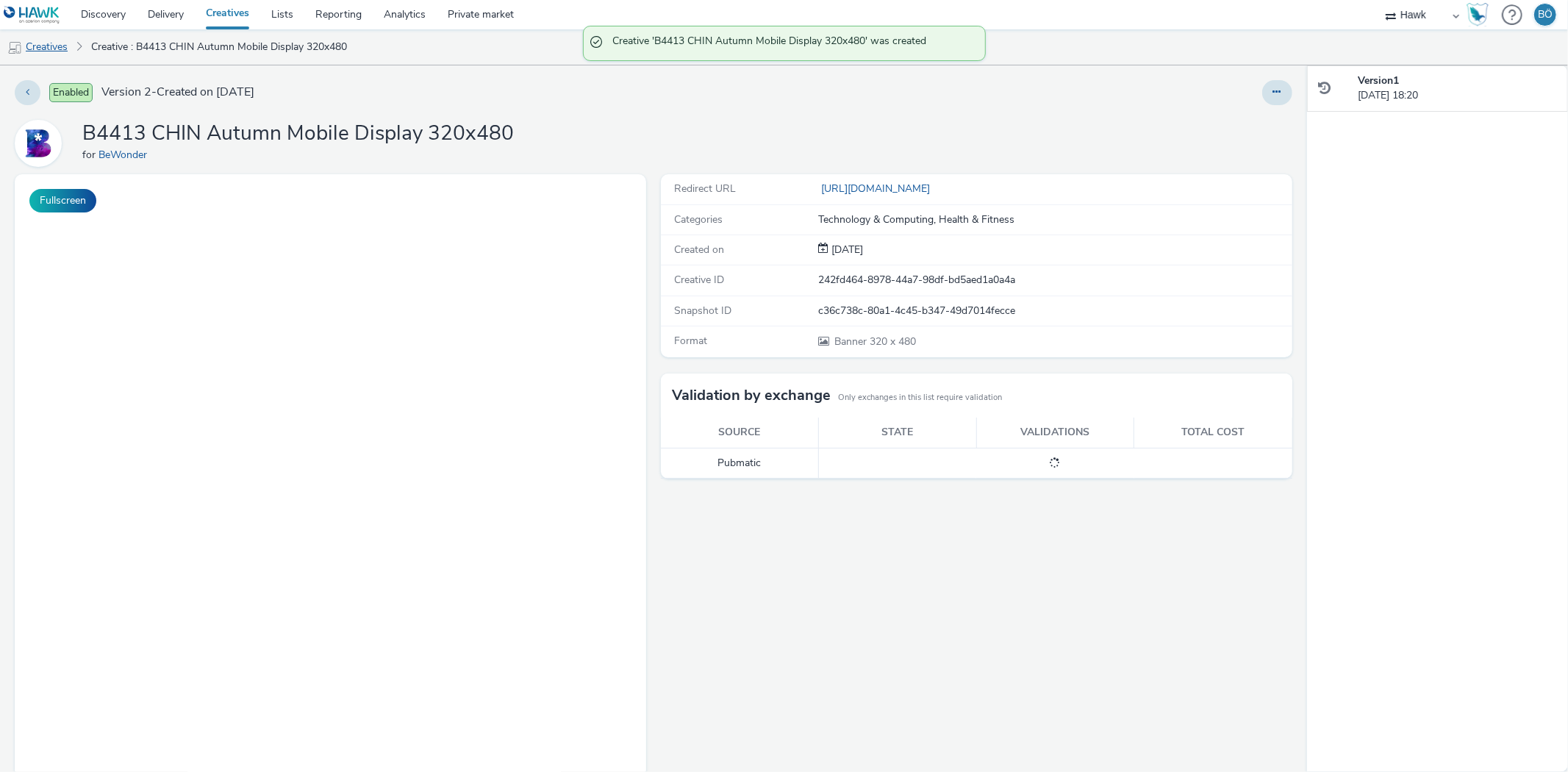
click at [59, 48] on link "Creatives" at bounding box center [38, 47] width 75 height 35
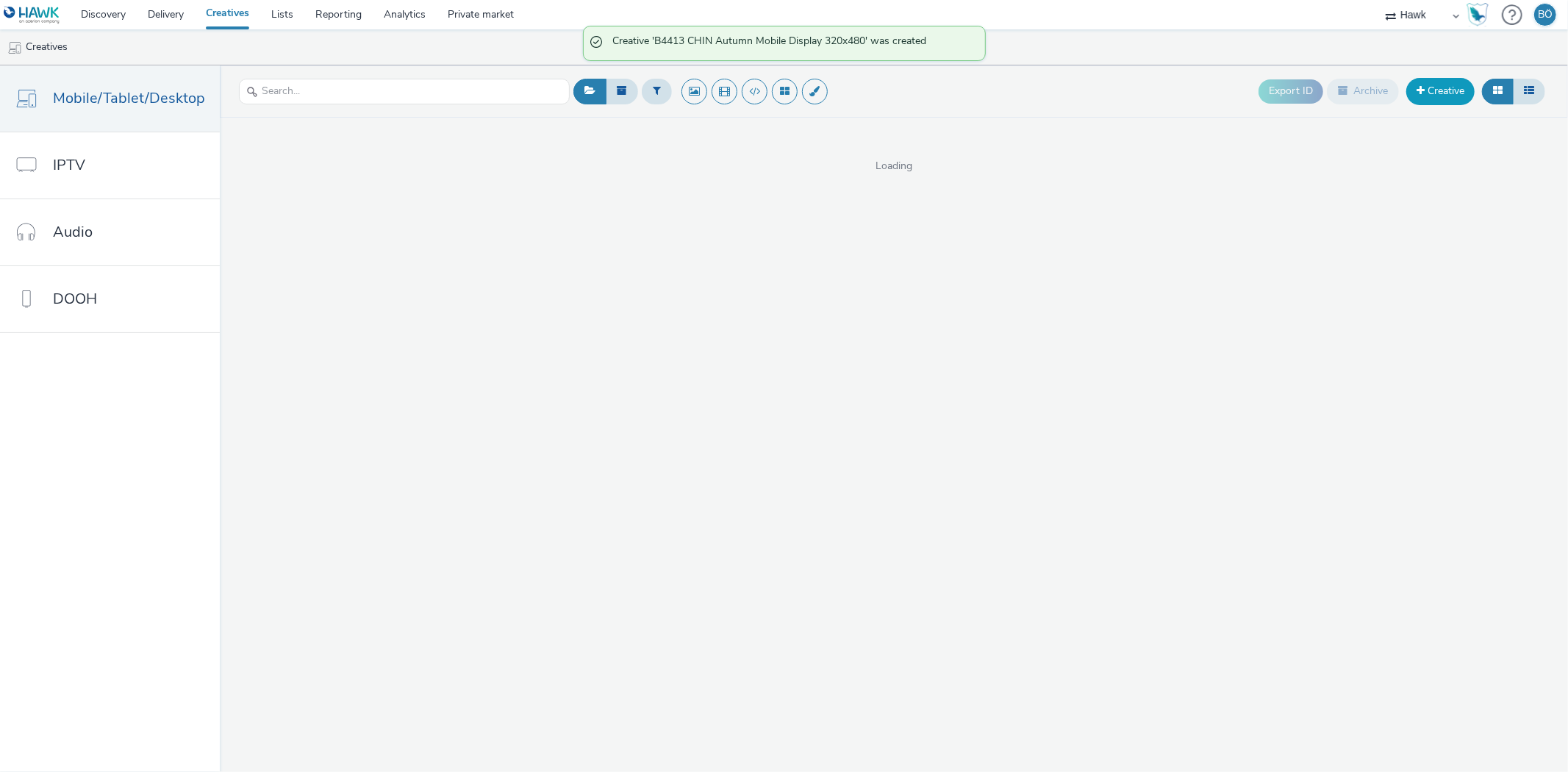
click at [1436, 90] on link "Creative" at bounding box center [1440, 91] width 68 height 26
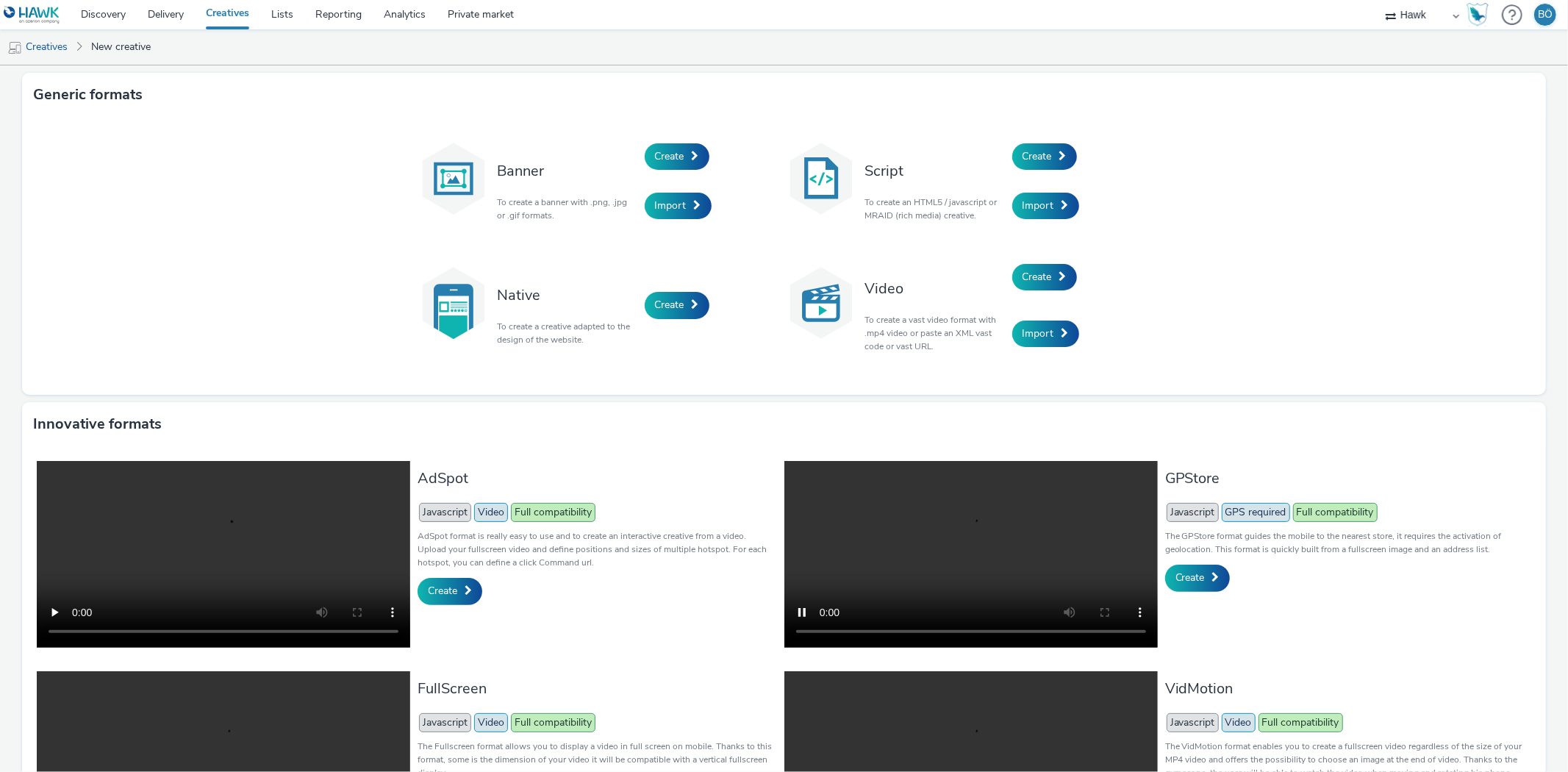
click at [651, 118] on div "Banner To create a banner with .png, .jpg or .gif formats. Create Import Script…" at bounding box center [784, 256] width 1524 height 278
click at [671, 157] on span "Create" at bounding box center [669, 156] width 30 height 14
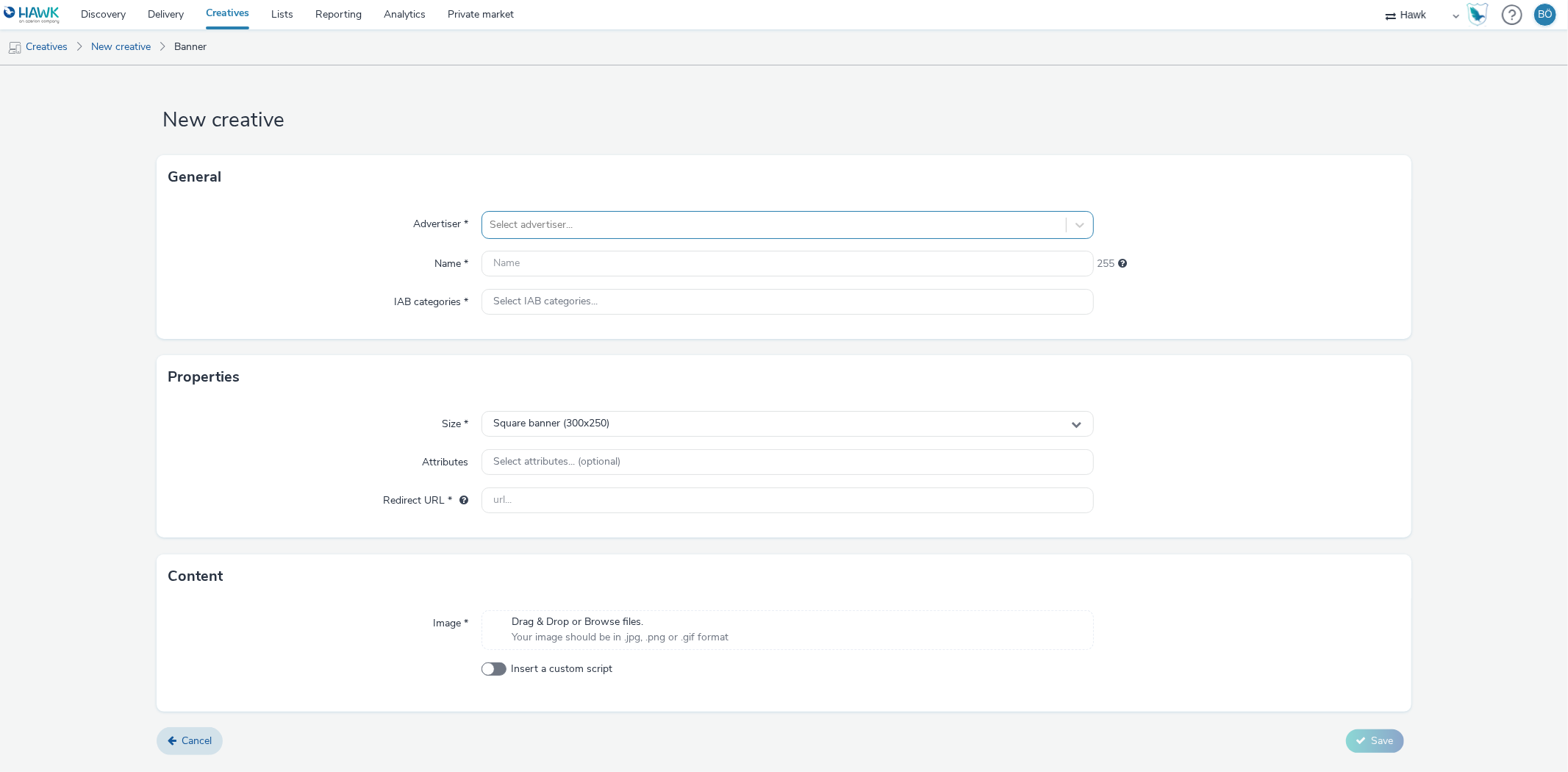
click at [563, 229] on div at bounding box center [774, 225] width 568 height 18
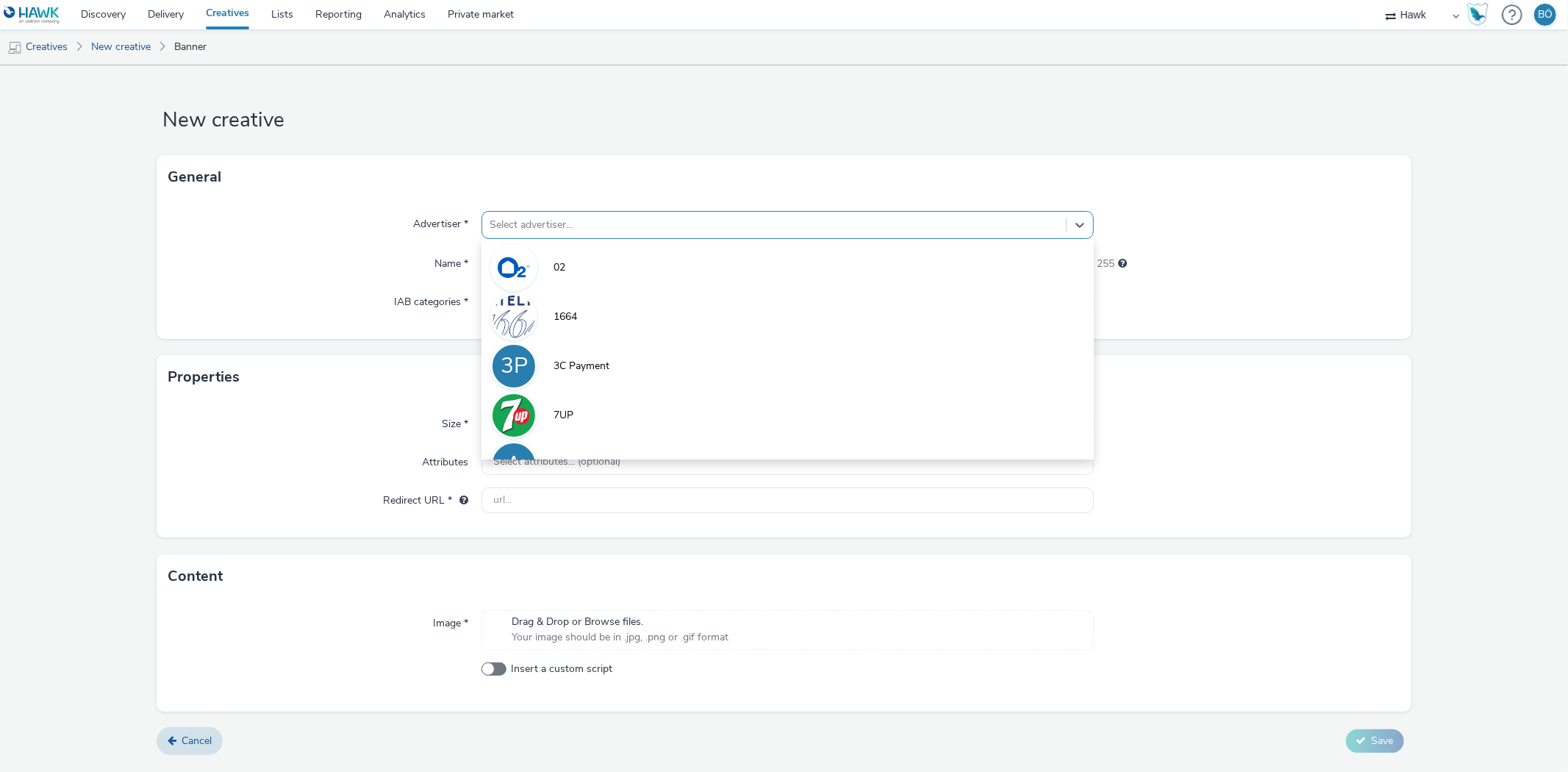
paste input "B4413 CHIN Autumn Mobile Display 320x50"
type input "B4413 CHIN Autumn Mobile Display 320x50"
drag, startPoint x: 441, startPoint y: 279, endPoint x: 563, endPoint y: 252, distance: 125.0
click at [442, 279] on div "Advertiser * option 02 focused, 1 of 9. 9 results available. Use Up and Down to…" at bounding box center [783, 269] width 1254 height 139
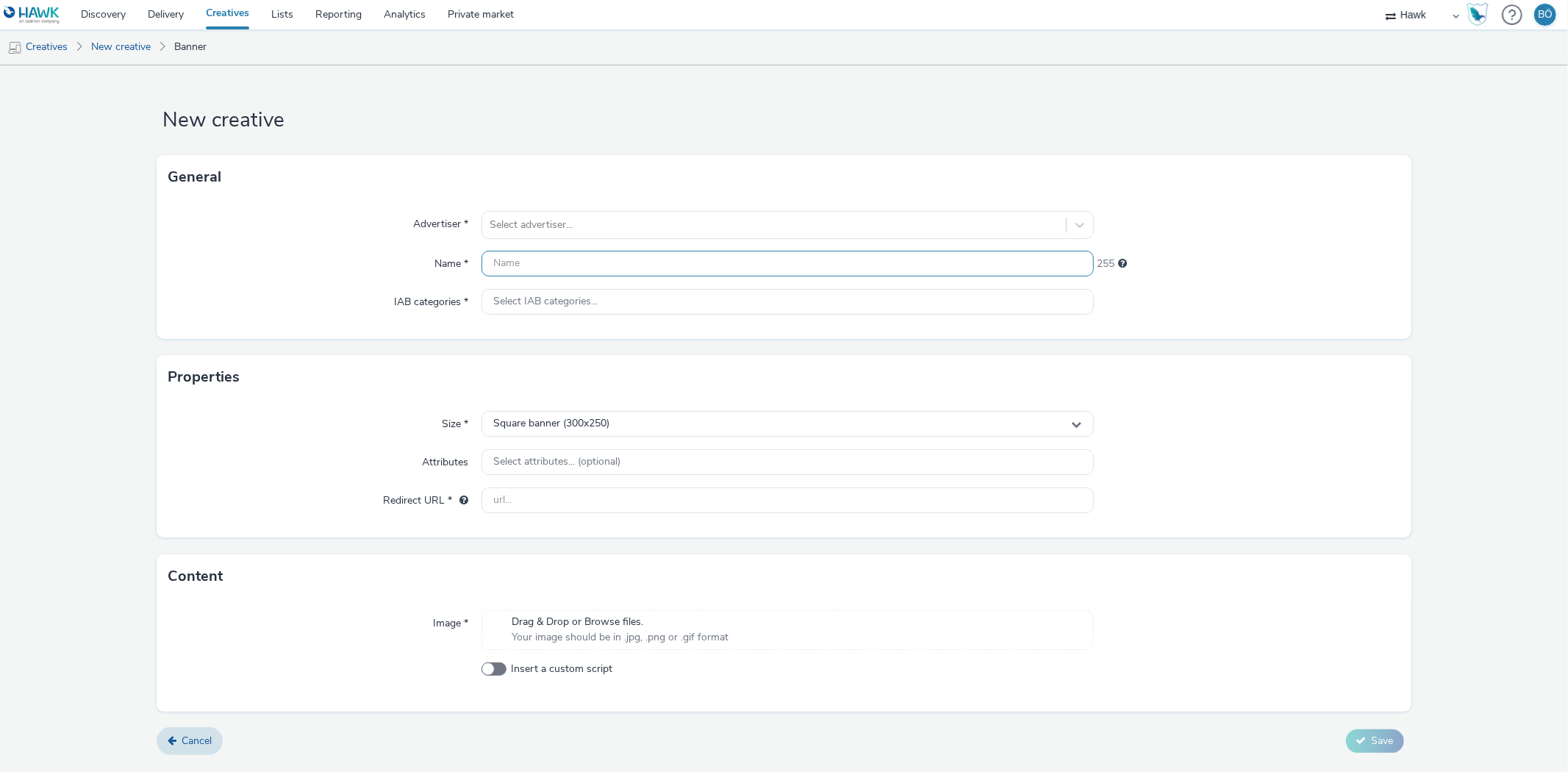
click at [563, 252] on input "text" at bounding box center [787, 264] width 612 height 26
paste input "B4413 CHIN Autumn Mobile Display 320x50"
type input "B4413 CHIN Autumn Mobile Display 320x50"
click at [553, 225] on div at bounding box center [774, 225] width 568 height 18
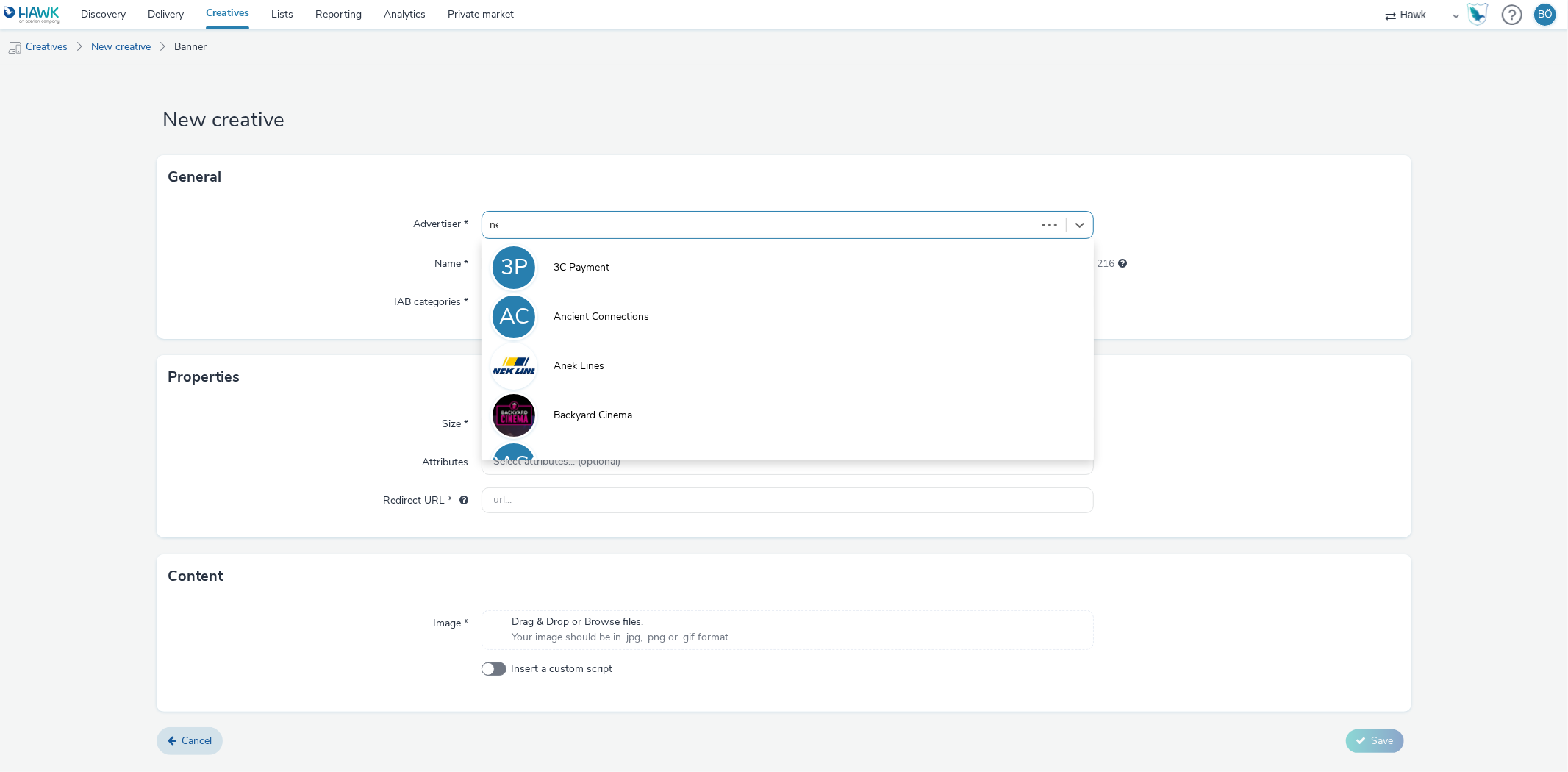
type input "n"
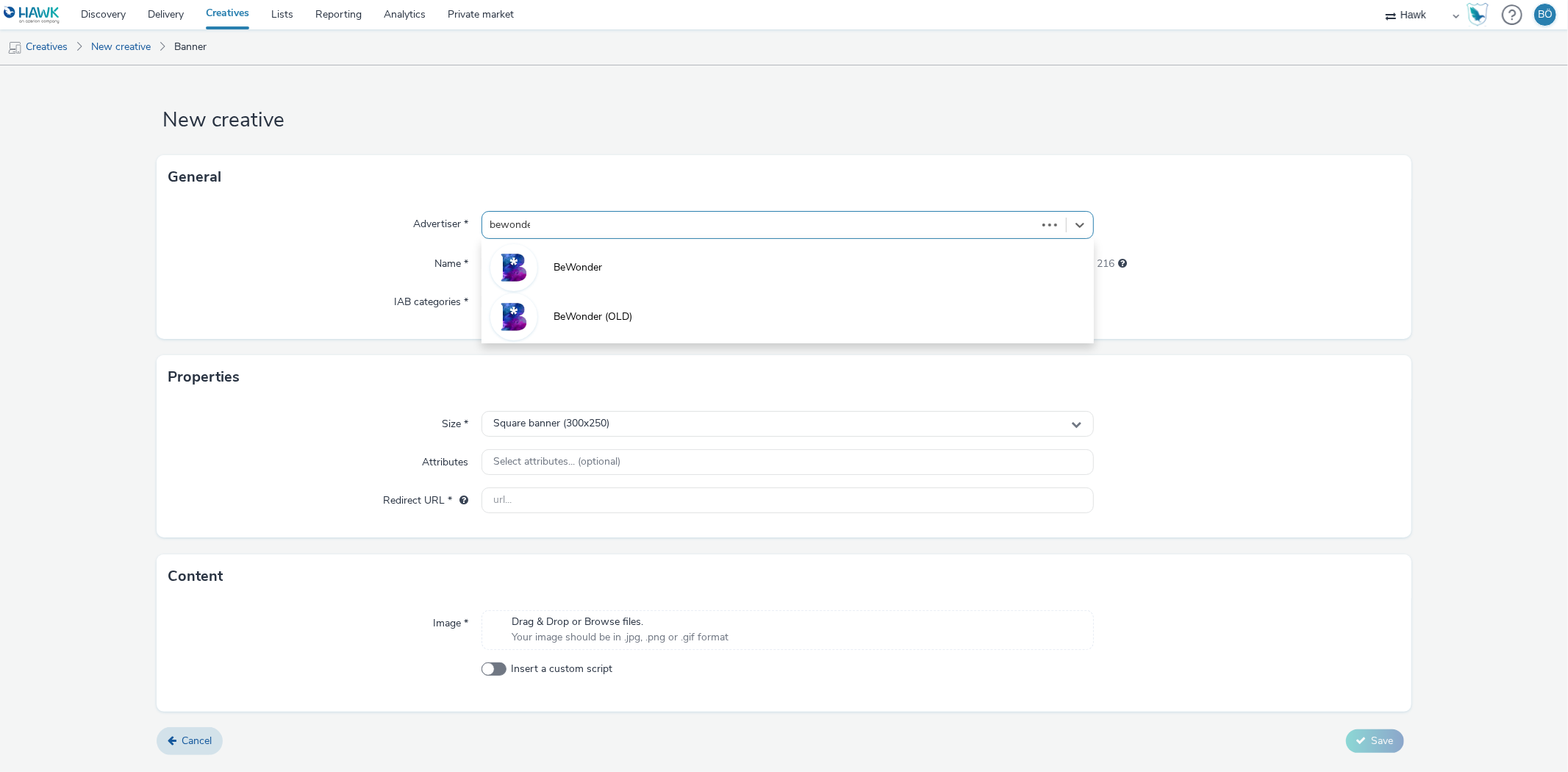
type input "bewonder"
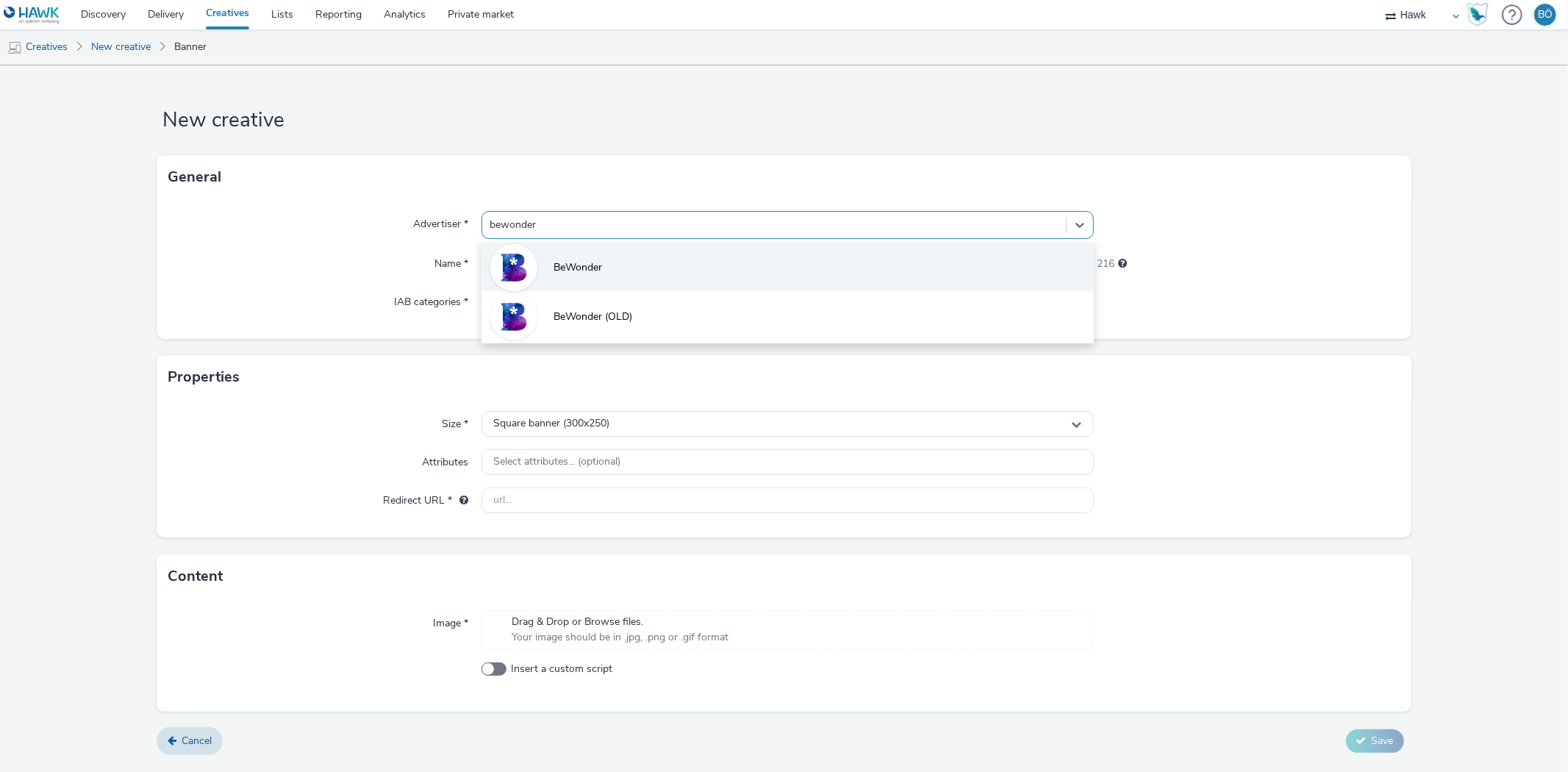
click at [550, 244] on li "BeWonder" at bounding box center [787, 266] width 612 height 49
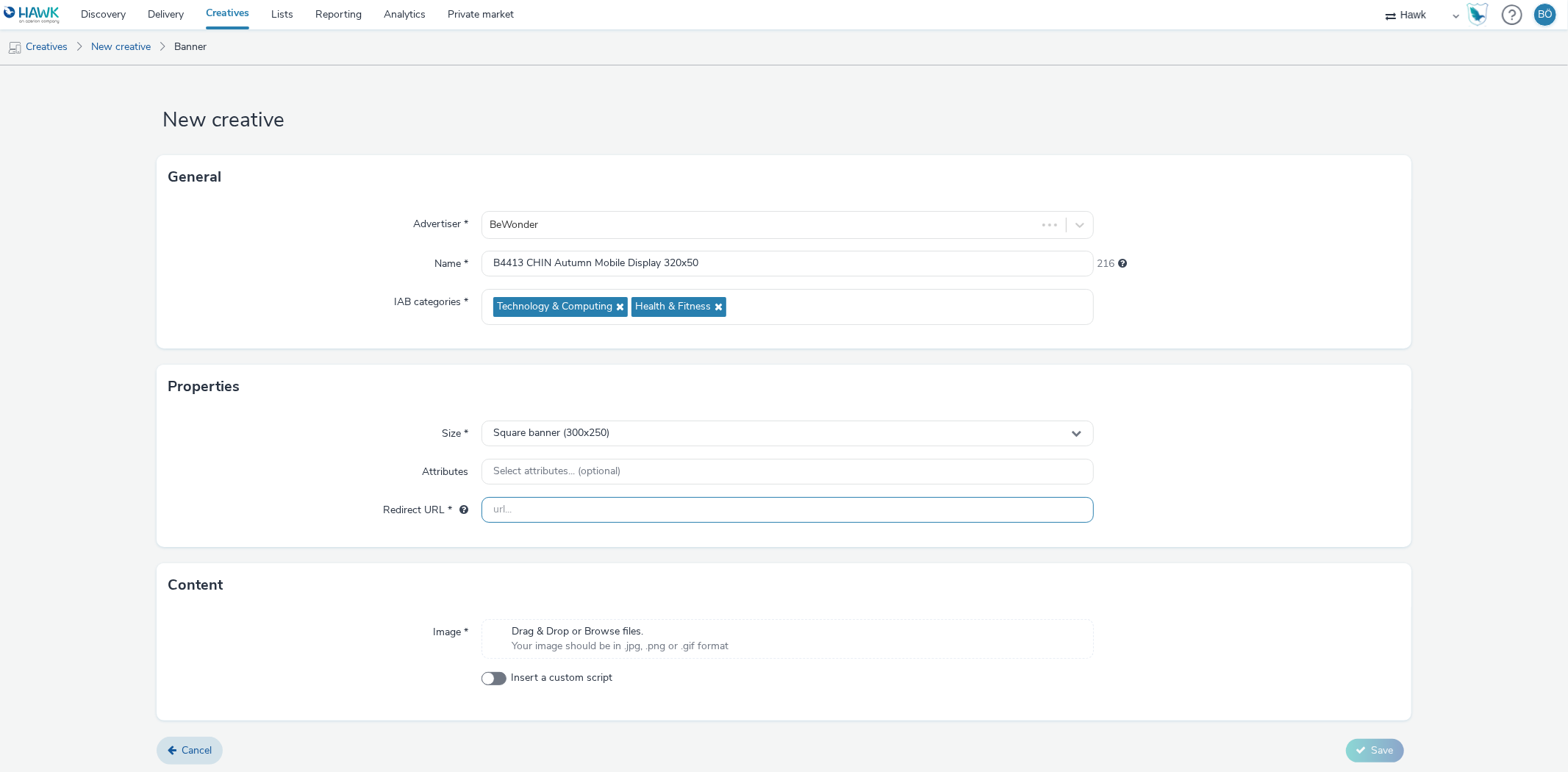
click at [572, 508] on input "text" at bounding box center [787, 510] width 612 height 26
click at [593, 434] on span "Square banner (300x250)" at bounding box center [551, 434] width 116 height 13
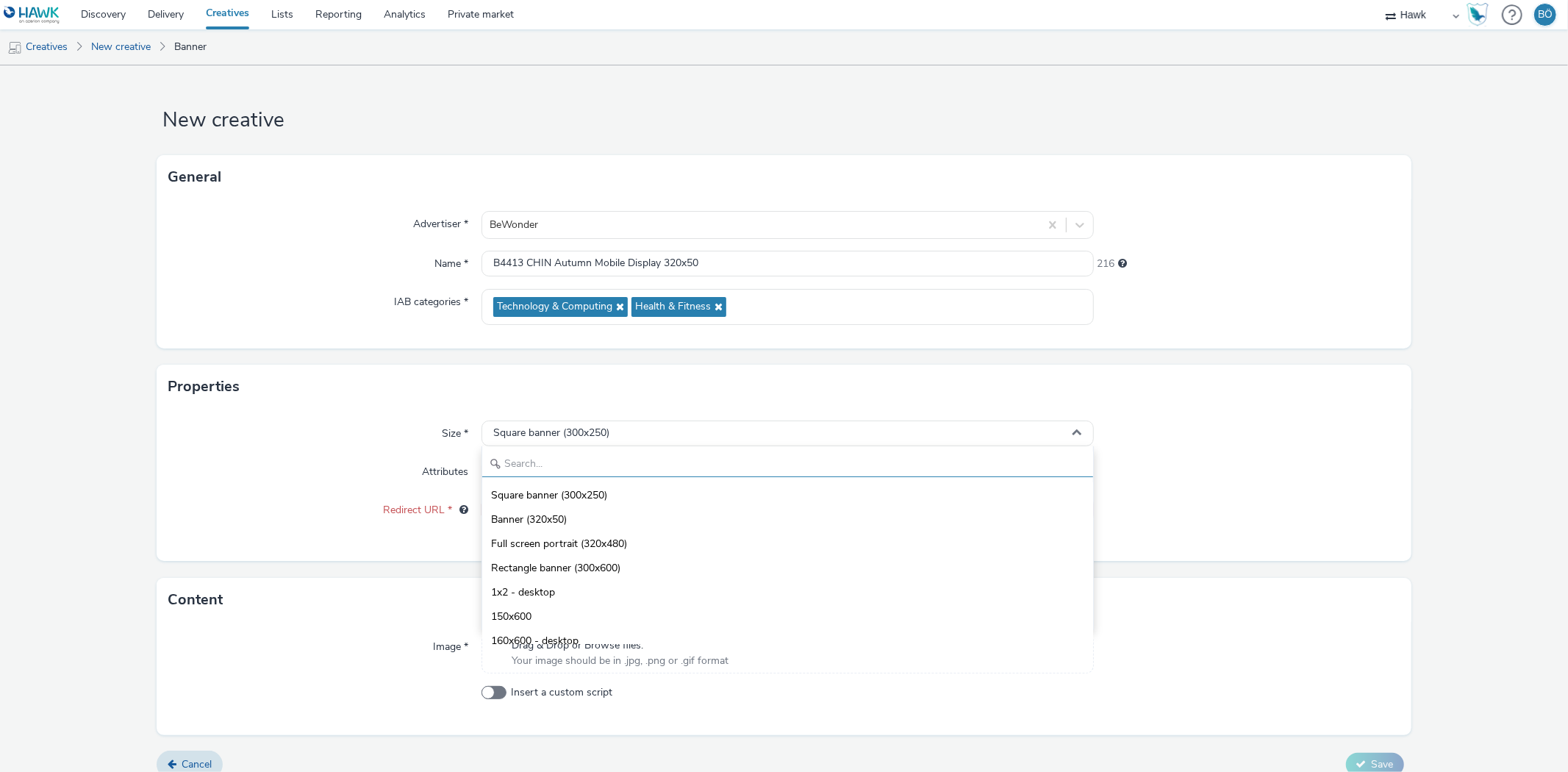
drag, startPoint x: 572, startPoint y: 458, endPoint x: 585, endPoint y: 475, distance: 21.4
click at [571, 458] on input "text" at bounding box center [787, 464] width 610 height 26
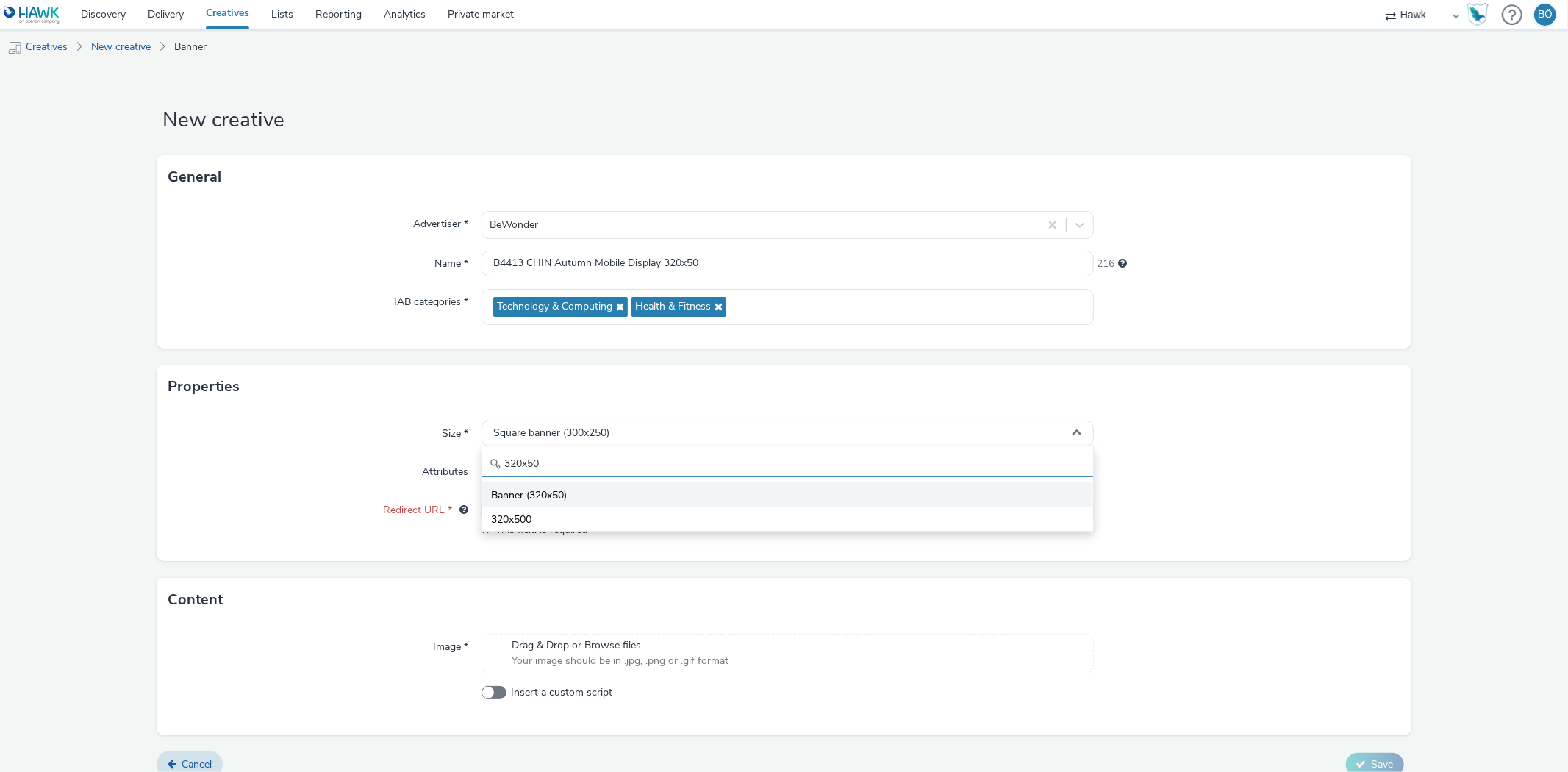
type input "320x50"
click at [585, 483] on li "Banner (320x50)" at bounding box center [787, 495] width 610 height 24
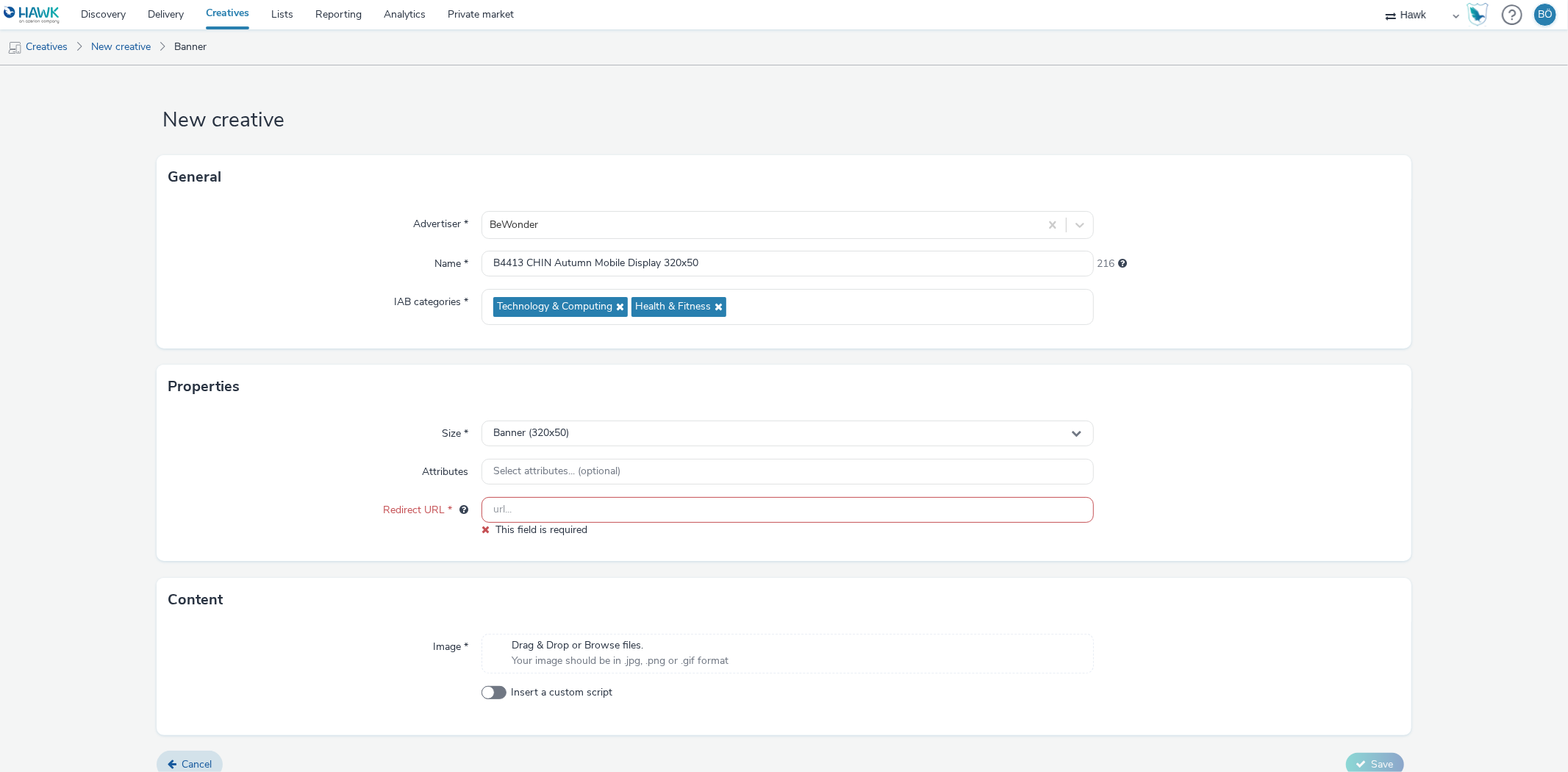
click at [597, 516] on input "text" at bounding box center [787, 510] width 612 height 26
paste input "[URL][DOMAIN_NAME]"
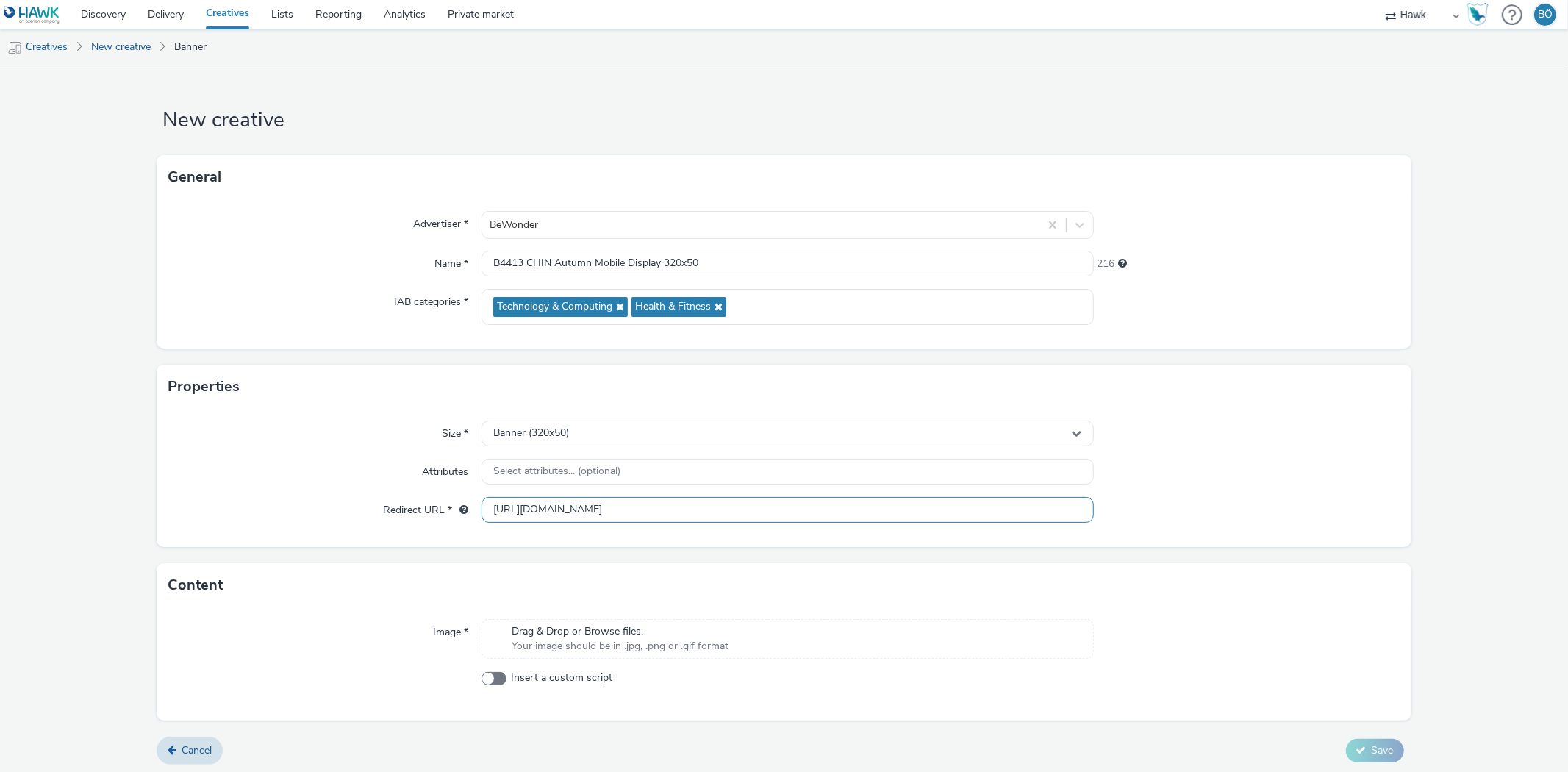
type input "[URL][DOMAIN_NAME]"
click at [511, 633] on span "Drag & Drop or Browse files." at bounding box center [620, 632] width 217 height 14
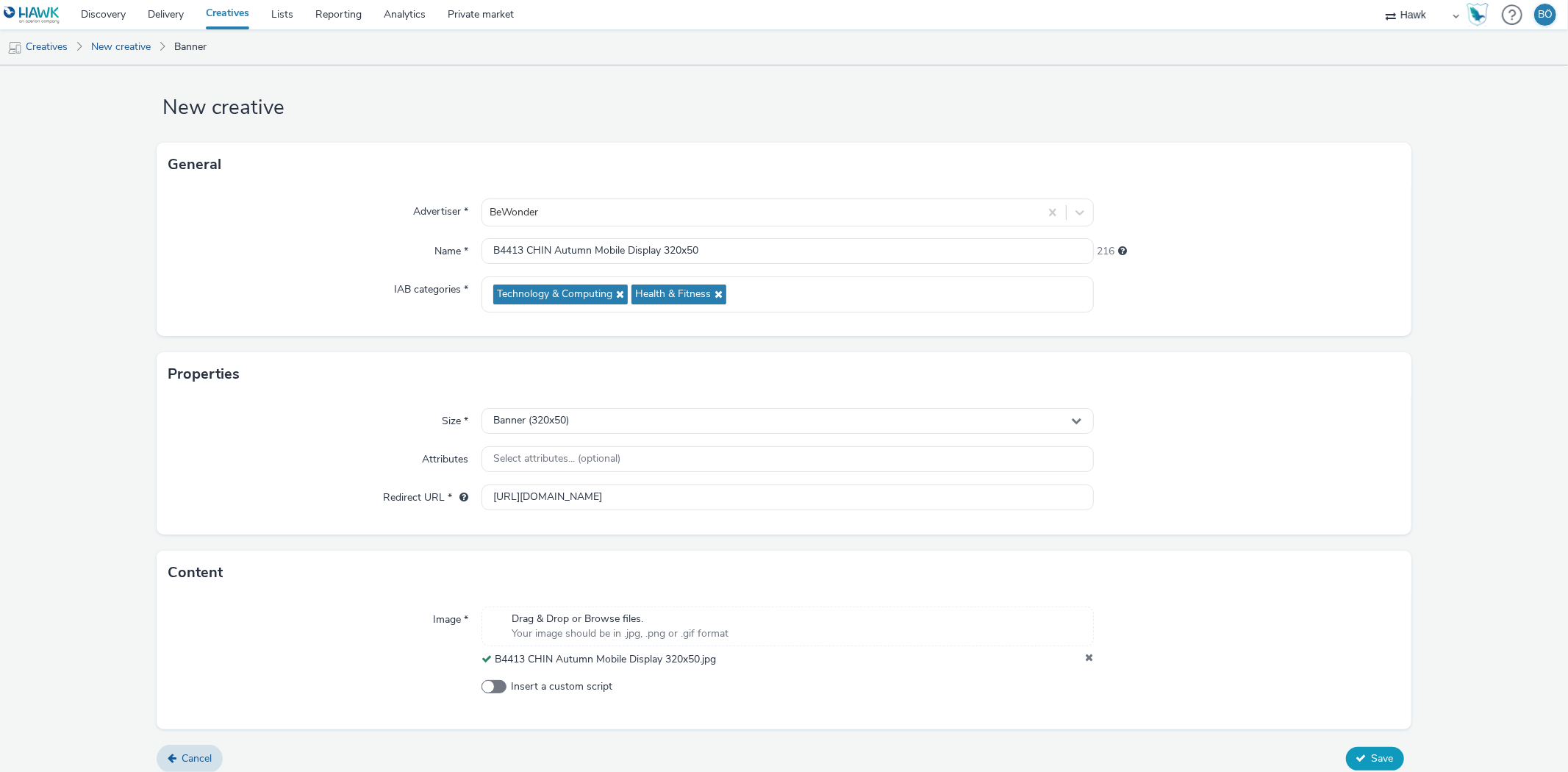
scroll to position [24, 0]
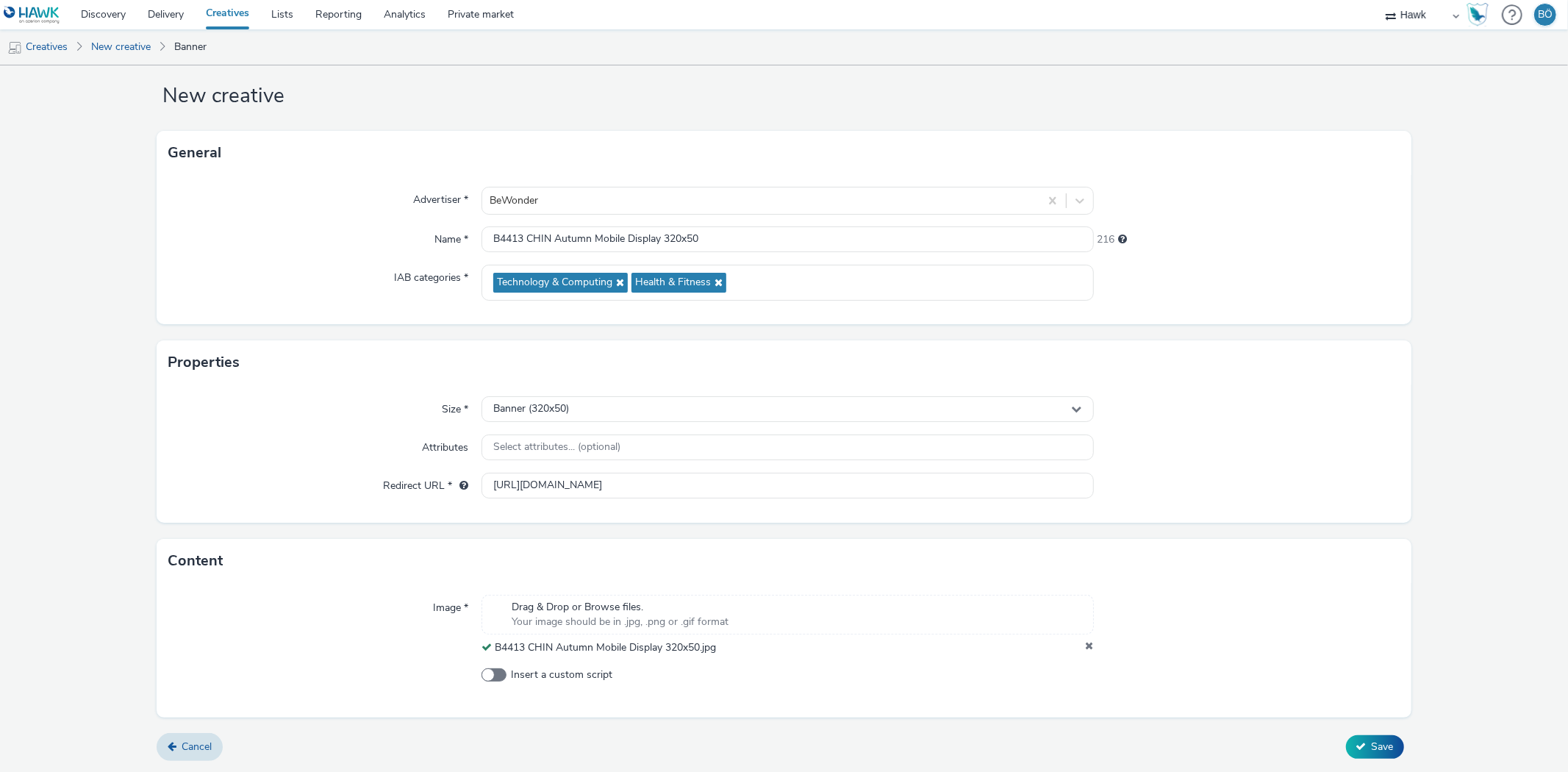
click at [1368, 737] on button "Save" at bounding box center [1375, 746] width 58 height 23
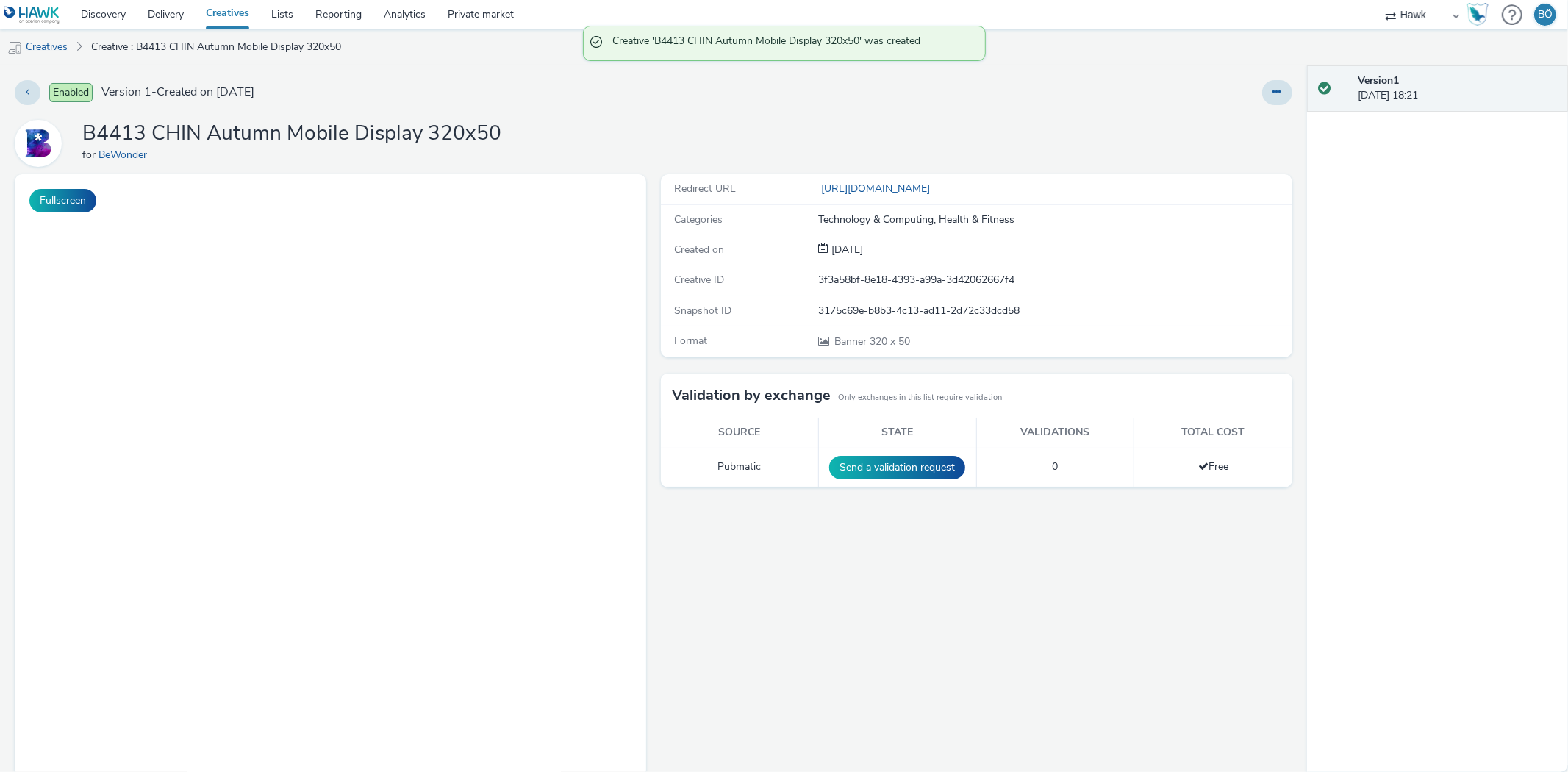
click at [63, 46] on link "Creatives" at bounding box center [38, 47] width 75 height 35
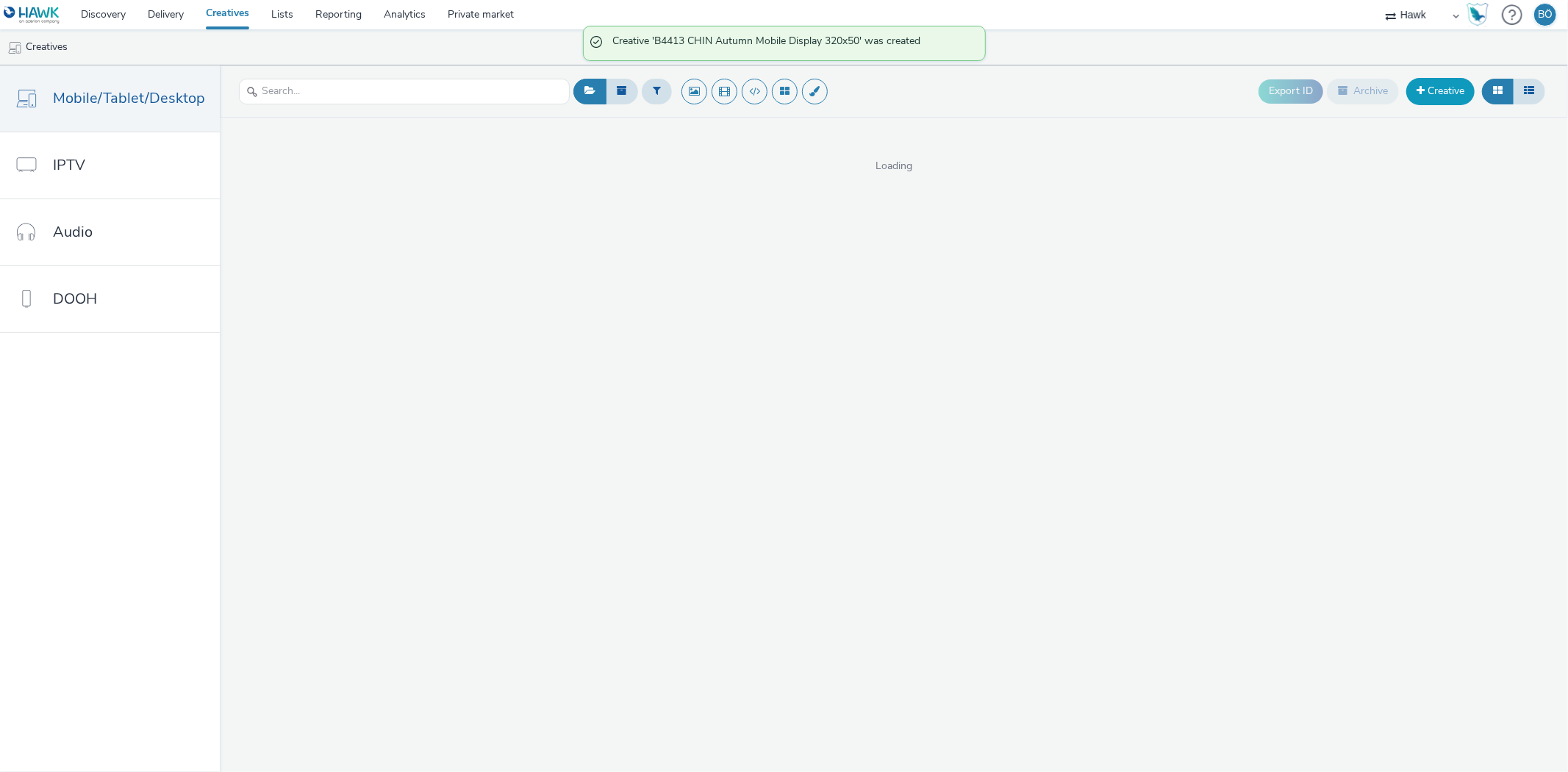
click at [1445, 90] on link "Creative" at bounding box center [1440, 91] width 68 height 26
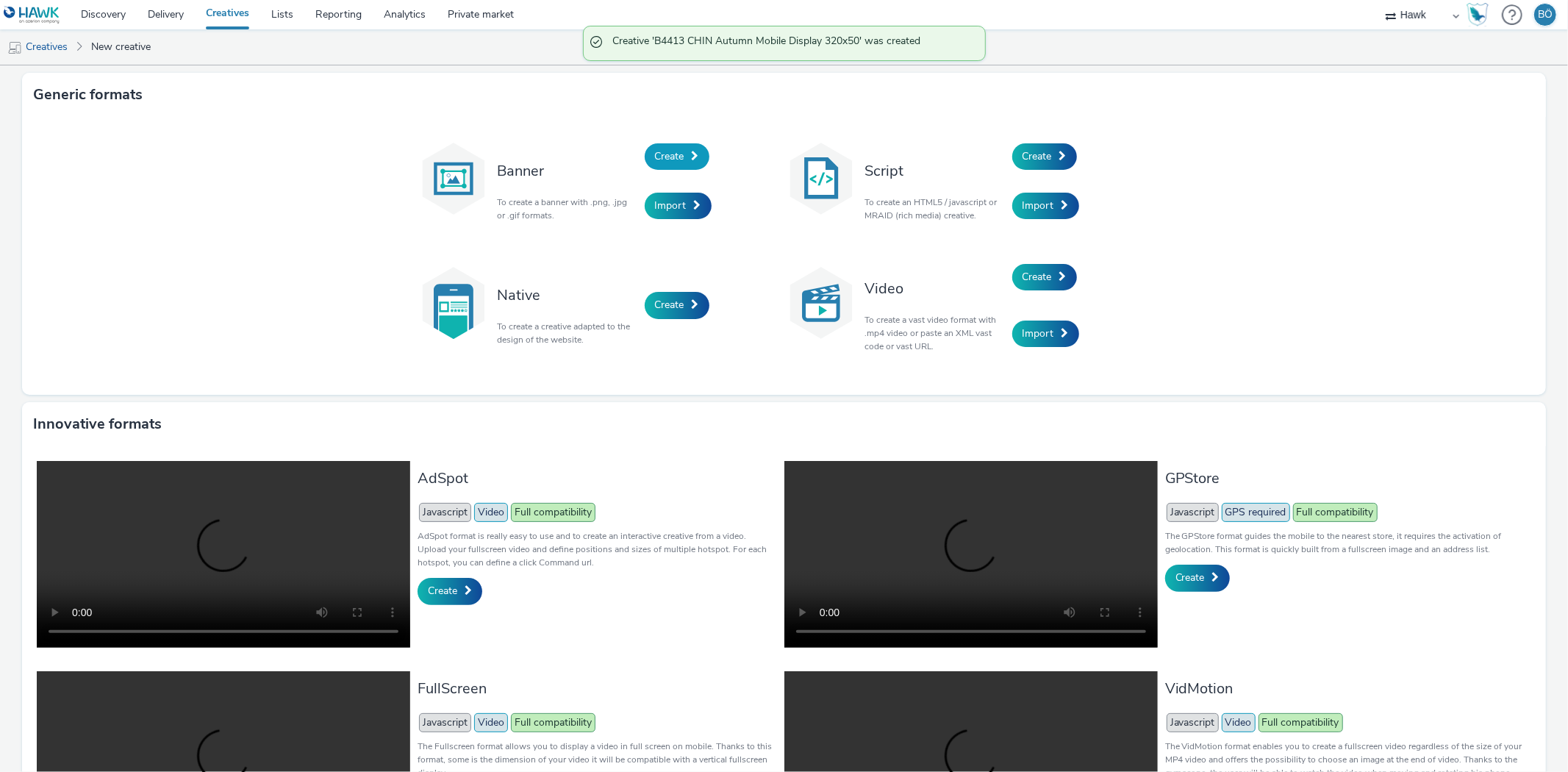
click at [659, 150] on span "Create" at bounding box center [669, 156] width 30 height 14
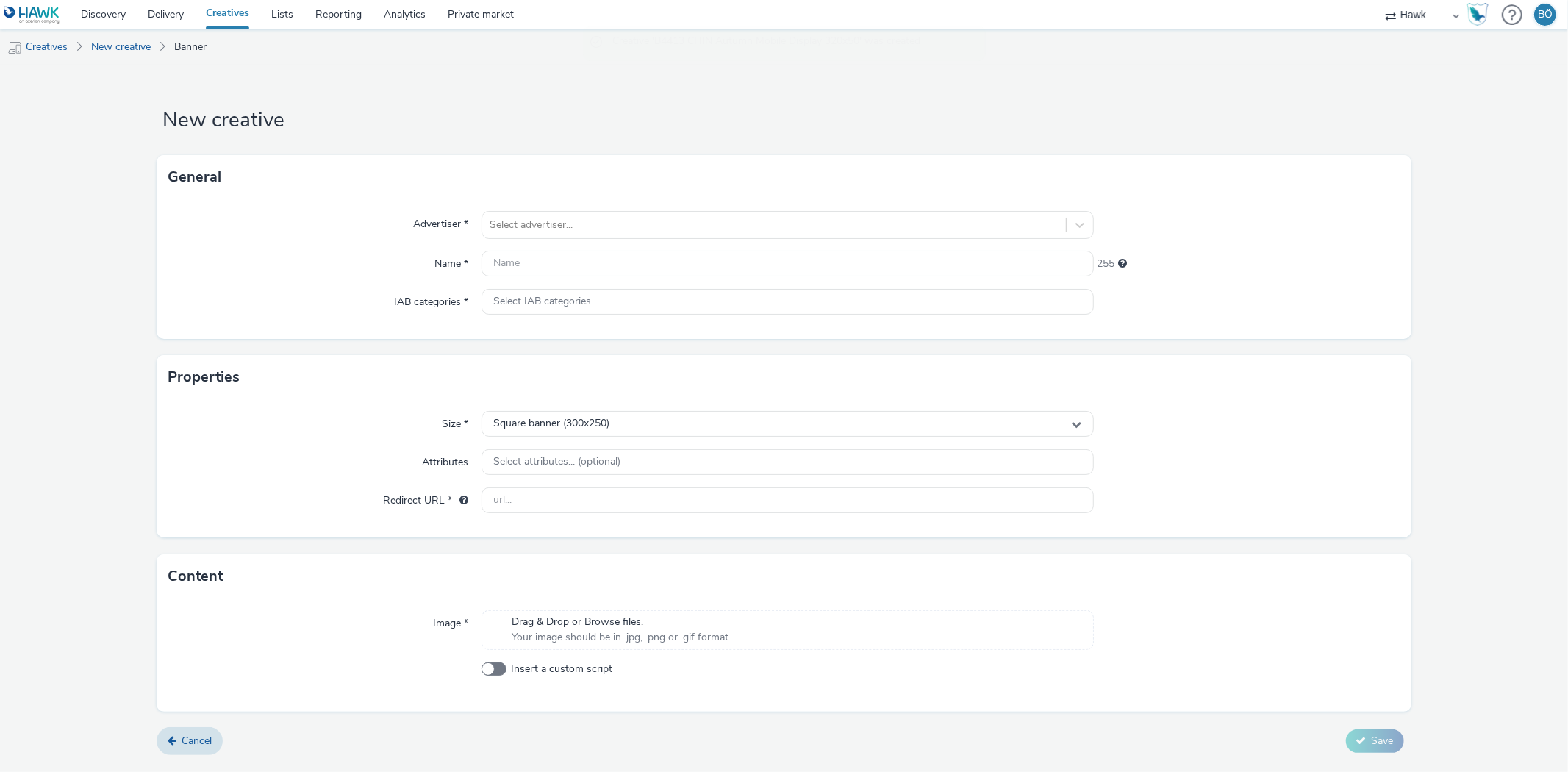
click at [572, 247] on div "Advertiser * Select advertiser... Name * 255 IAB categories * Select IAB catego…" at bounding box center [783, 269] width 1254 height 139
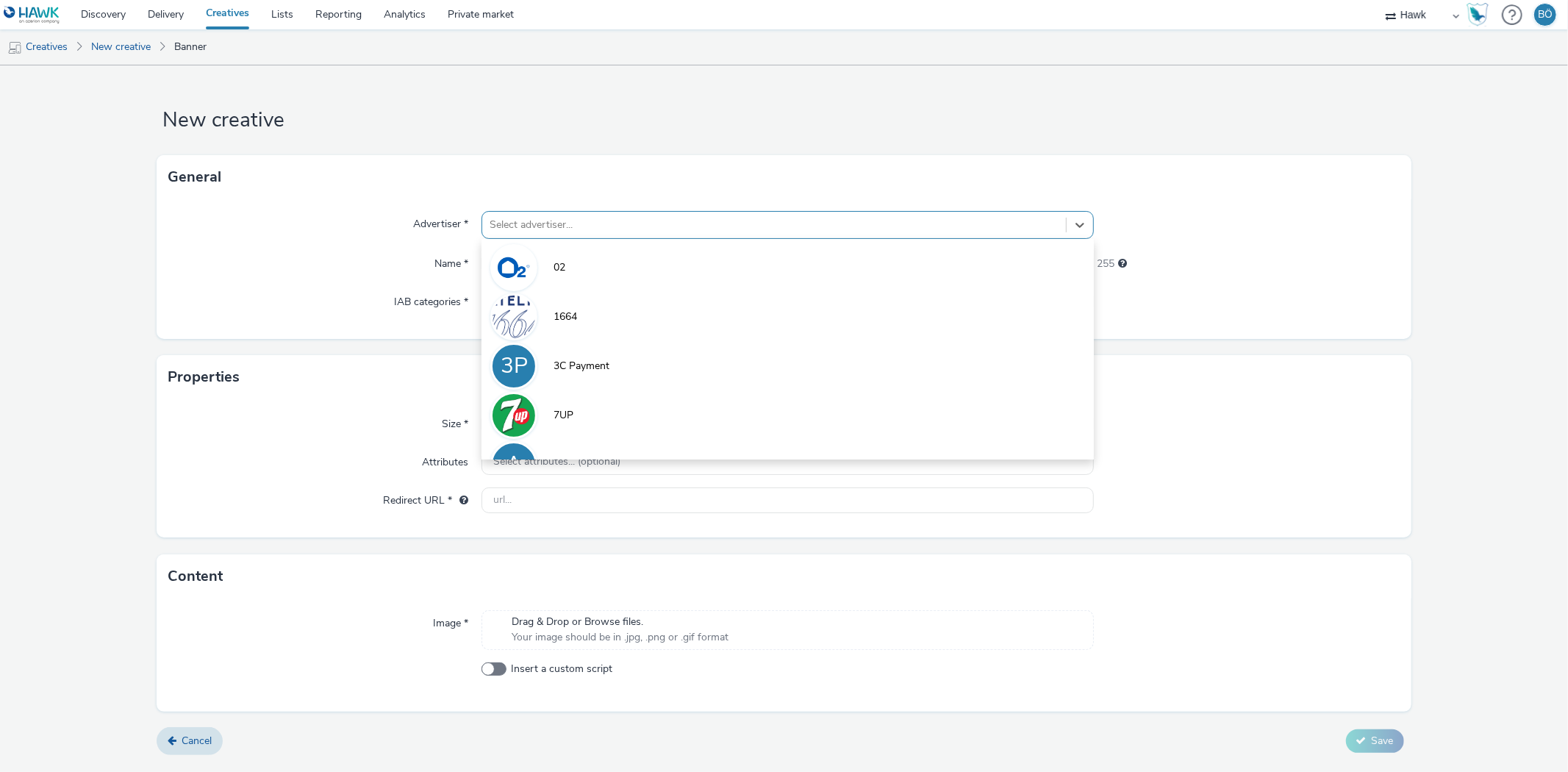
click at [566, 233] on div at bounding box center [774, 225] width 568 height 18
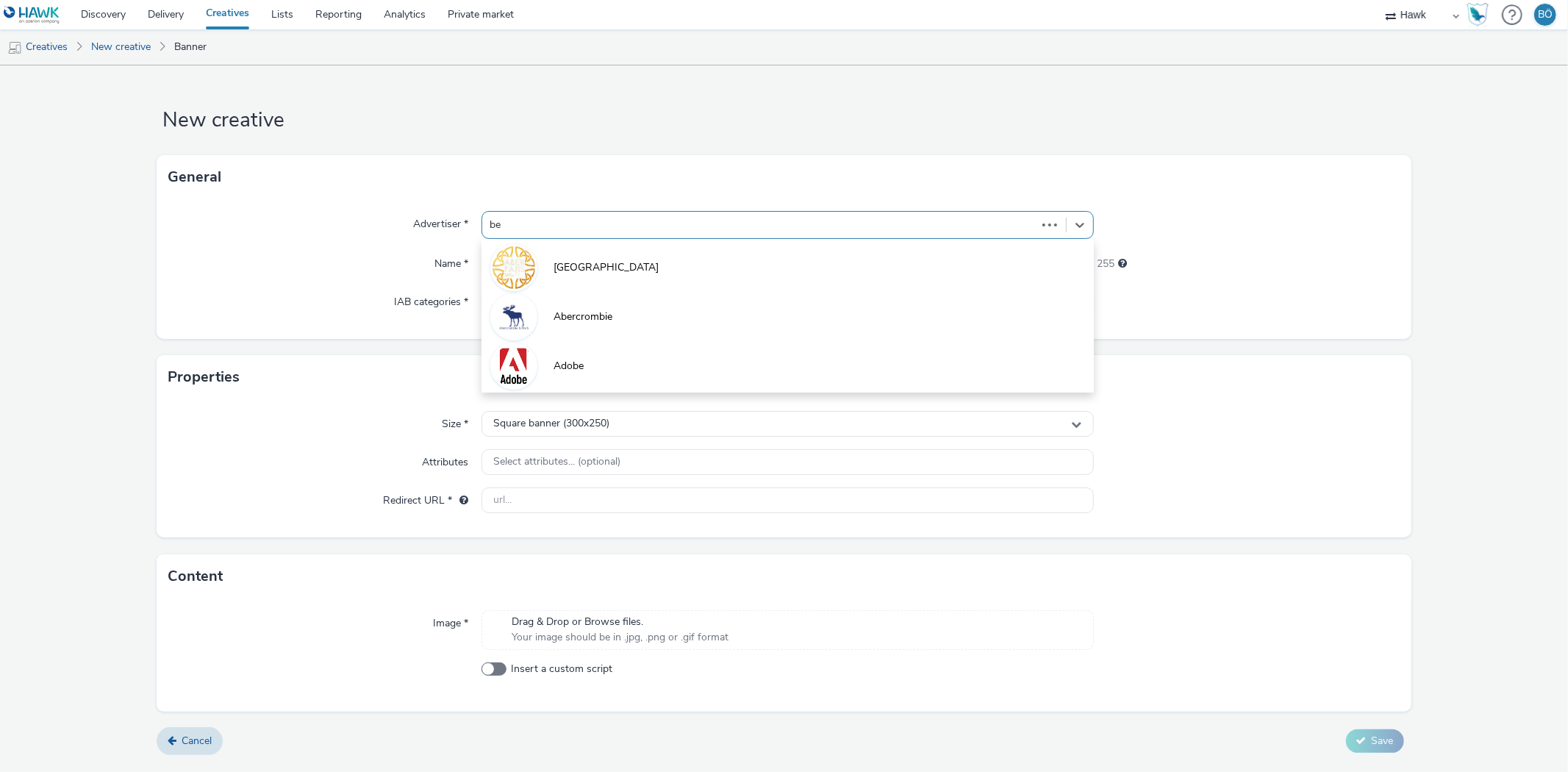
type input "bew"
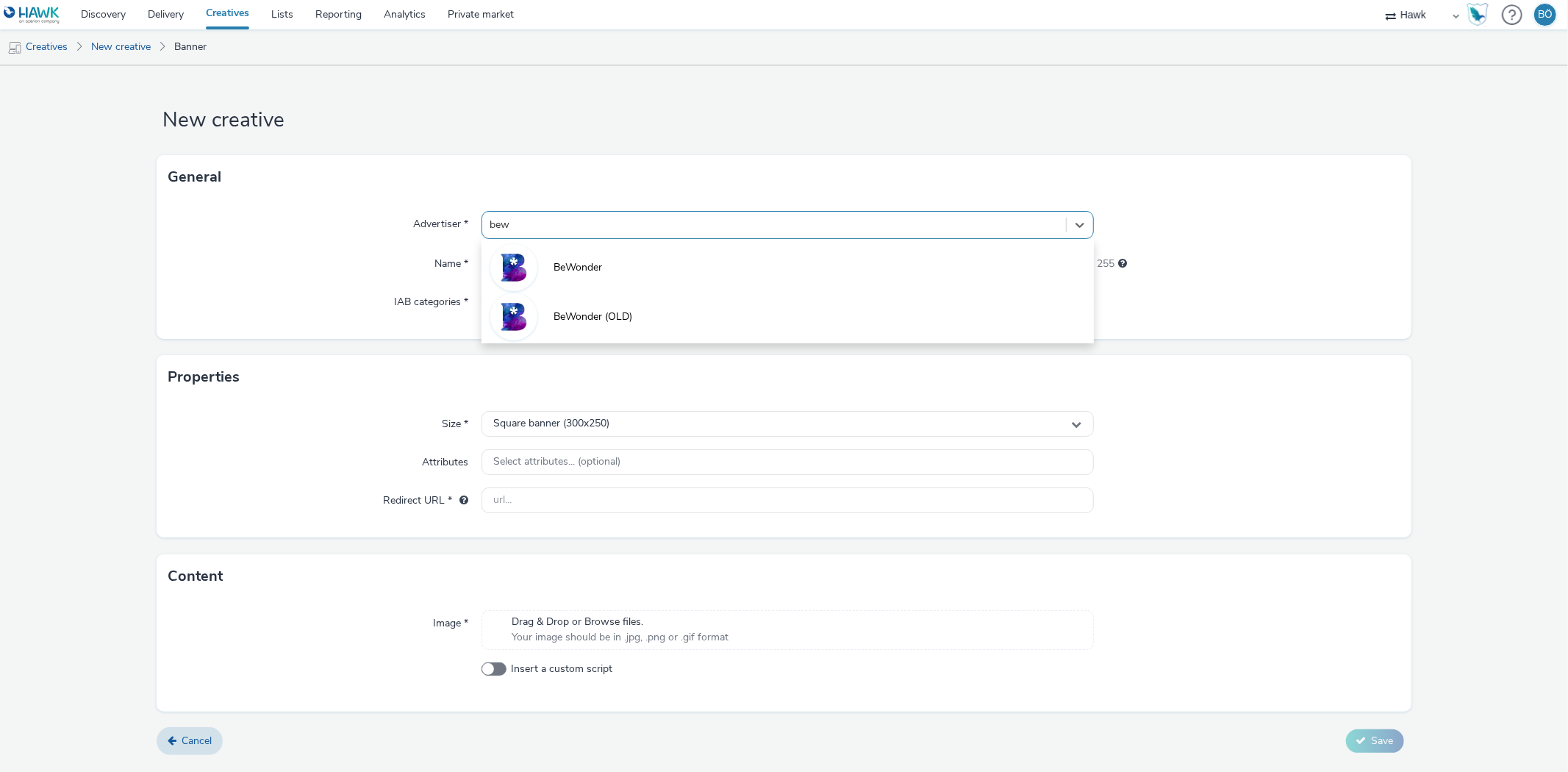
click at [591, 277] on li "BeWonder" at bounding box center [787, 266] width 612 height 49
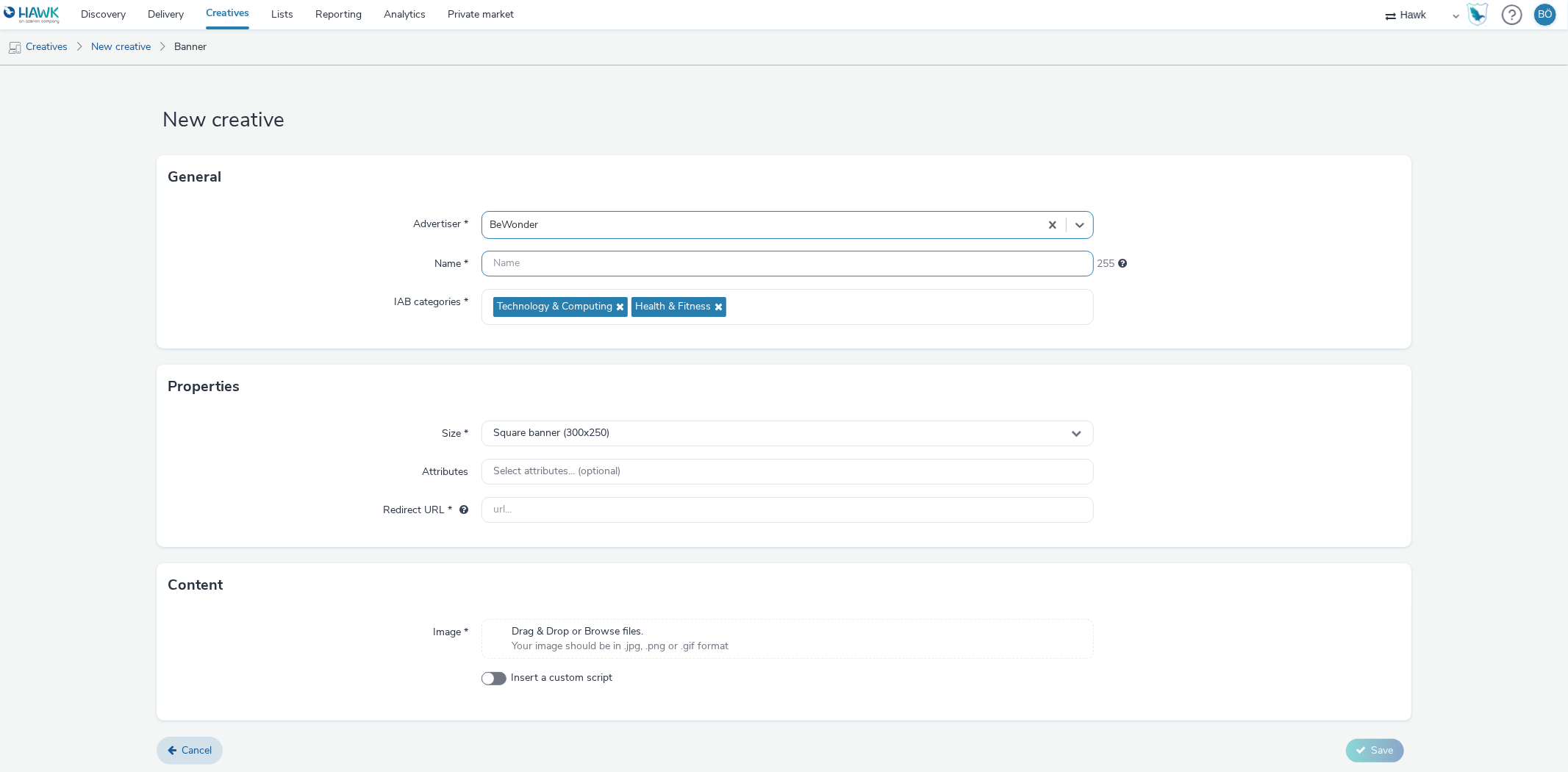
click at [572, 273] on input "text" at bounding box center [787, 264] width 612 height 26
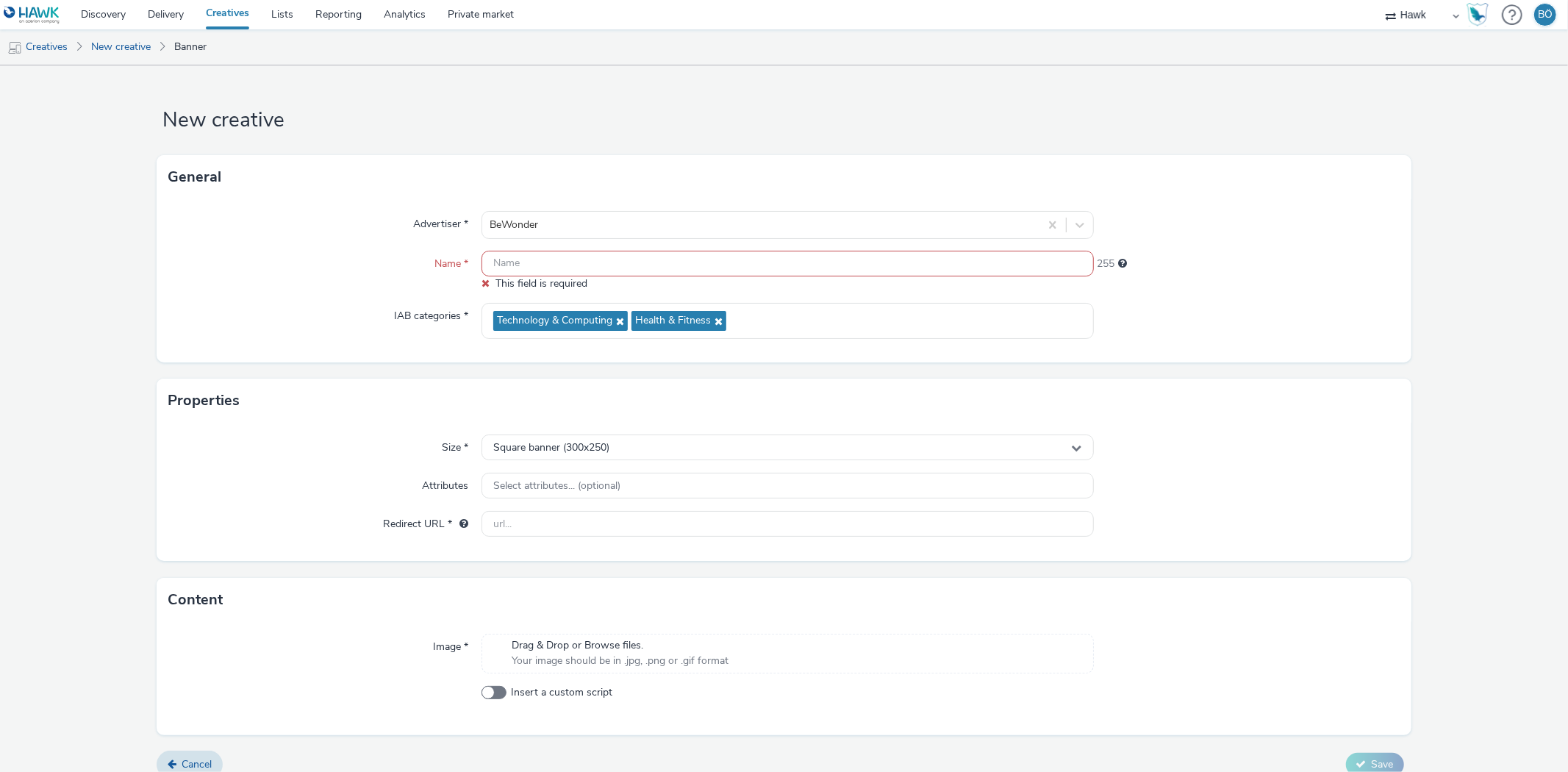
drag, startPoint x: 168, startPoint y: 282, endPoint x: 226, endPoint y: 279, distance: 58.1
click at [170, 282] on div "Name *" at bounding box center [325, 271] width 313 height 40
click at [519, 262] on input "text" at bounding box center [787, 264] width 612 height 26
paste input "B4413 CHIN Autumn Mobile Display 300x250"
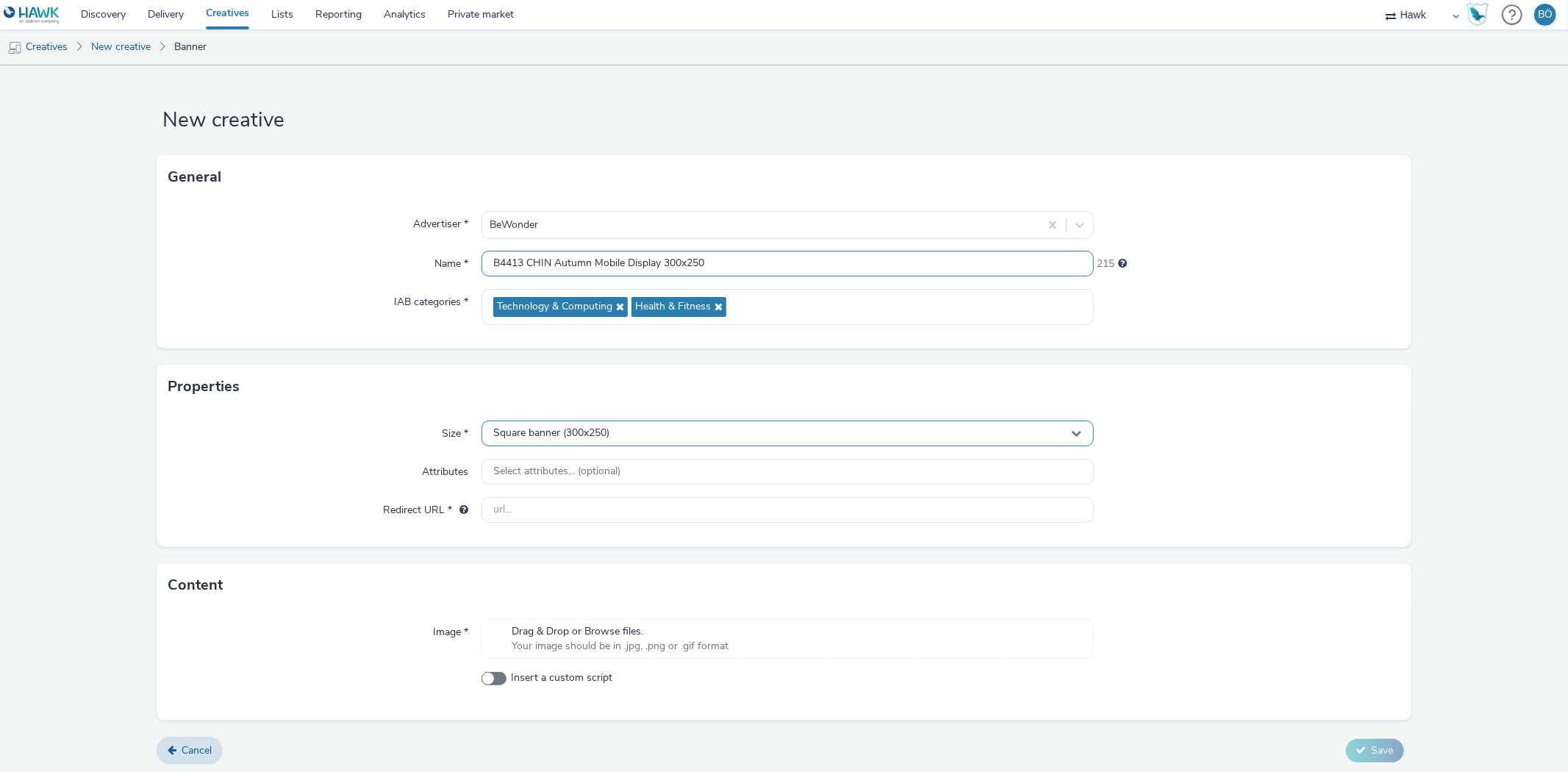
type input "B4413 CHIN Autumn Mobile Display 300x250"
click at [592, 443] on div "Square banner (300x250)" at bounding box center [787, 434] width 612 height 26
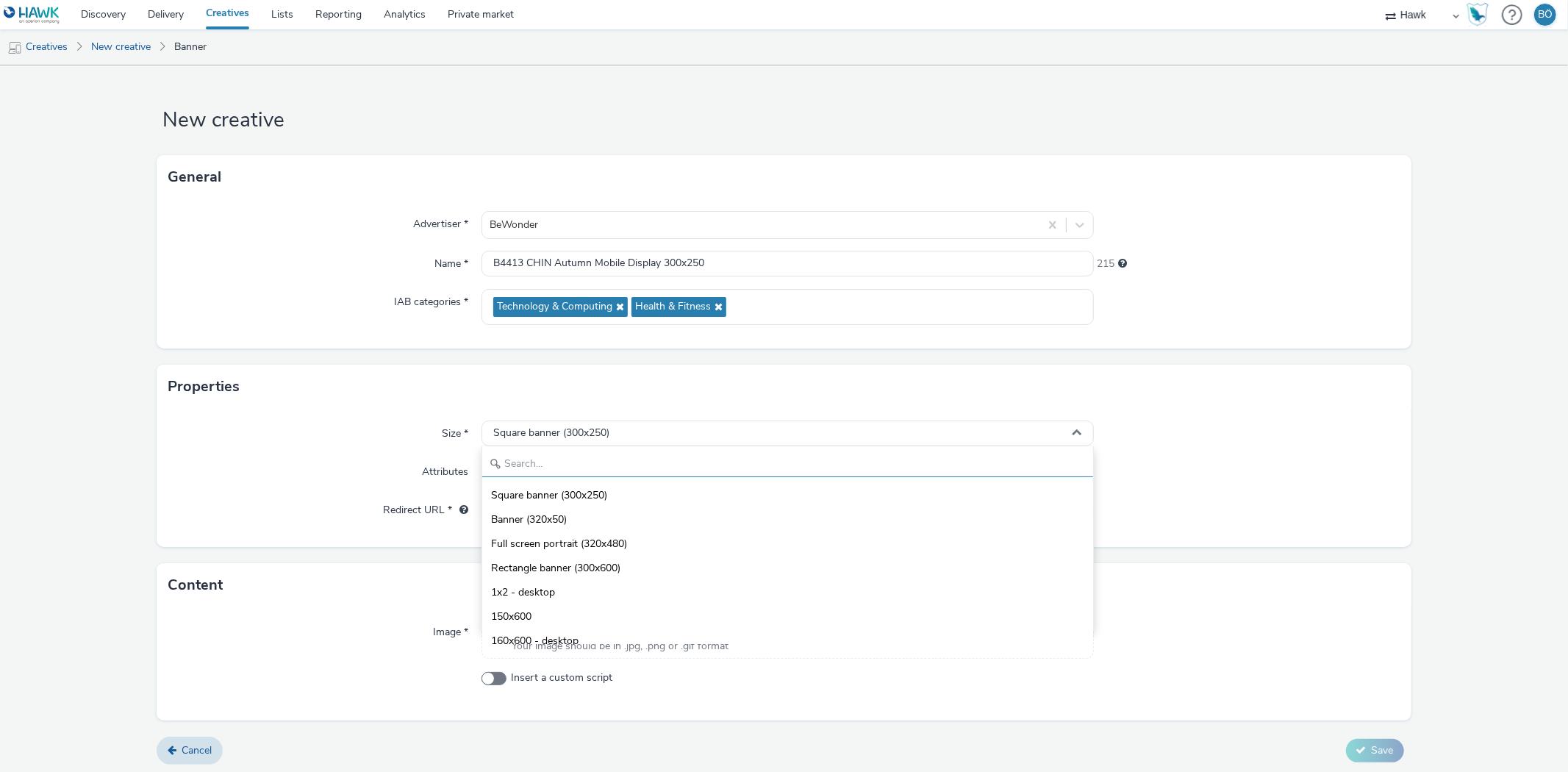
click at [576, 469] on input "text" at bounding box center [787, 464] width 610 height 26
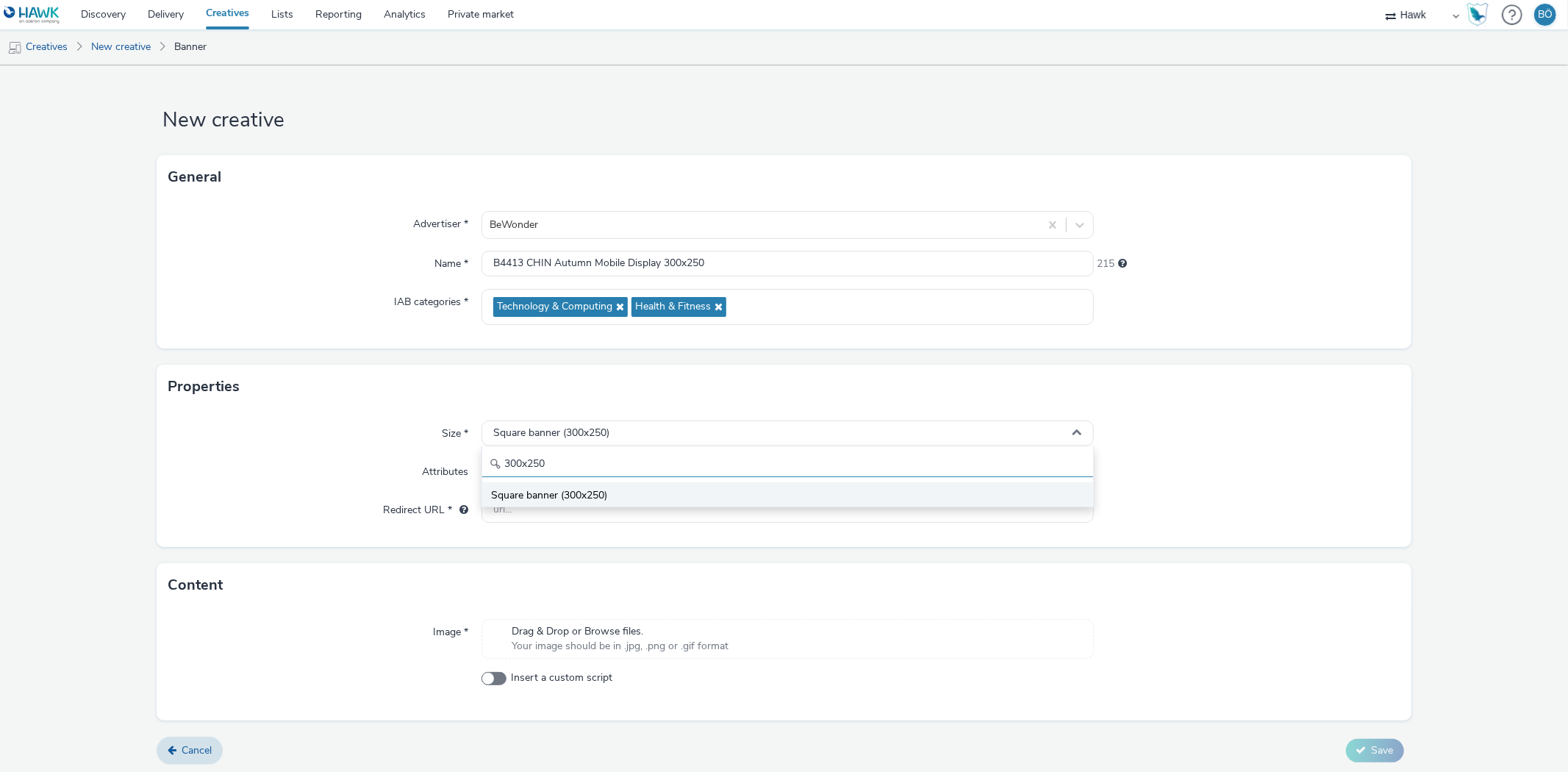
type input "300x250"
click at [631, 495] on li "Square banner (300x250)" at bounding box center [787, 495] width 610 height 24
drag, startPoint x: 520, startPoint y: 511, endPoint x: 527, endPoint y: 518, distance: 9.9
click at [520, 511] on input "text" at bounding box center [787, 510] width 612 height 26
paste input "[URL][DOMAIN_NAME]"
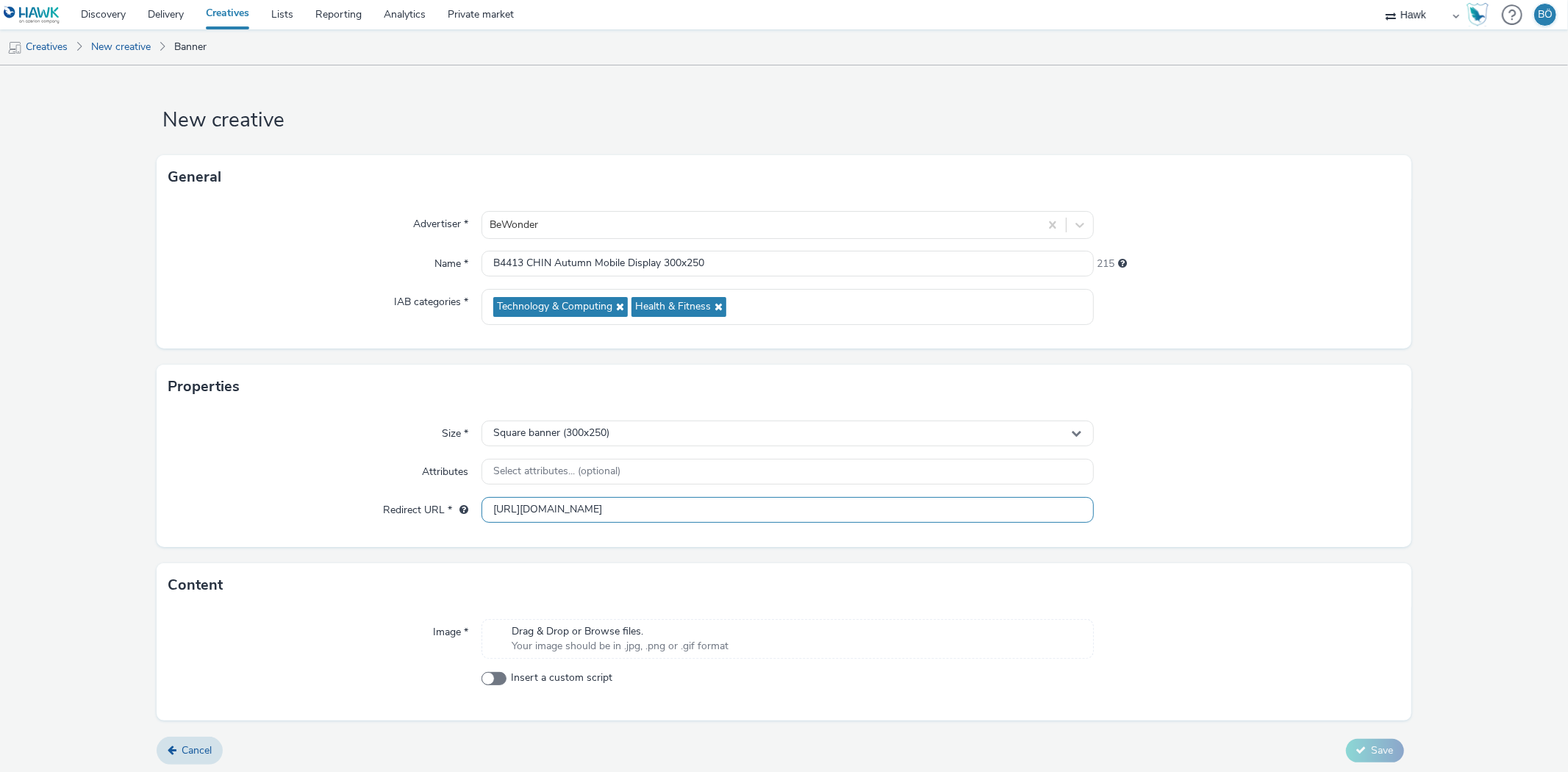
type input "[URL][DOMAIN_NAME]"
click at [519, 625] on span "Drag & Drop or Browse files." at bounding box center [620, 632] width 217 height 14
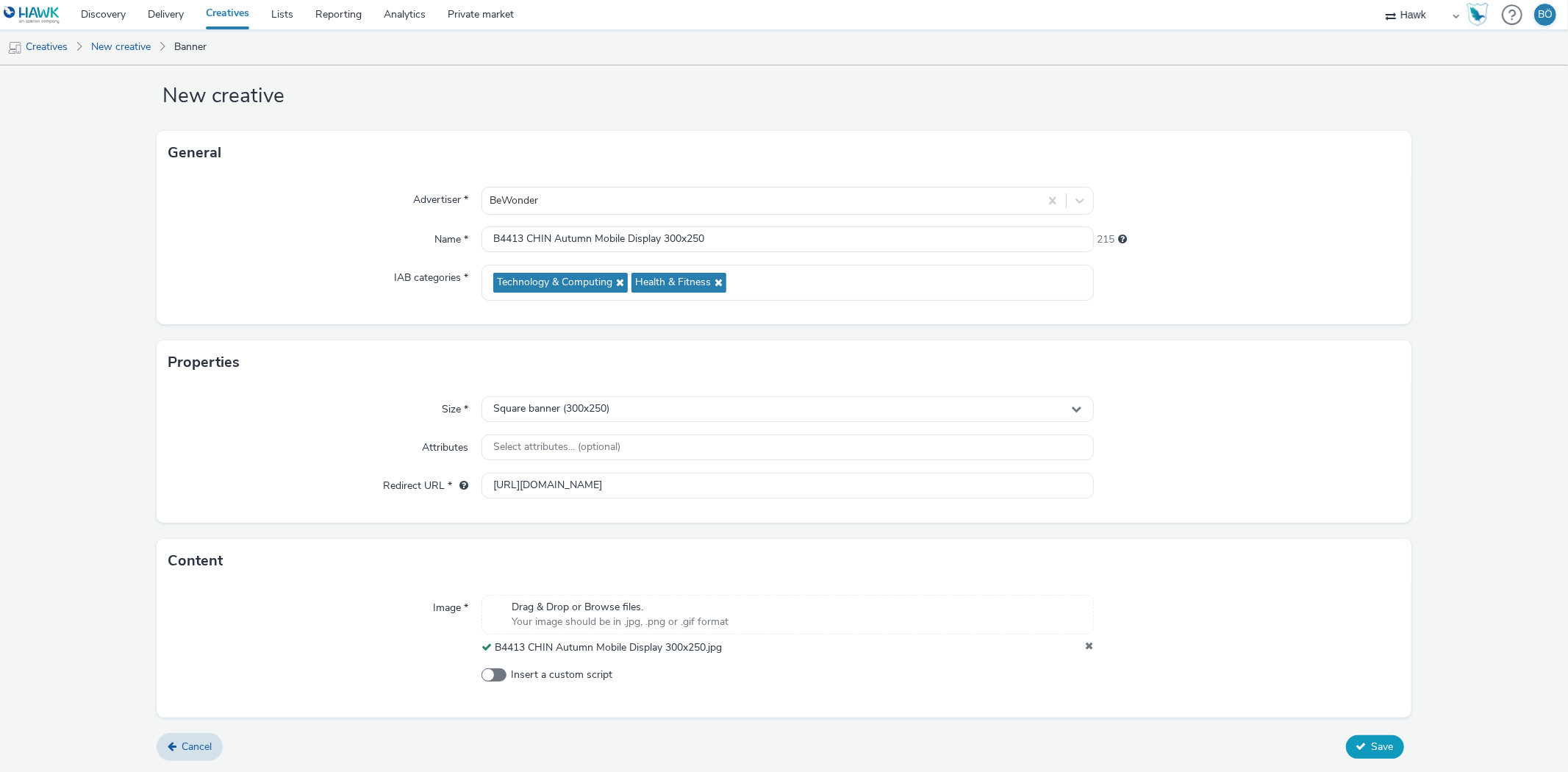
scroll to position [24, 0]
click at [1372, 743] on span "Save" at bounding box center [1383, 746] width 22 height 14
